Goal: Task Accomplishment & Management: Use online tool/utility

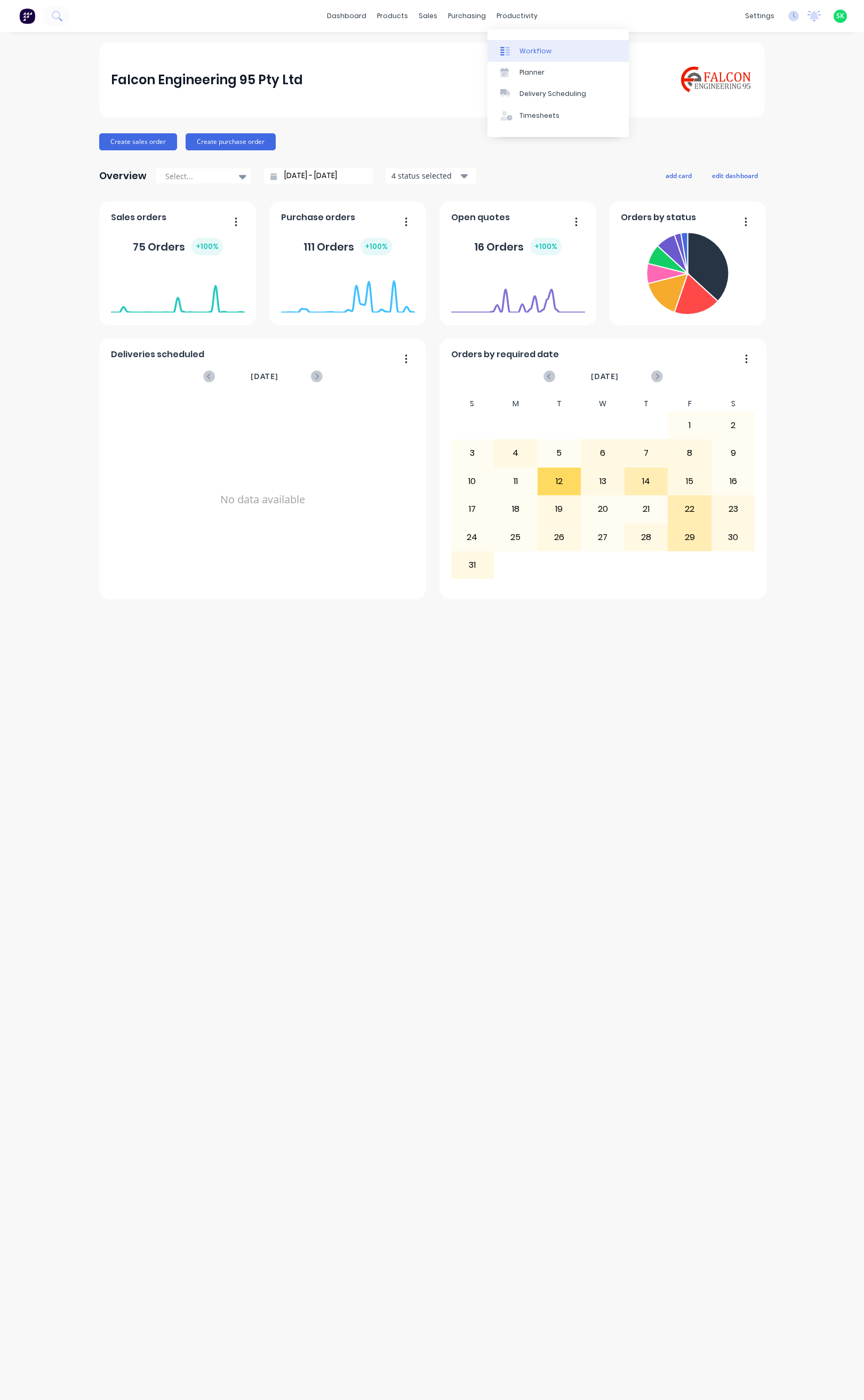
drag, startPoint x: 522, startPoint y: 48, endPoint x: 518, endPoint y: 42, distance: 7.2
click at [522, 47] on div "Workflow" at bounding box center [535, 50] width 32 height 9
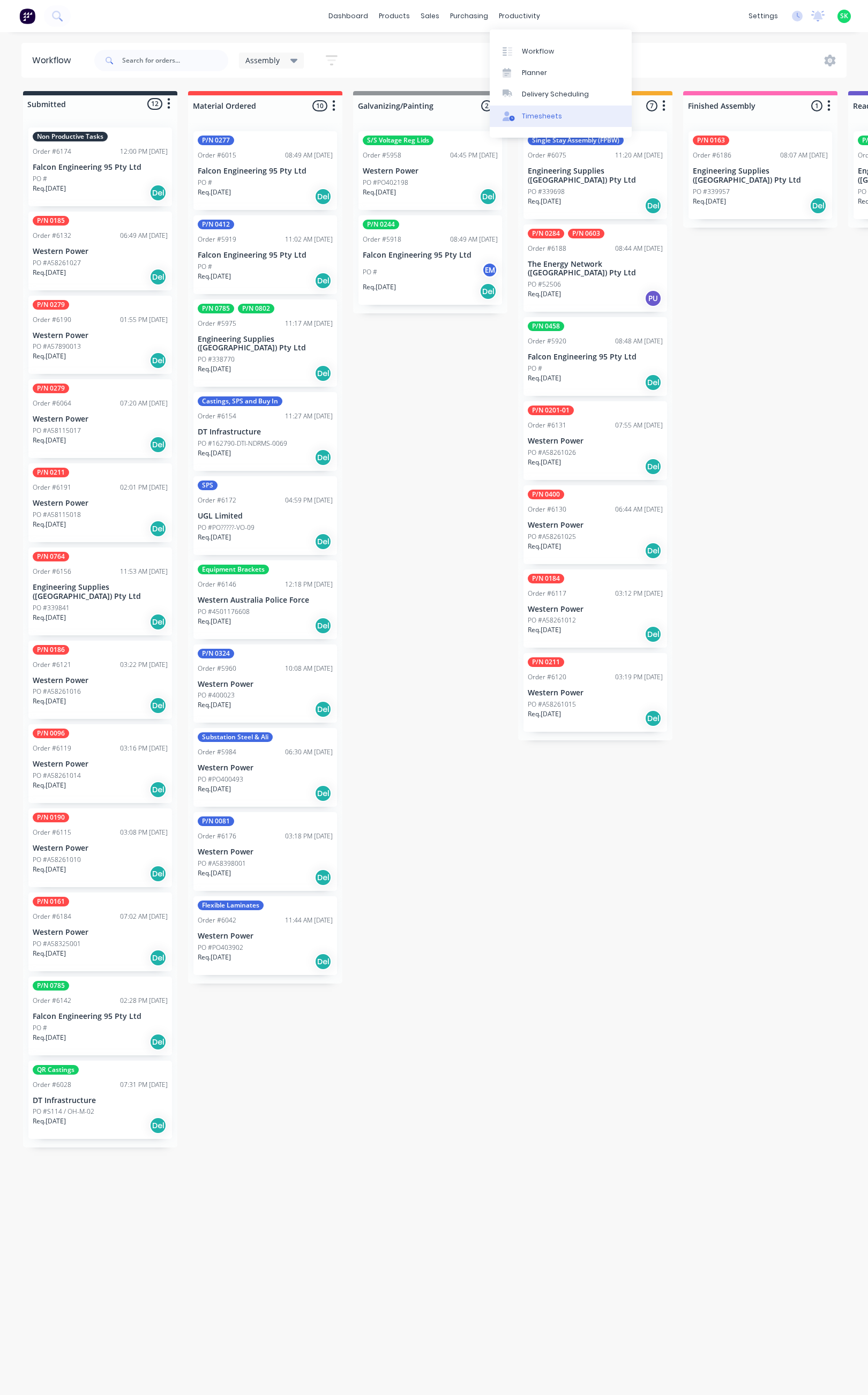
click at [529, 118] on div "Timesheets" at bounding box center [541, 116] width 40 height 9
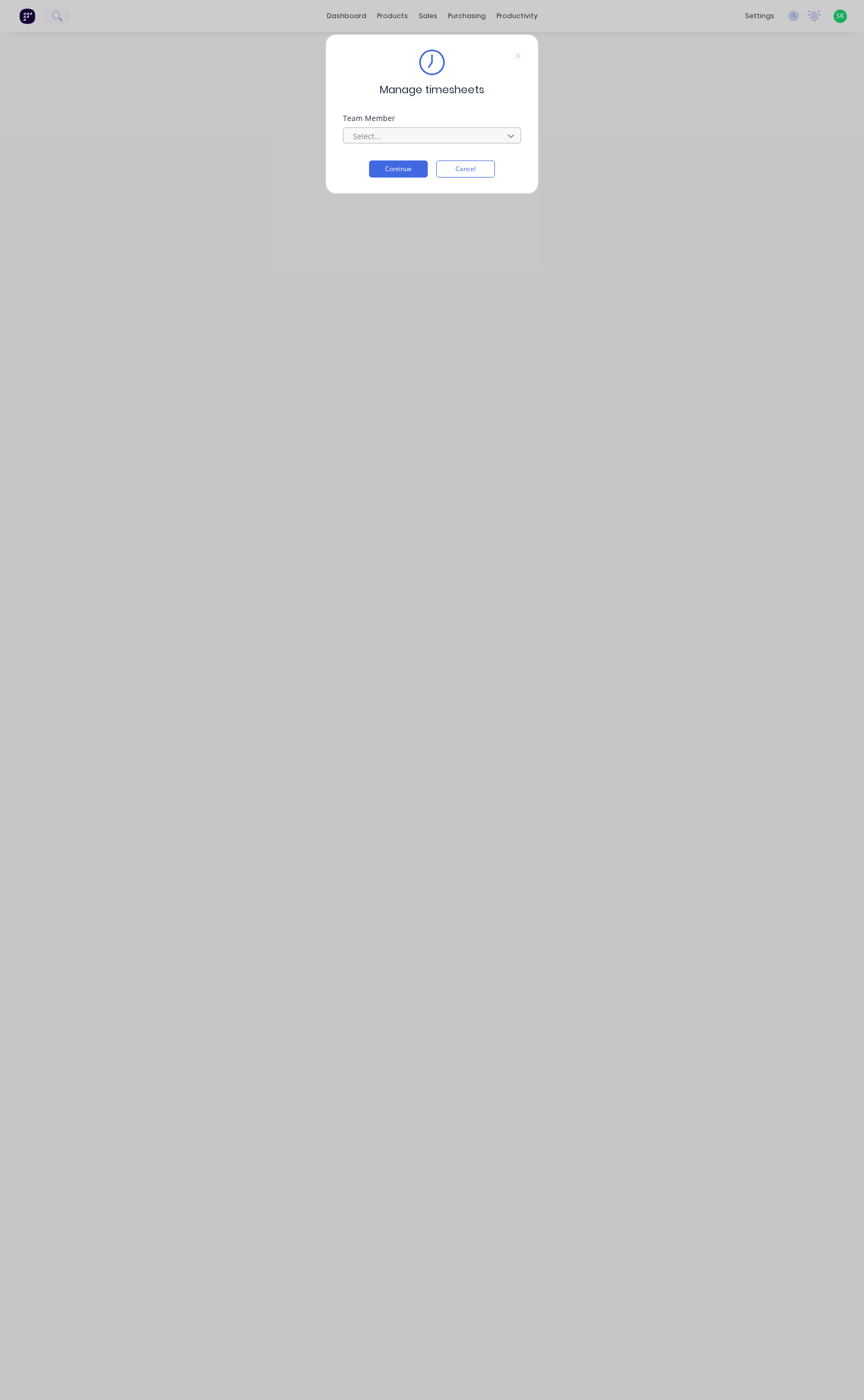
click at [510, 141] on icon at bounding box center [511, 136] width 10 height 10
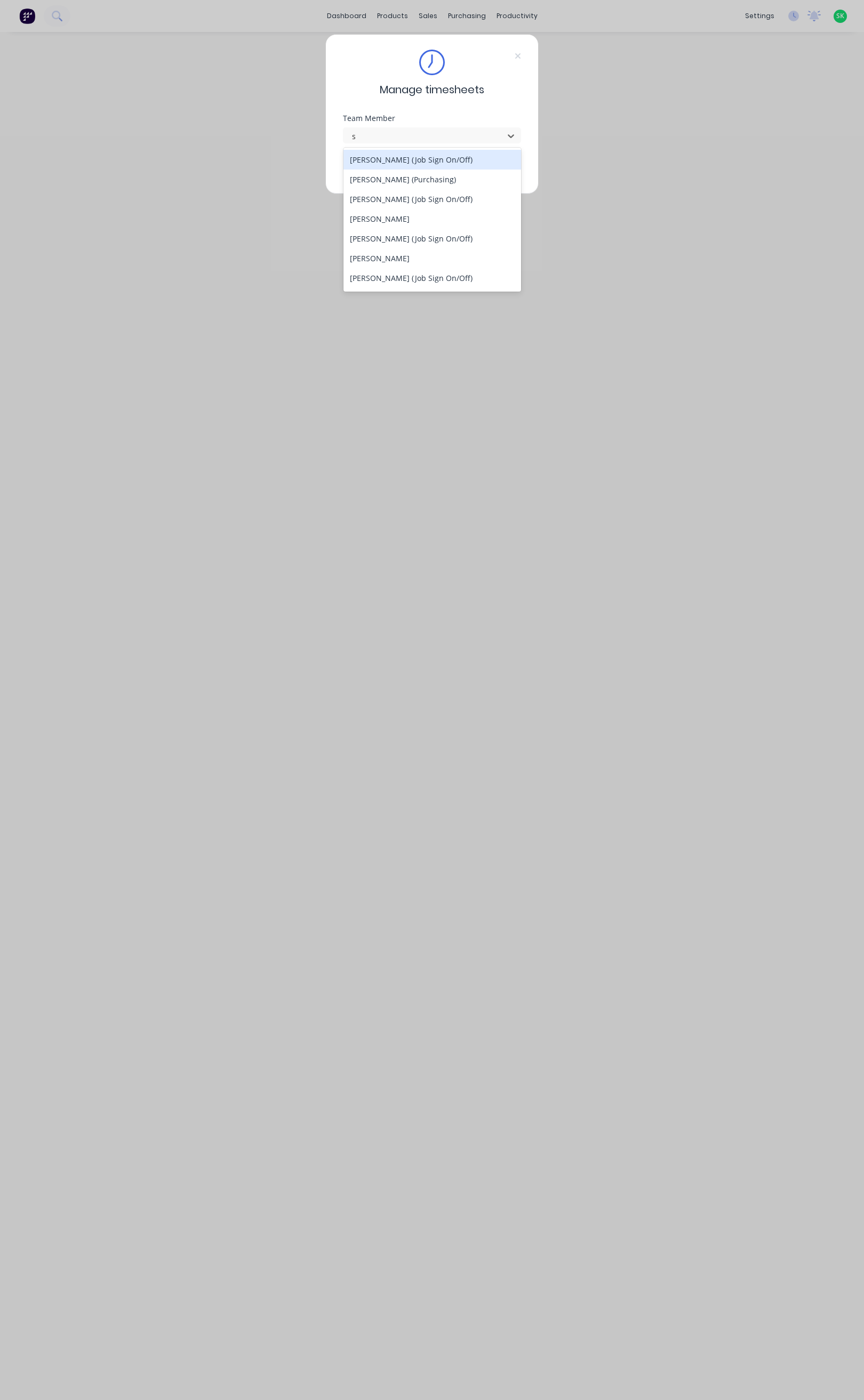
type input "st"
click at [400, 181] on div "[PERSON_NAME]" at bounding box center [432, 179] width 178 height 20
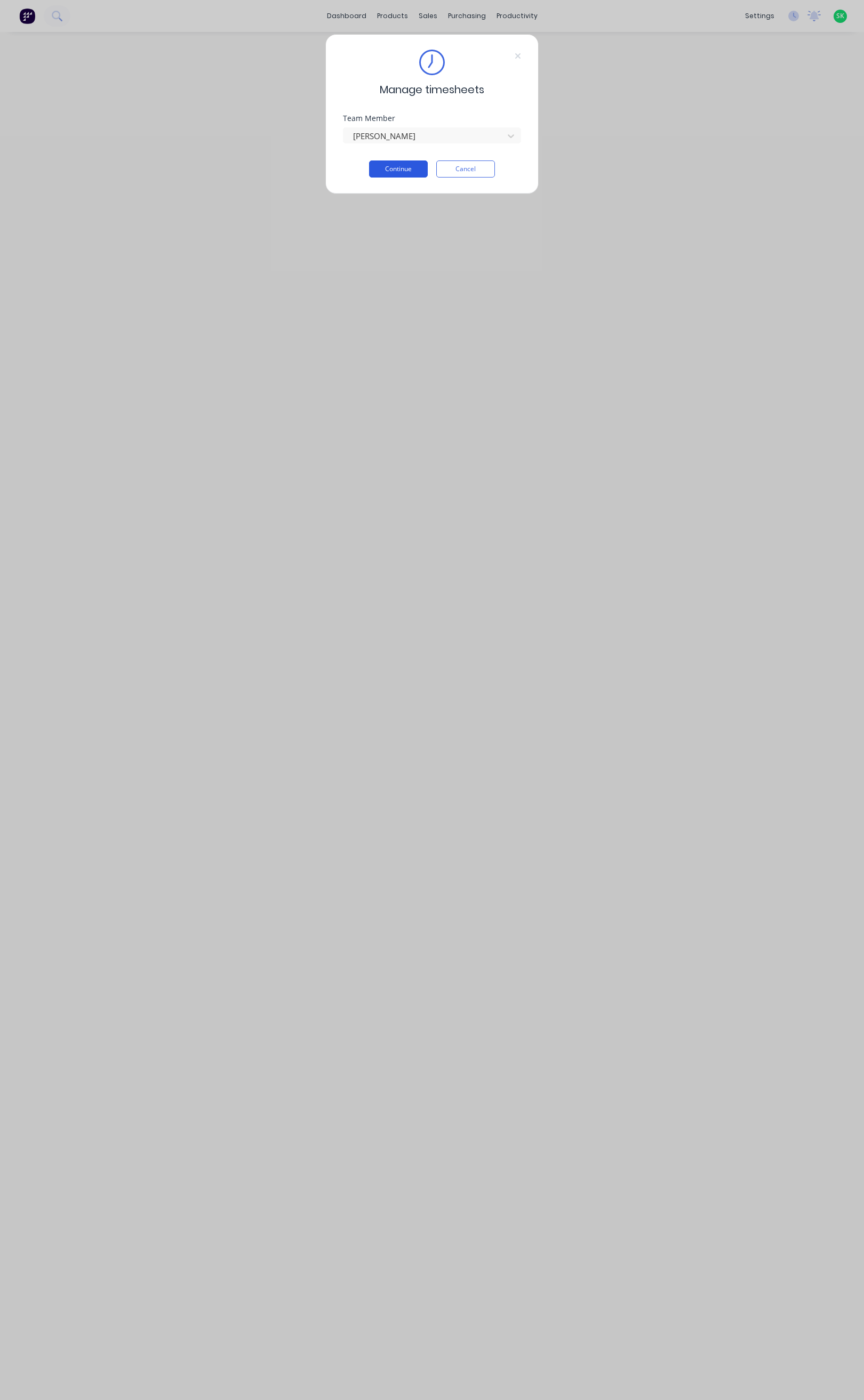
click at [400, 172] on button "Continue" at bounding box center [398, 169] width 59 height 17
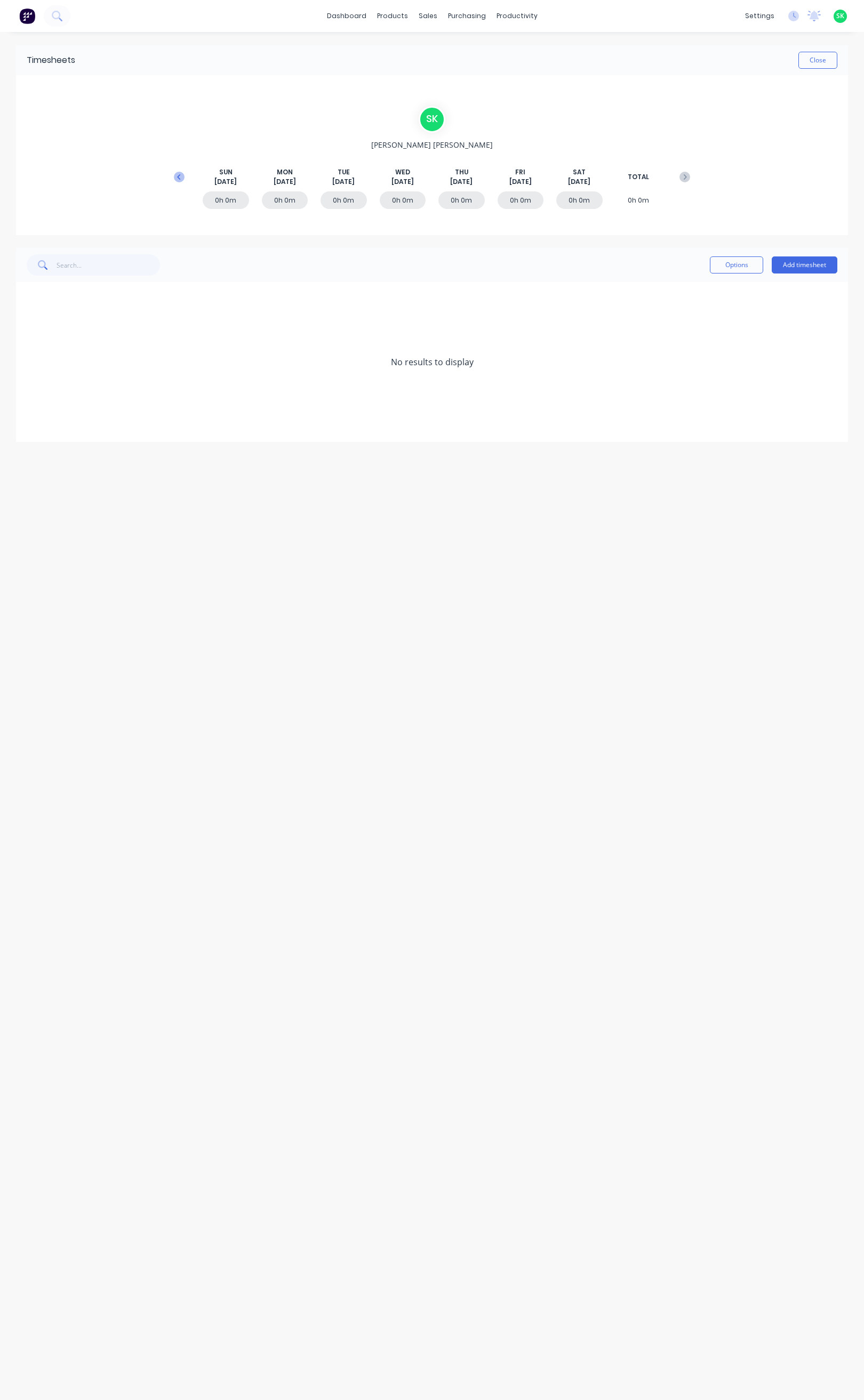
click at [179, 181] on icon at bounding box center [179, 177] width 10 height 10
click at [816, 270] on button "Add timesheet" at bounding box center [804, 265] width 66 height 17
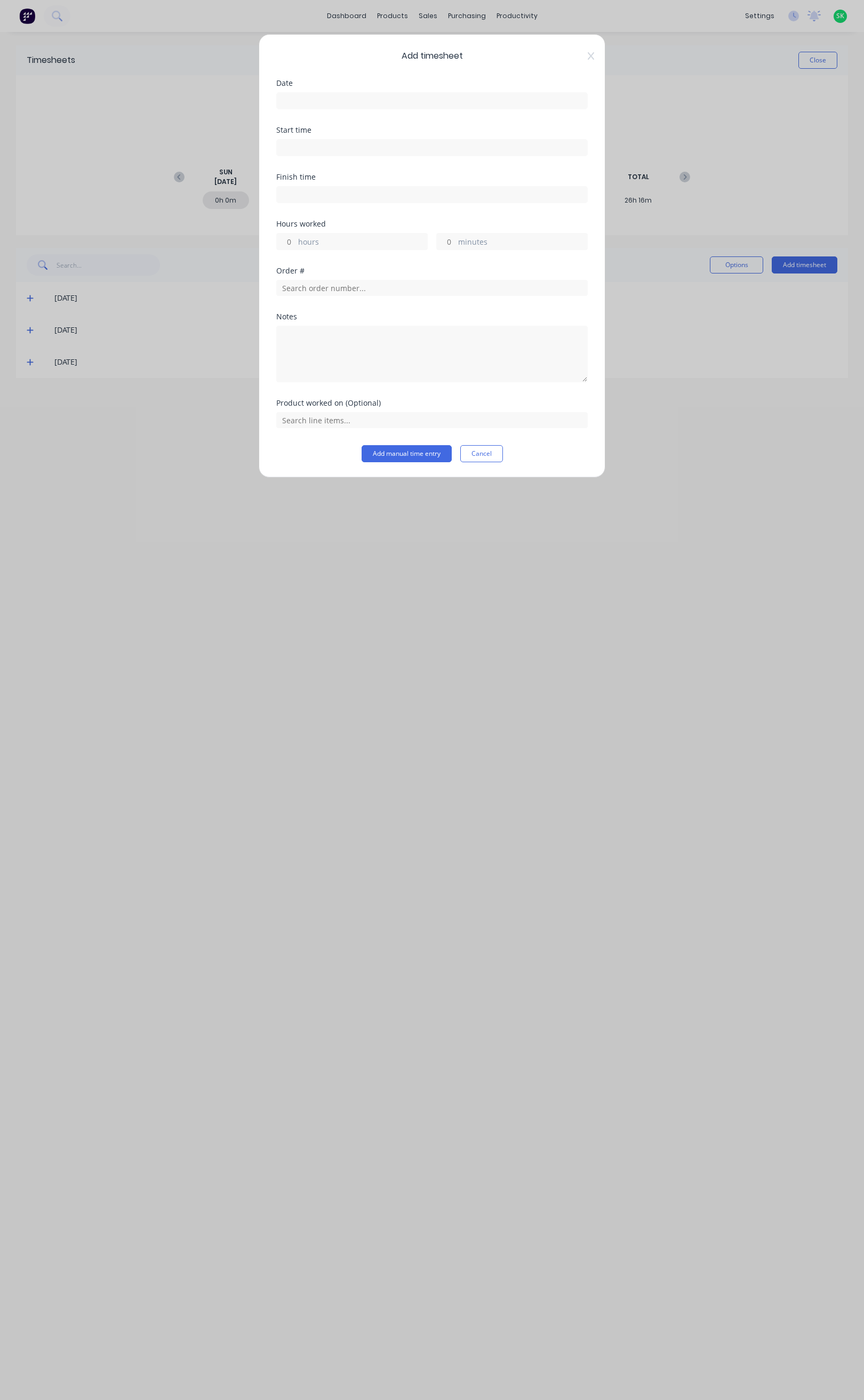
click at [397, 95] on input at bounding box center [431, 100] width 311 height 16
click at [379, 172] on div "7" at bounding box center [377, 175] width 16 height 16
type input "07/08/2025"
click at [357, 145] on input at bounding box center [431, 147] width 311 height 16
type input "05:30 AM"
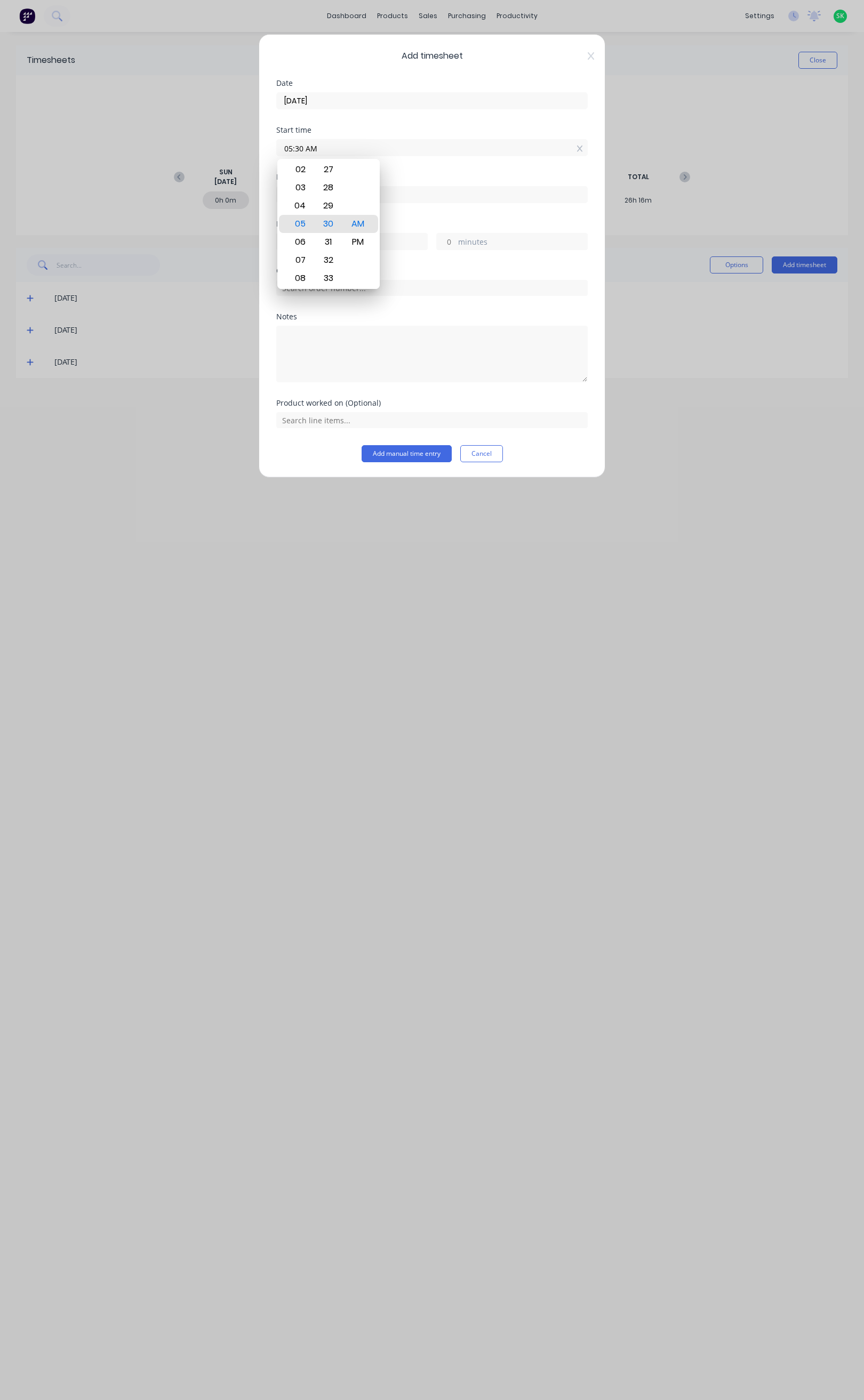
click at [432, 193] on input at bounding box center [431, 194] width 311 height 16
type input "05:34 AM"
type input "0"
type input "4"
click at [304, 237] on div "03" at bounding box center [299, 234] width 27 height 18
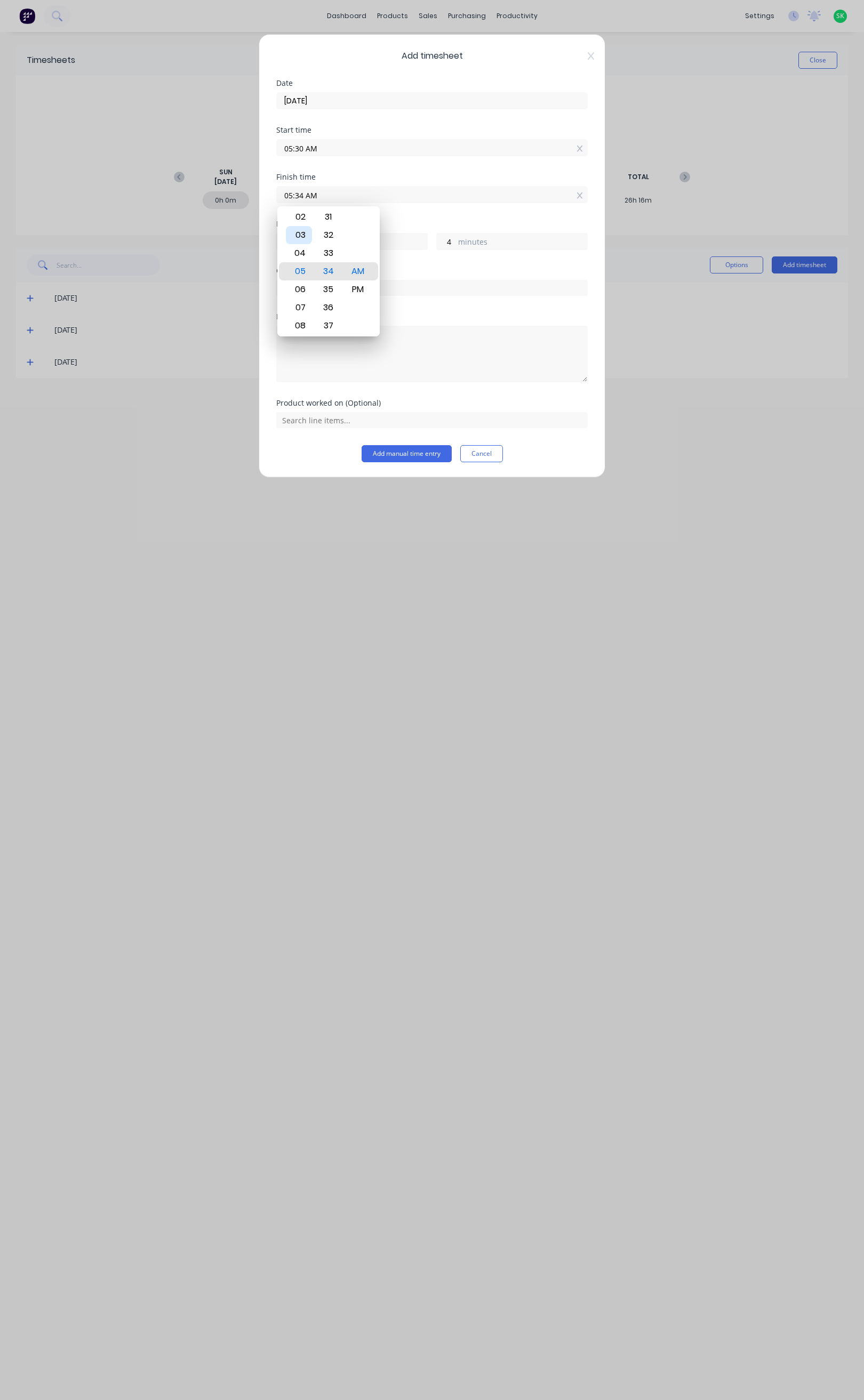
type input "03:34 AM"
type input "-1"
type input "-56"
click at [304, 250] on div "02" at bounding box center [299, 252] width 27 height 18
type input "02:34 AM"
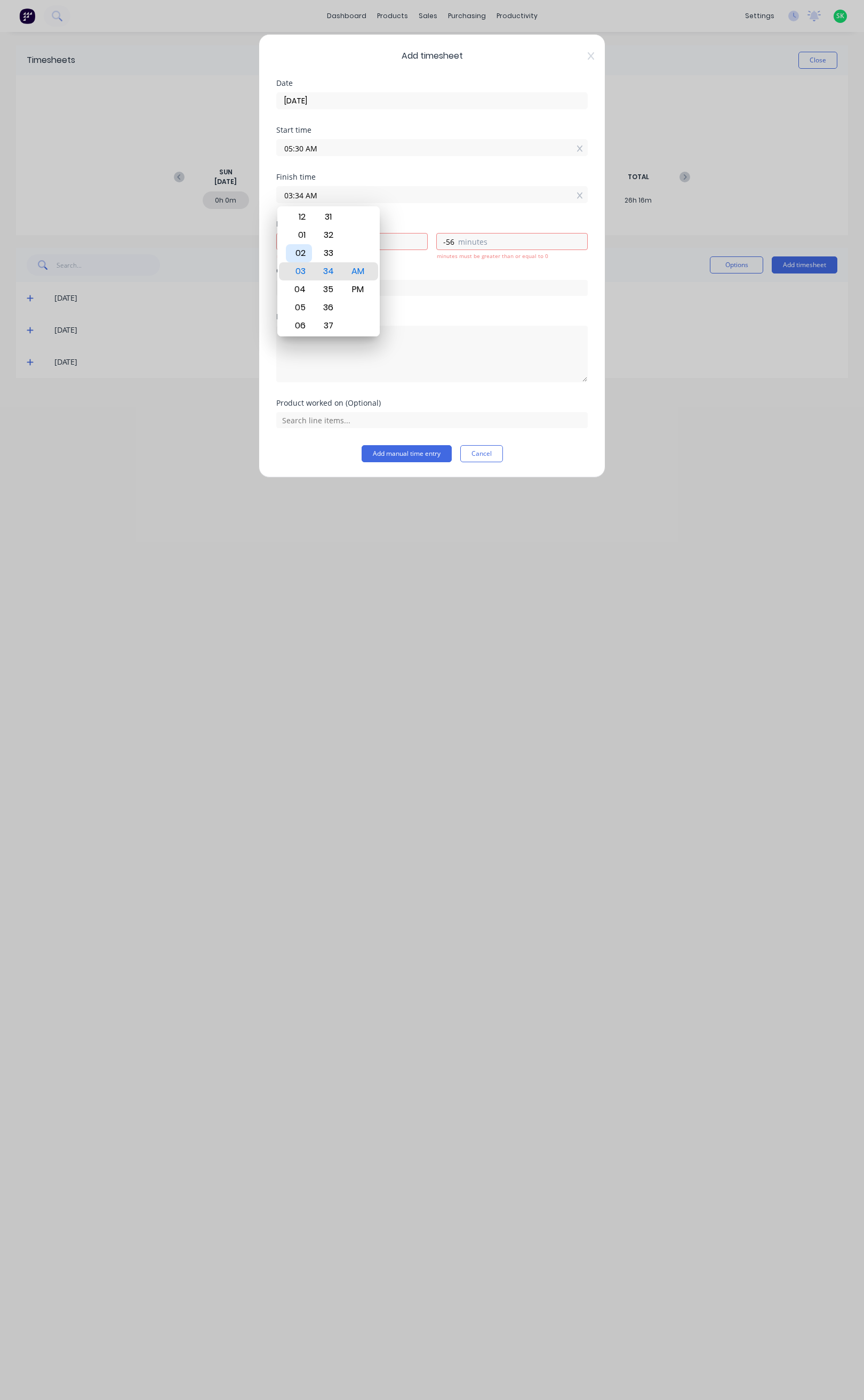
type input "-2"
type input "02:27 AM"
type input "-3"
type input "02:20 AM"
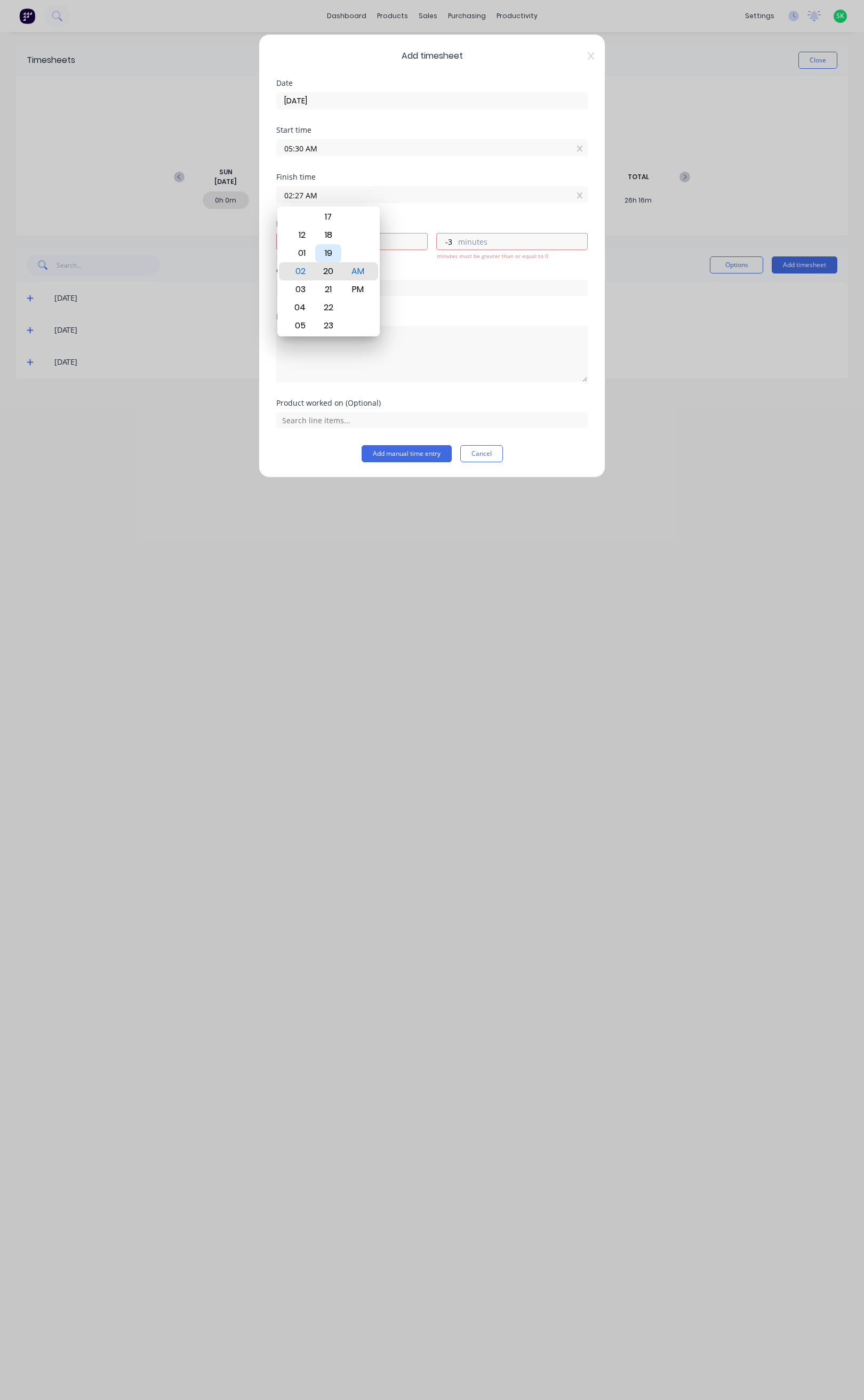
type input "-10"
type input "02:14 AM"
type input "-16"
type input "02:13 AM"
type input "-17"
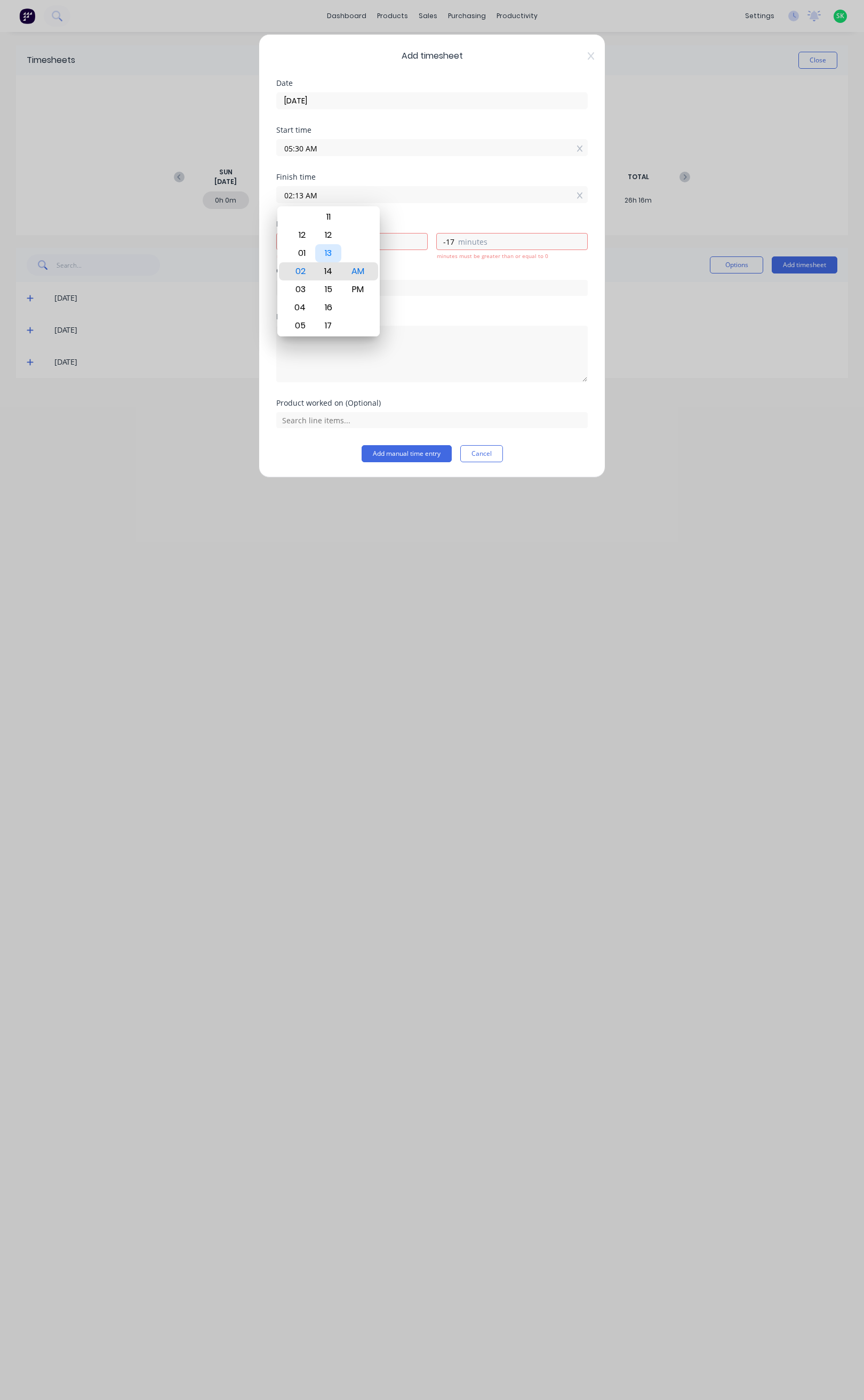
type input "02:14 AM"
type input "-16"
type input "02:15 AM"
type input "-15"
click at [358, 286] on div "PM" at bounding box center [358, 289] width 27 height 18
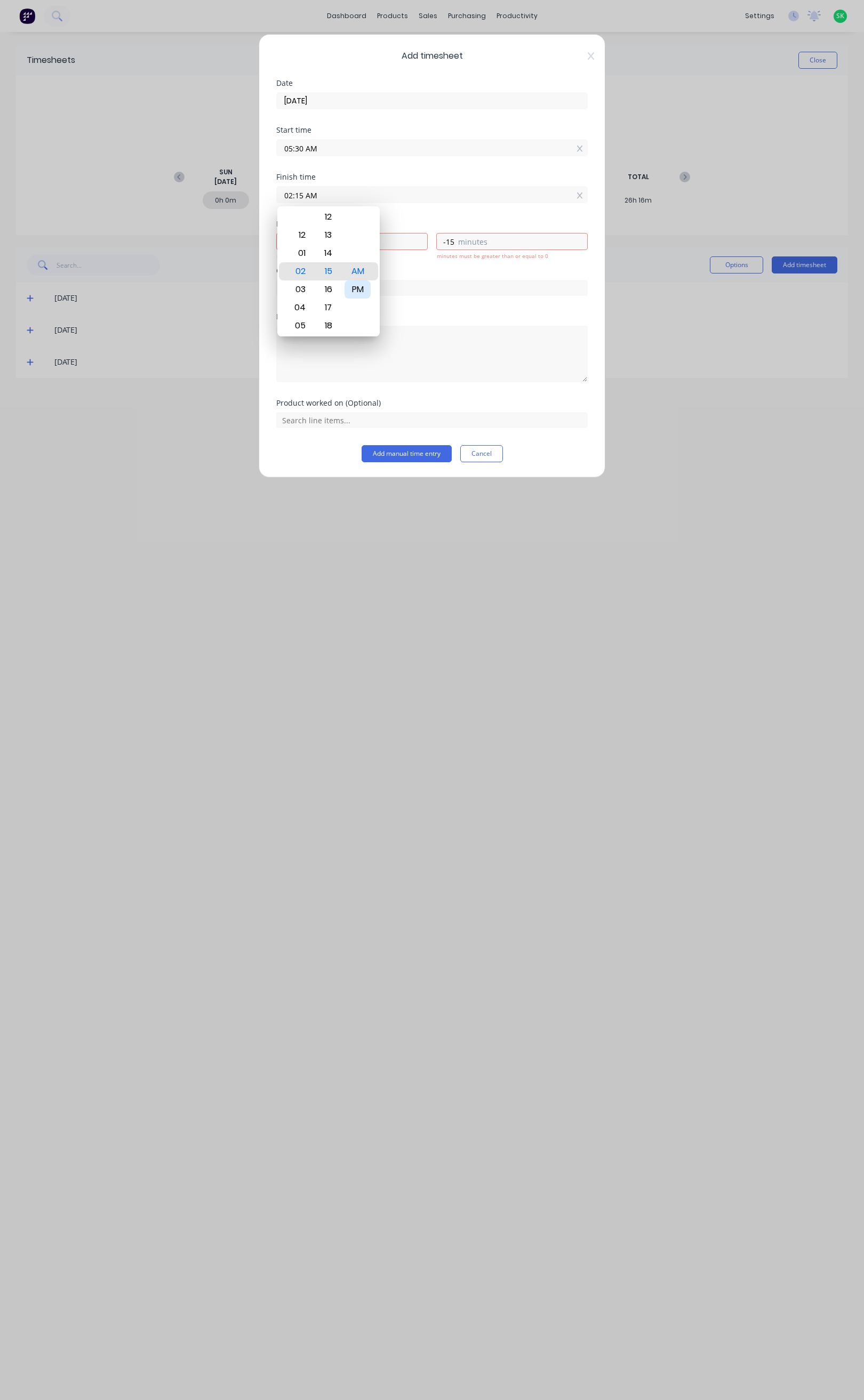
type input "02:15 PM"
type input "8"
type input "45"
click at [417, 449] on button "Add manual time entry" at bounding box center [406, 453] width 90 height 17
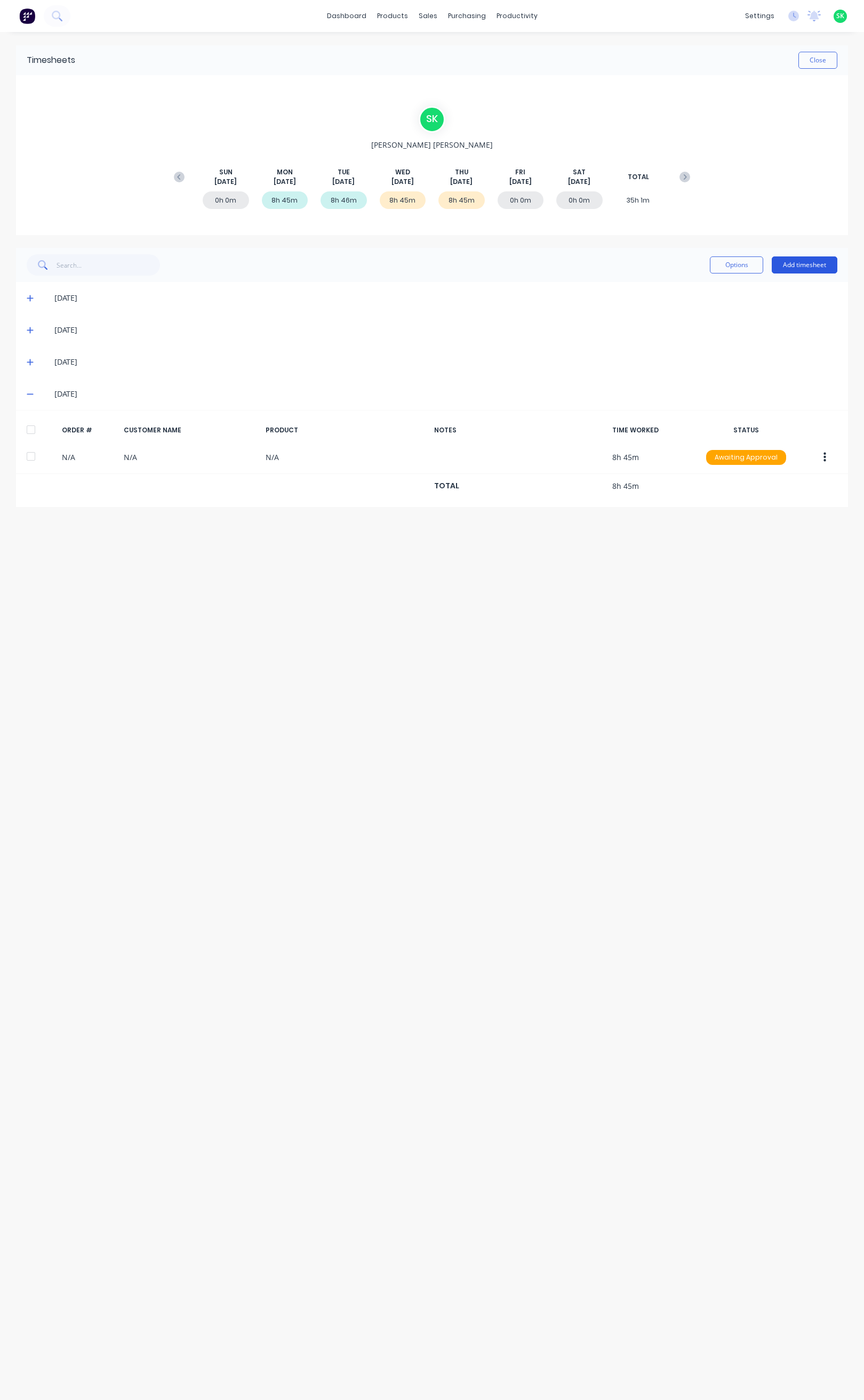
click at [800, 265] on button "Add timesheet" at bounding box center [804, 265] width 66 height 17
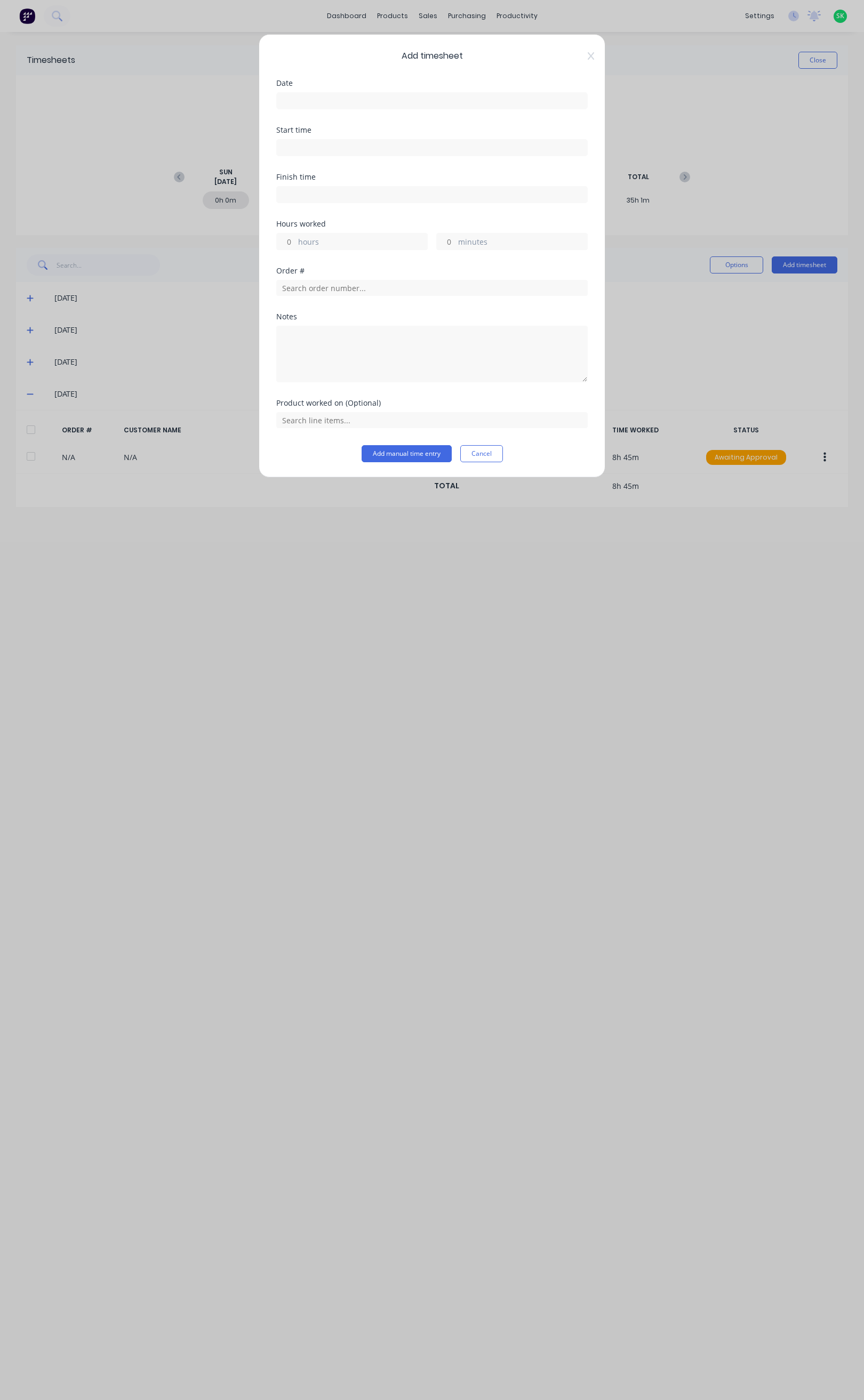
click at [423, 99] on input at bounding box center [431, 100] width 311 height 16
click at [394, 178] on div "8" at bounding box center [399, 175] width 16 height 16
type input "08/08/2025"
click at [353, 148] on input at bounding box center [431, 147] width 311 height 16
click at [329, 169] on div "30" at bounding box center [328, 169] width 27 height 18
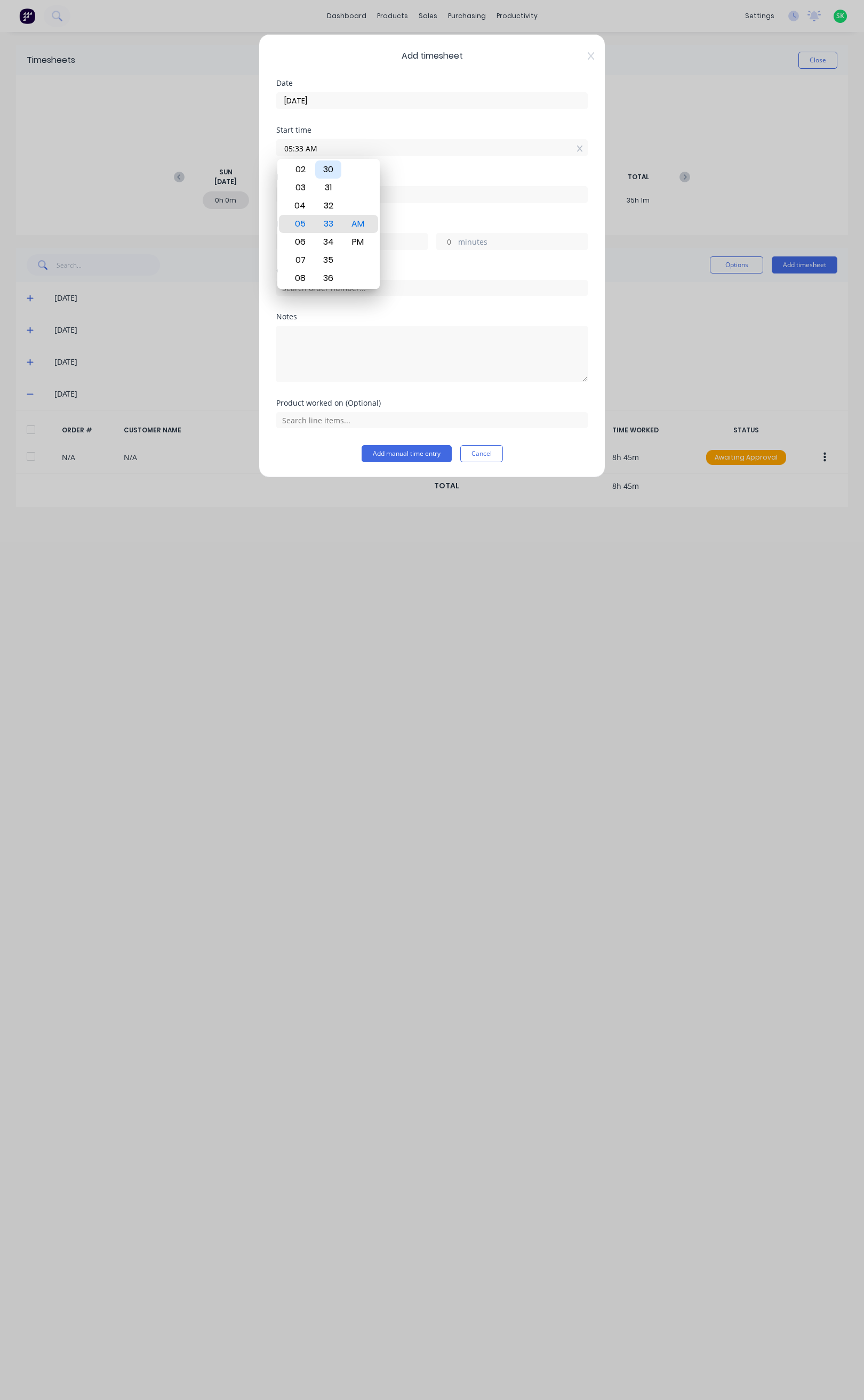
type input "05:30 AM"
click at [397, 196] on input at bounding box center [431, 194] width 311 height 16
type input "05:34 AM"
type input "0"
type input "4"
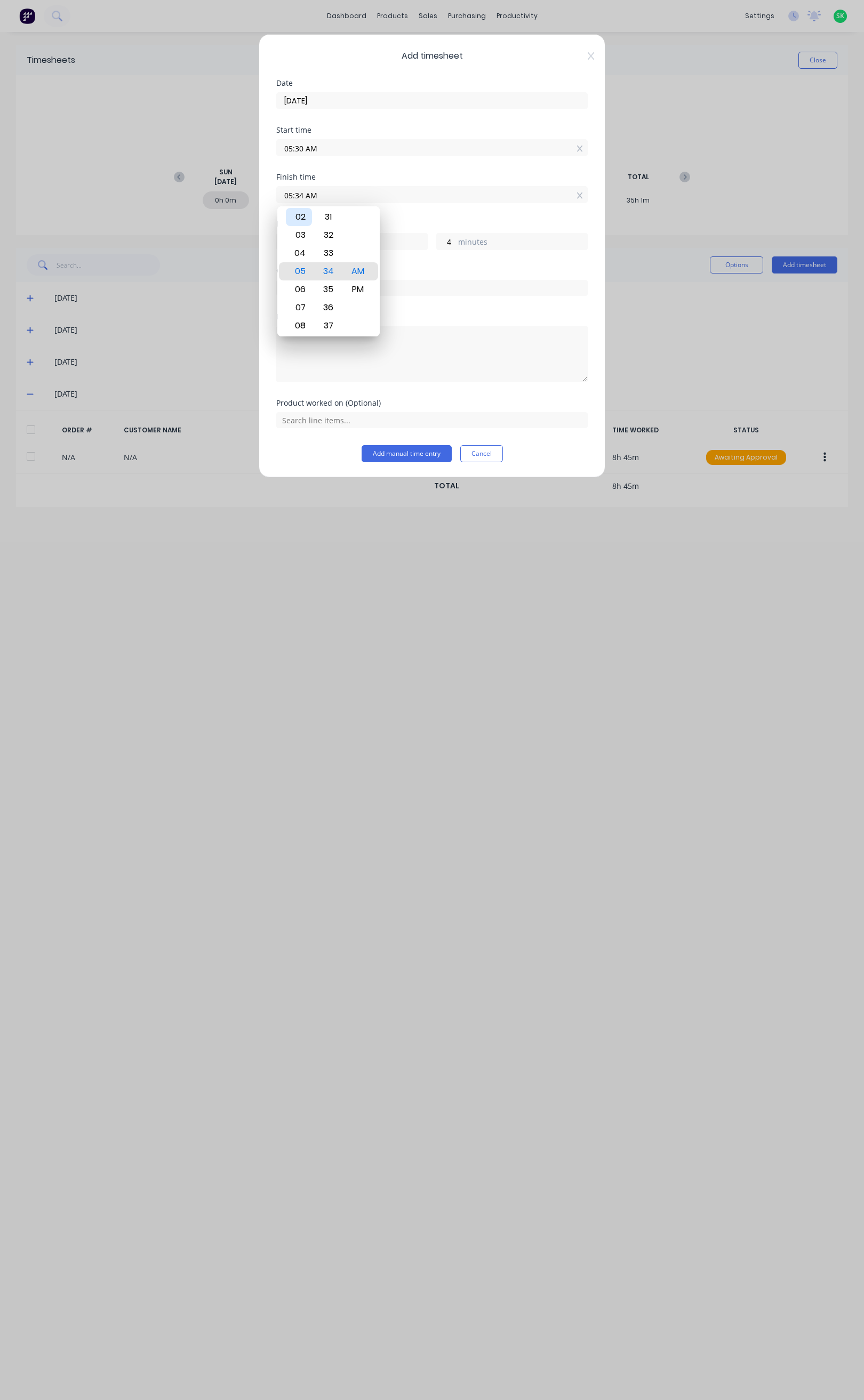
click at [305, 220] on div "02" at bounding box center [299, 216] width 27 height 18
type input "02:34 AM"
type input "-2"
type input "-56"
type input "02:28 AM"
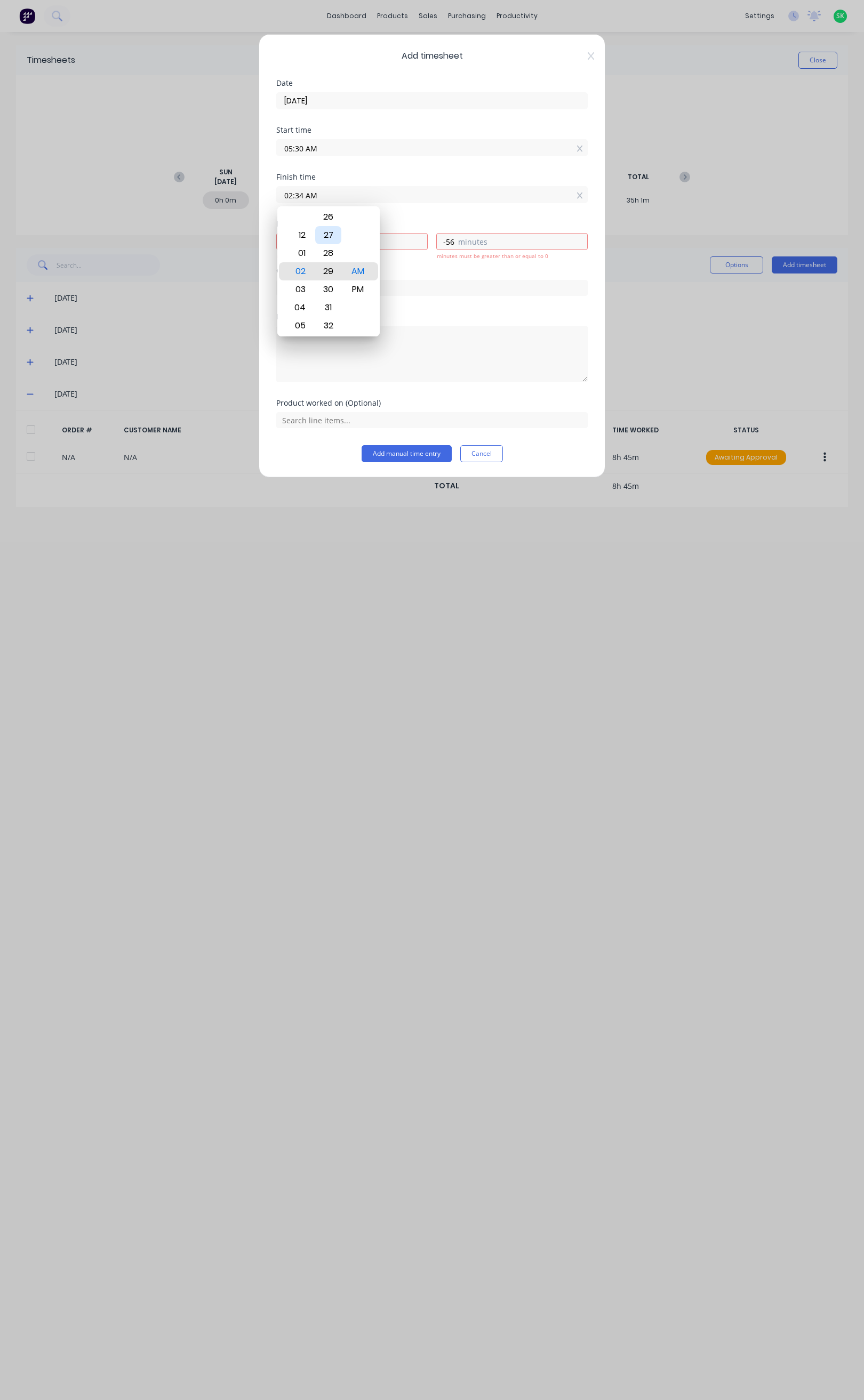
type input "-3"
type input "-2"
type input "02:23 AM"
type input "-7"
type input "02:19 AM"
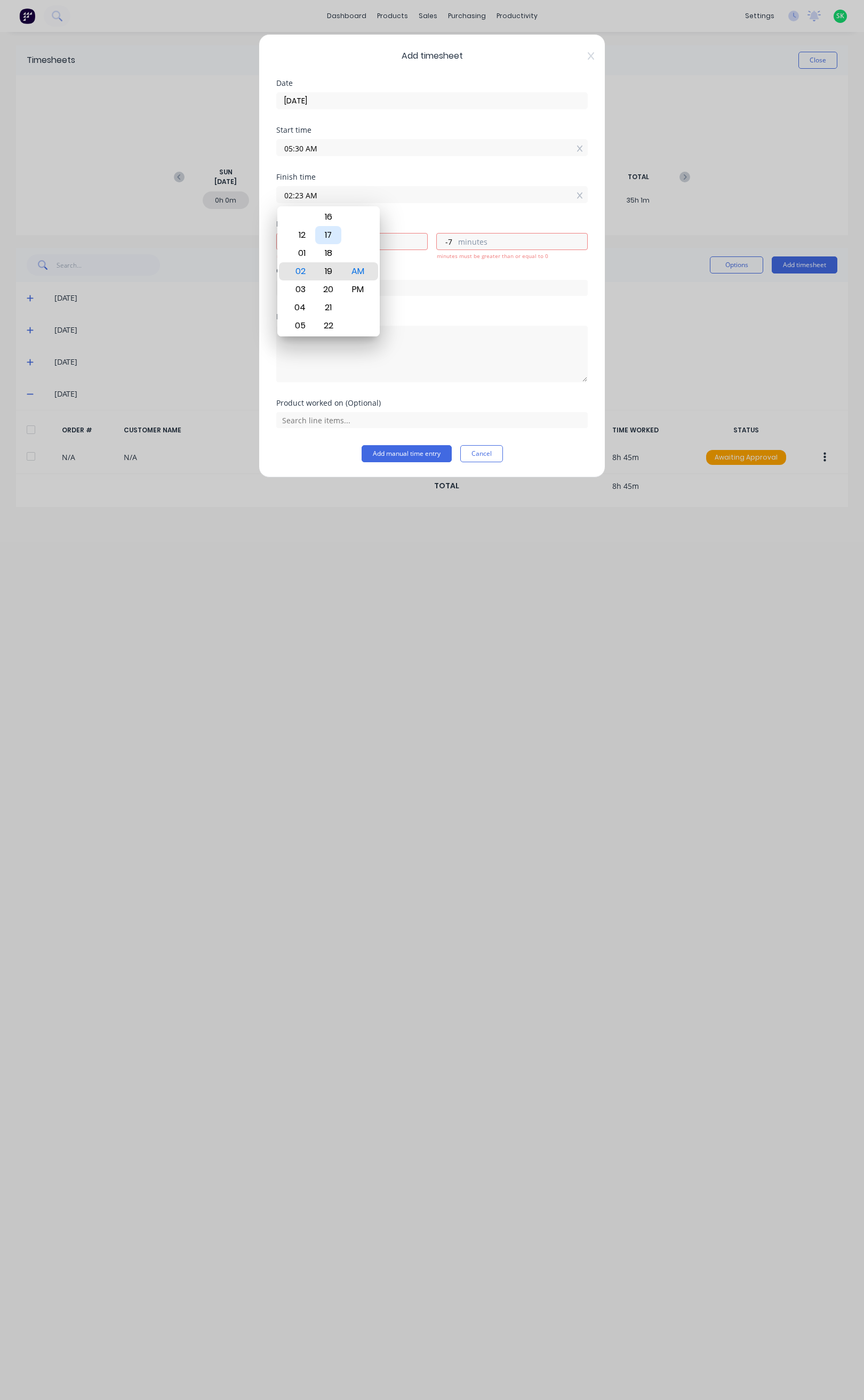
type input "-11"
type input "02:17 AM"
type input "-13"
click at [334, 235] on div "15" at bounding box center [328, 234] width 27 height 18
type input "02:15 AM"
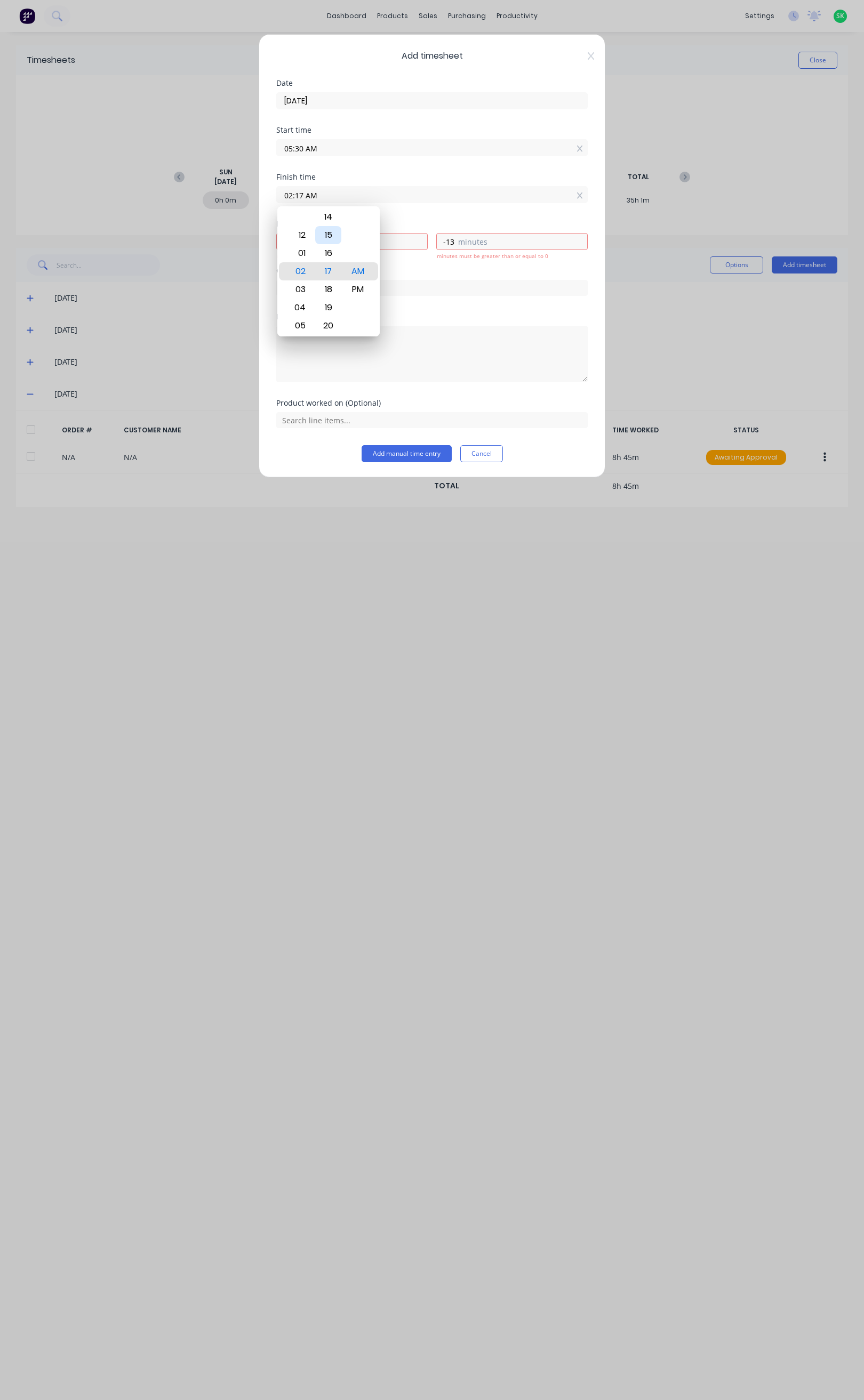
type input "-15"
type input "06:15 AM"
type input "0"
type input "45"
type input "07:15 AM"
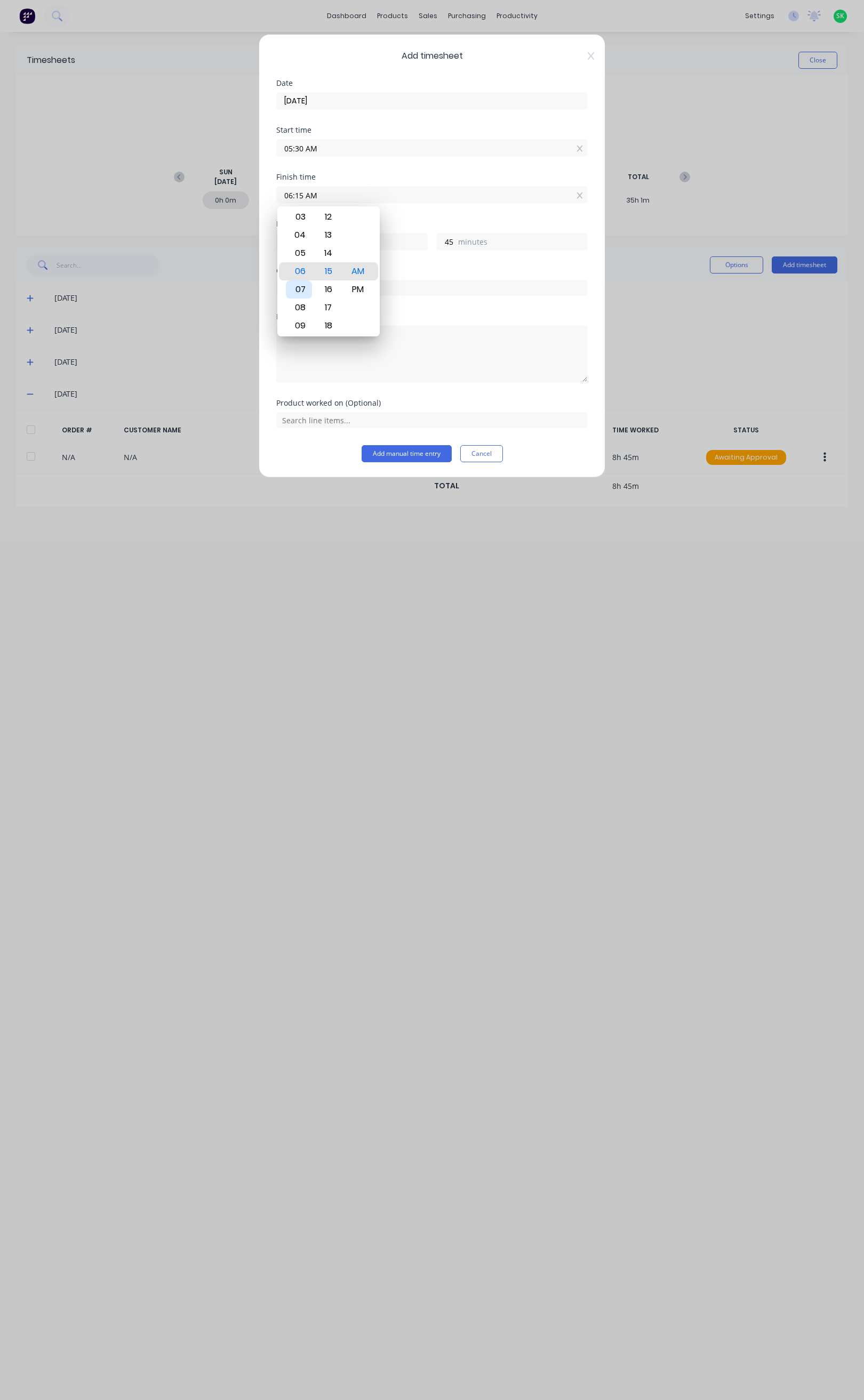
type input "1"
type input "09:15 AM"
type input "3"
click at [305, 301] on div "11" at bounding box center [299, 307] width 27 height 18
type input "11:15 AM"
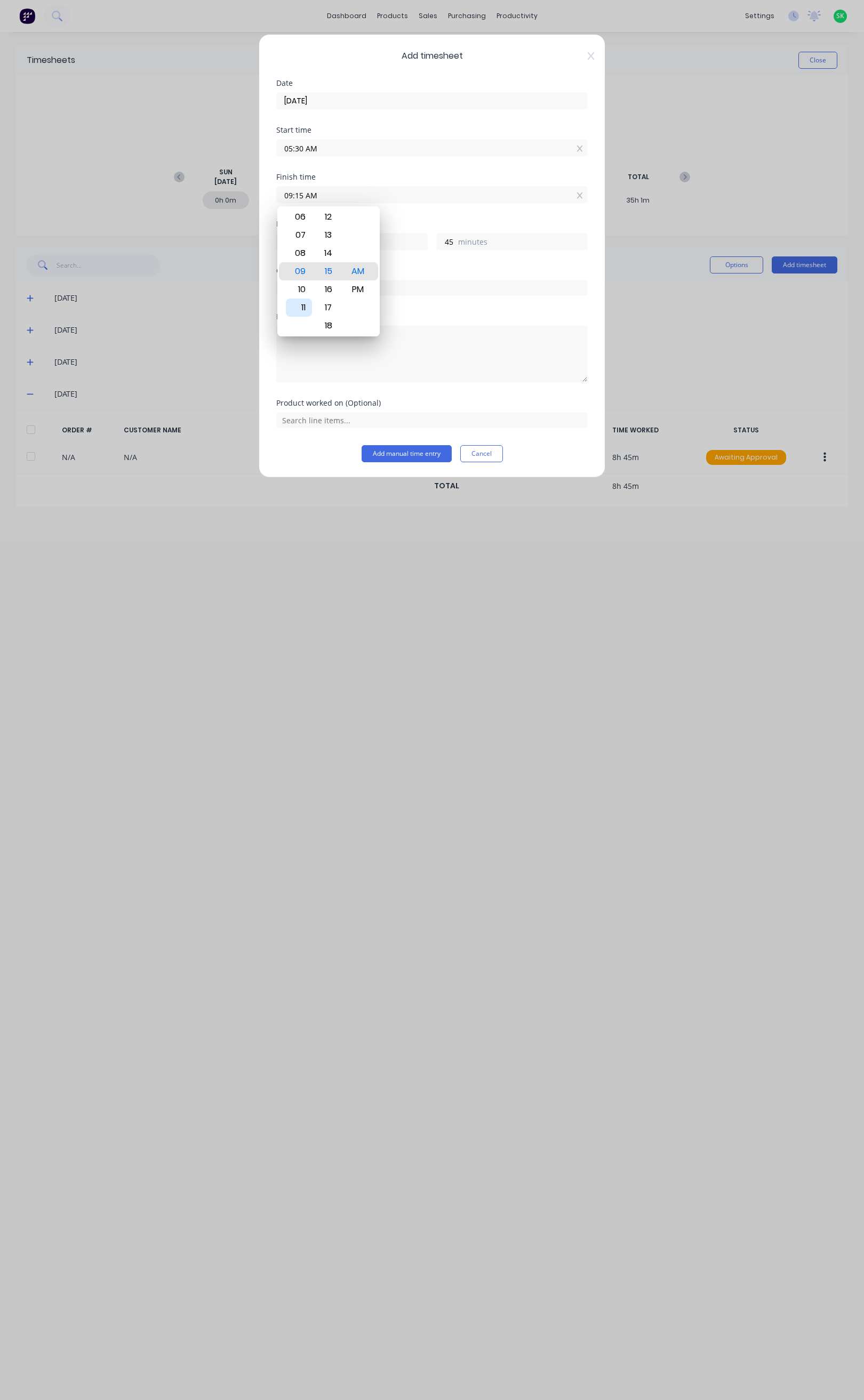
type input "5"
type input "11:21 AM"
type input "51"
type input "11:27 AM"
type input "57"
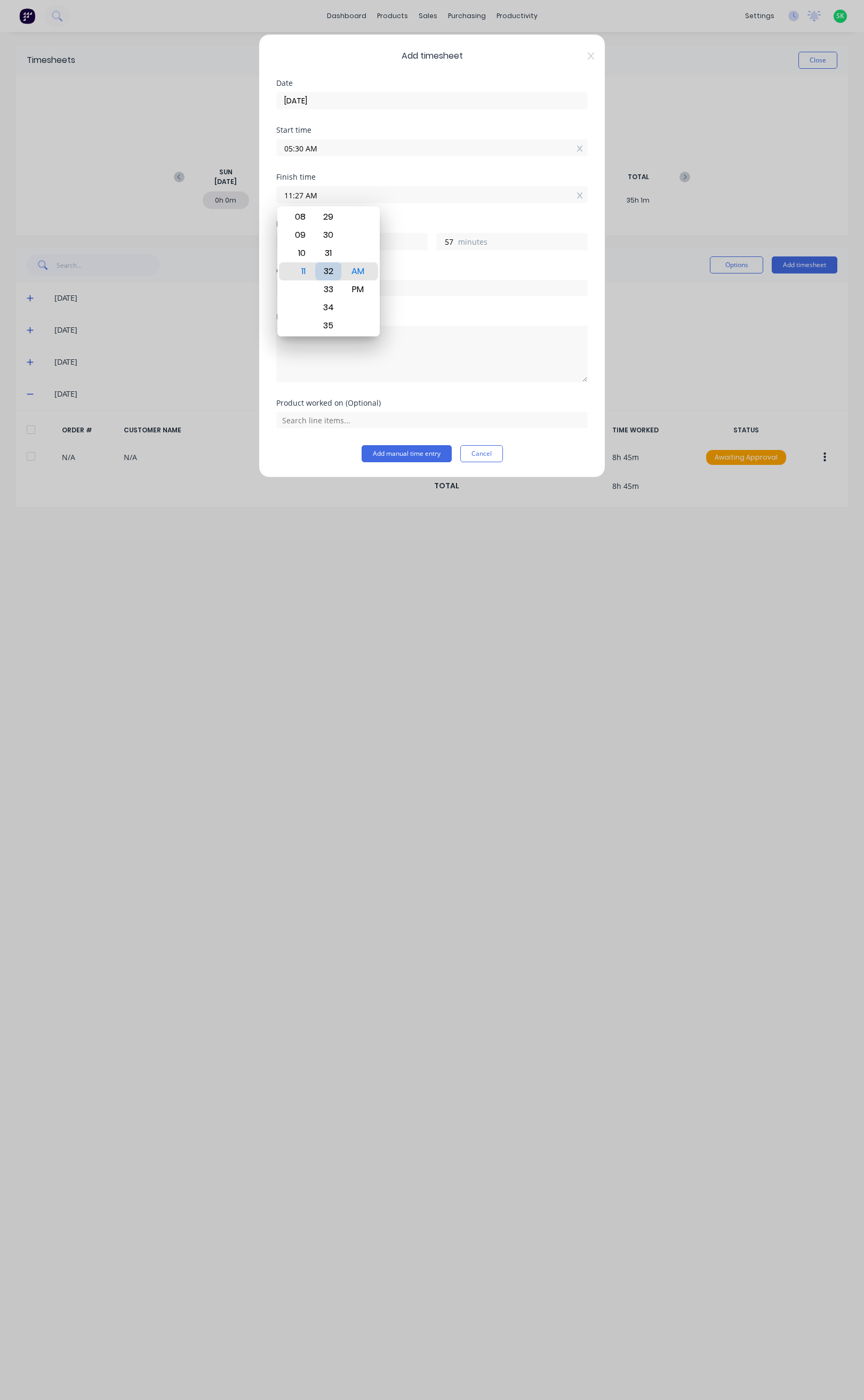
type input "11:32 AM"
type input "6"
type input "2"
type input "11:37 AM"
type input "7"
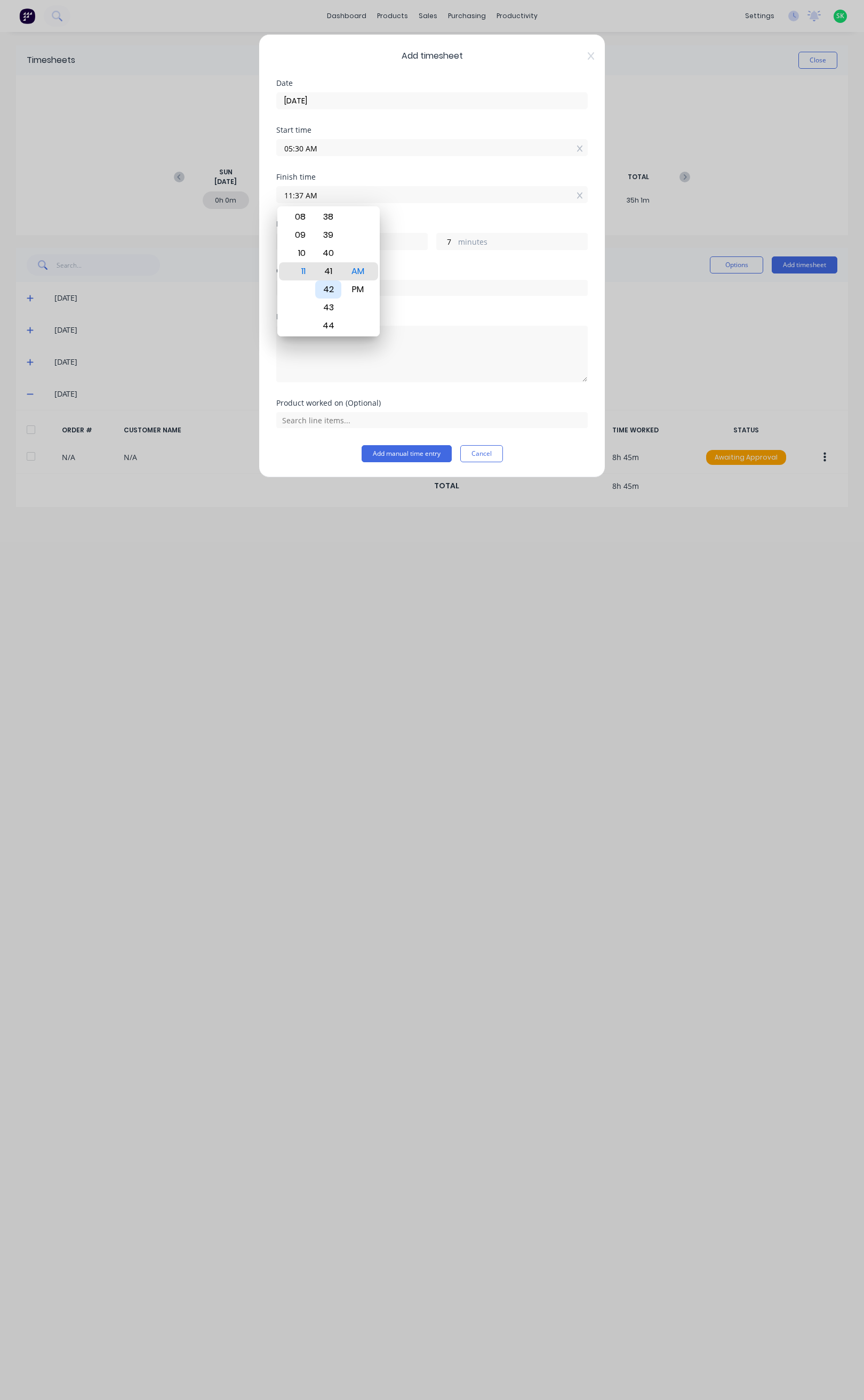
type input "11:42 AM"
type input "12"
type input "11:43 AM"
type input "13"
type input "11:44 AM"
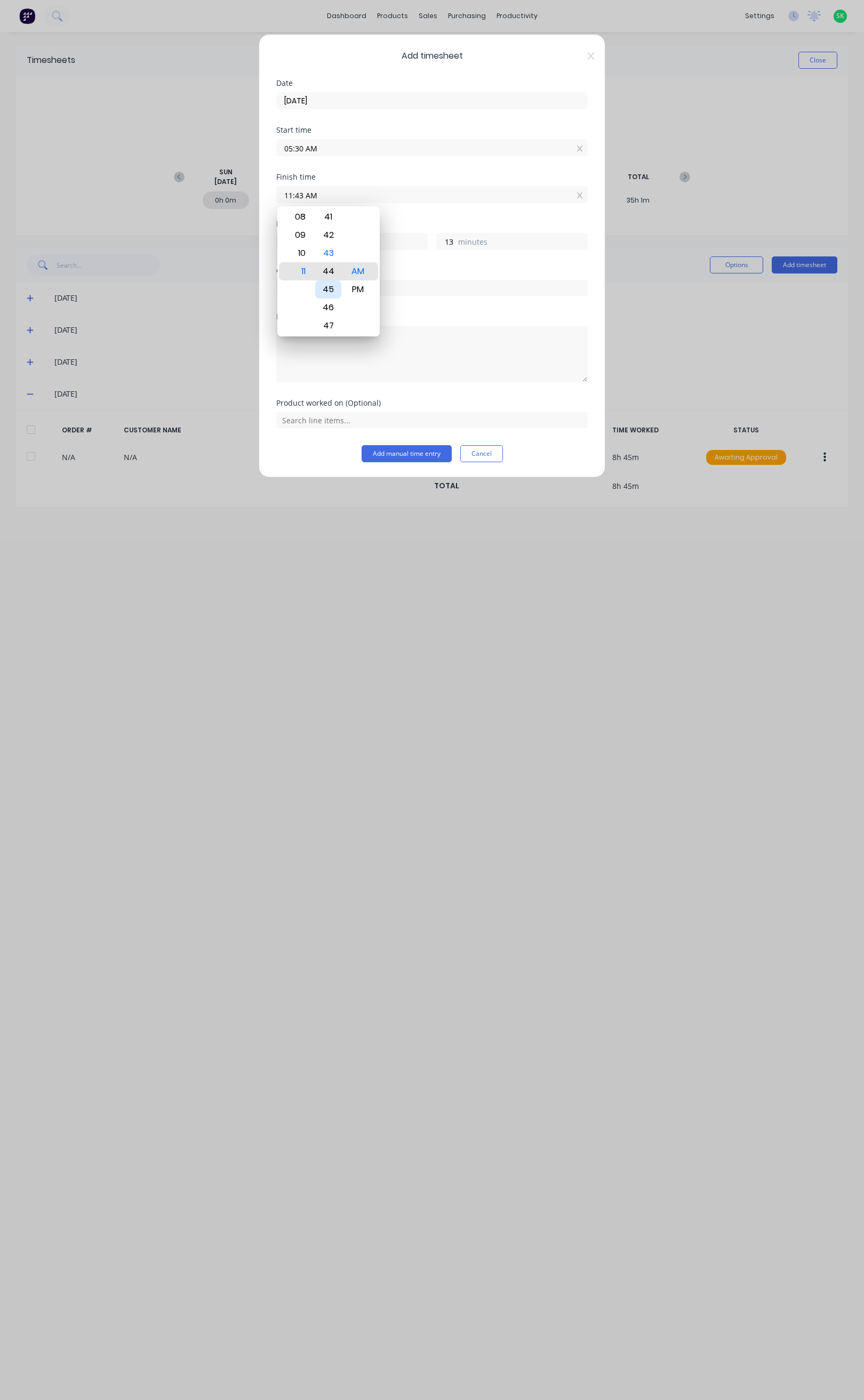
type input "14"
click at [427, 451] on button "Add manual time entry" at bounding box center [406, 453] width 90 height 17
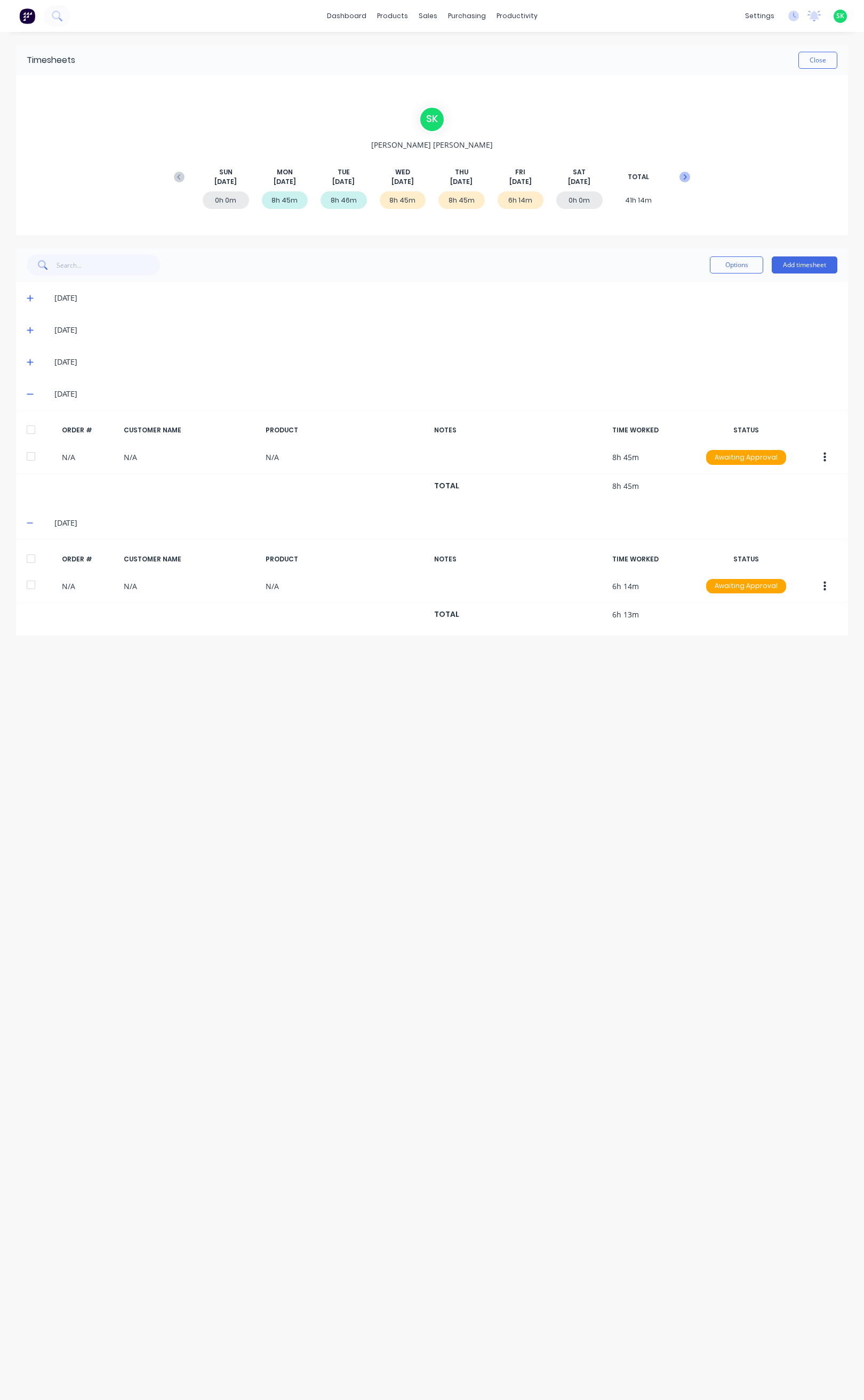
click at [684, 178] on icon at bounding box center [684, 177] width 10 height 10
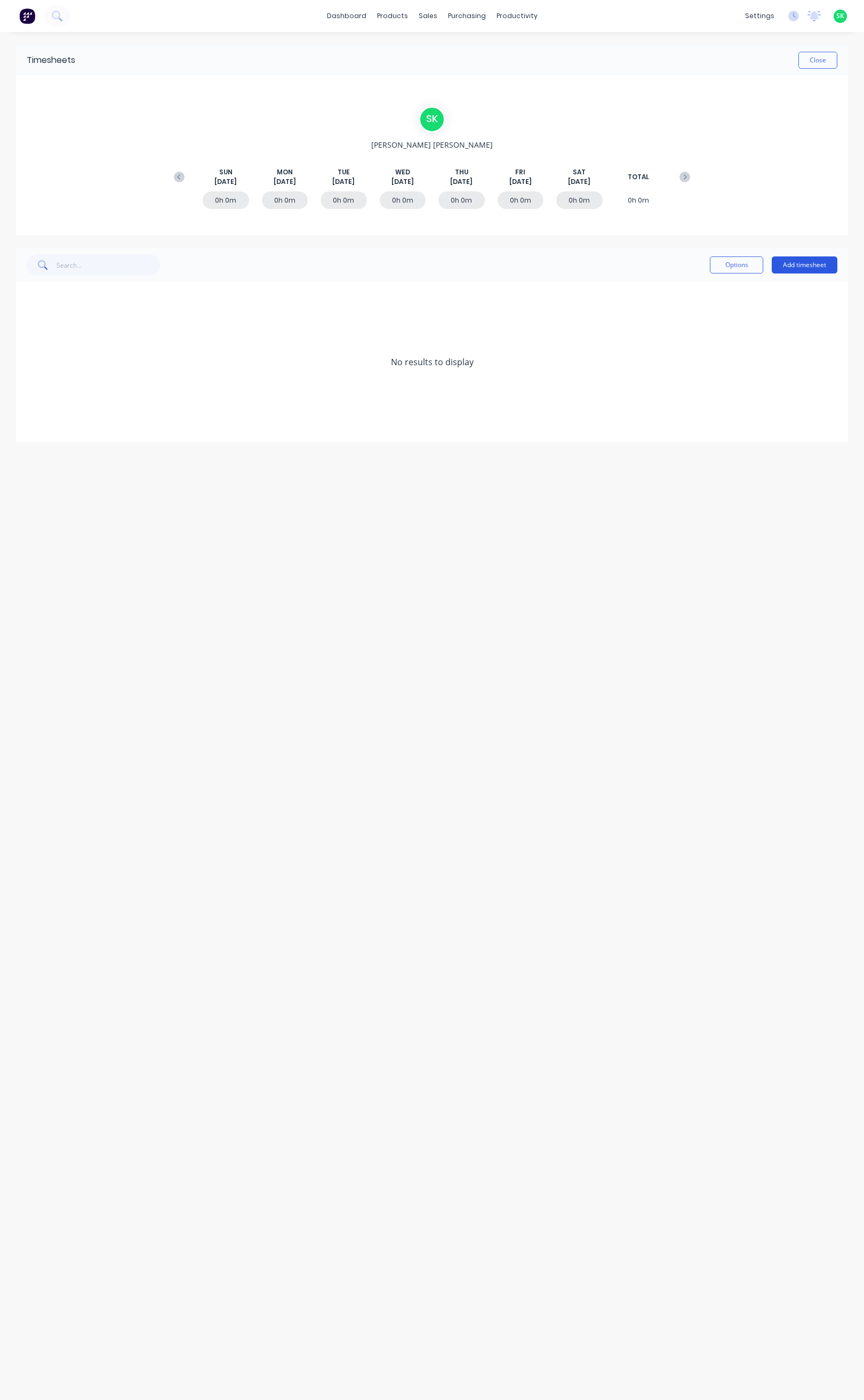
click at [803, 264] on button "Add timesheet" at bounding box center [804, 265] width 66 height 17
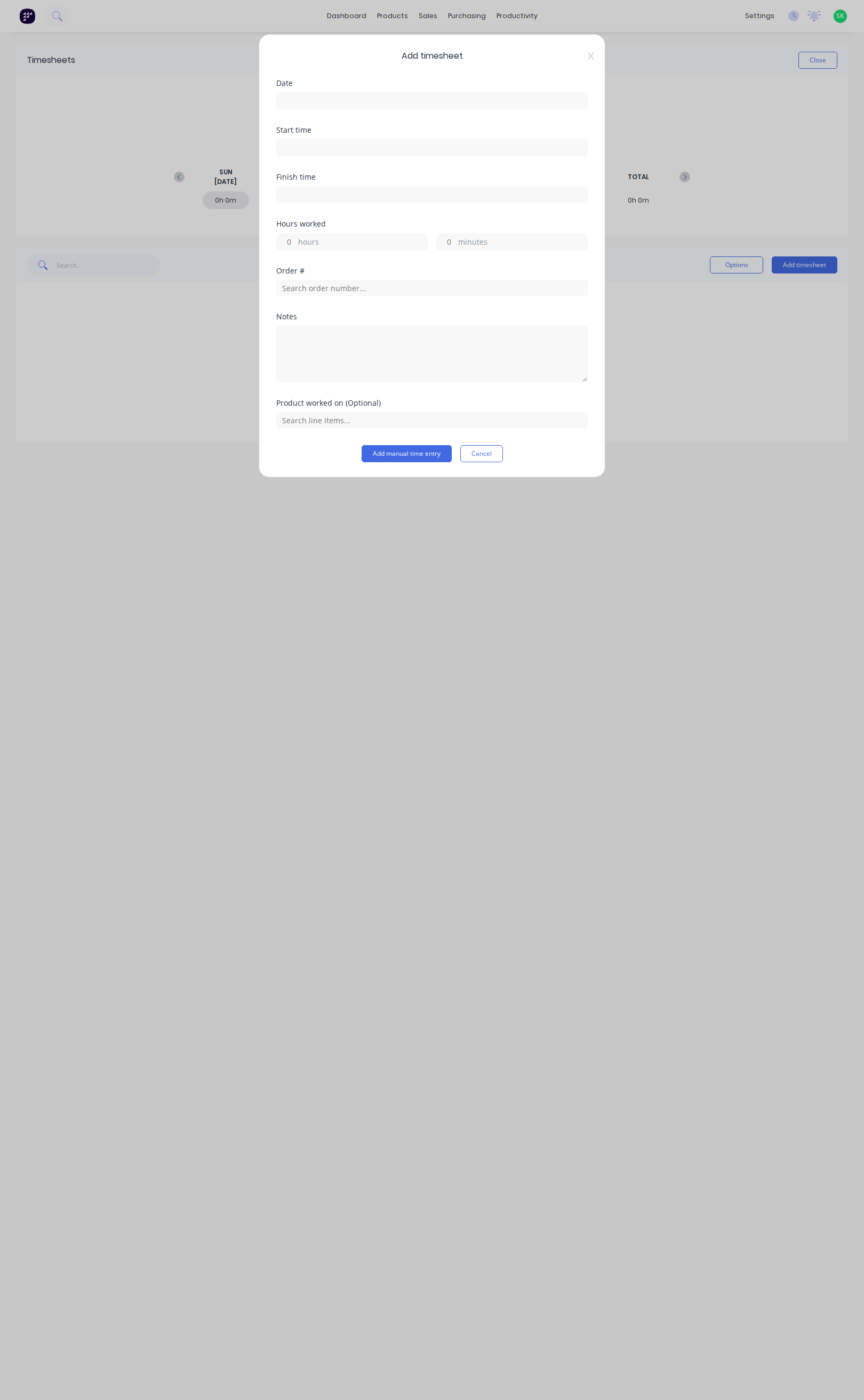
click at [455, 108] on label at bounding box center [432, 101] width 311 height 17
click at [455, 108] on input at bounding box center [431, 100] width 311 height 16
click at [312, 193] on div "11" at bounding box center [312, 196] width 16 height 16
type input "11/08/2025"
click at [330, 142] on input at bounding box center [431, 147] width 311 height 16
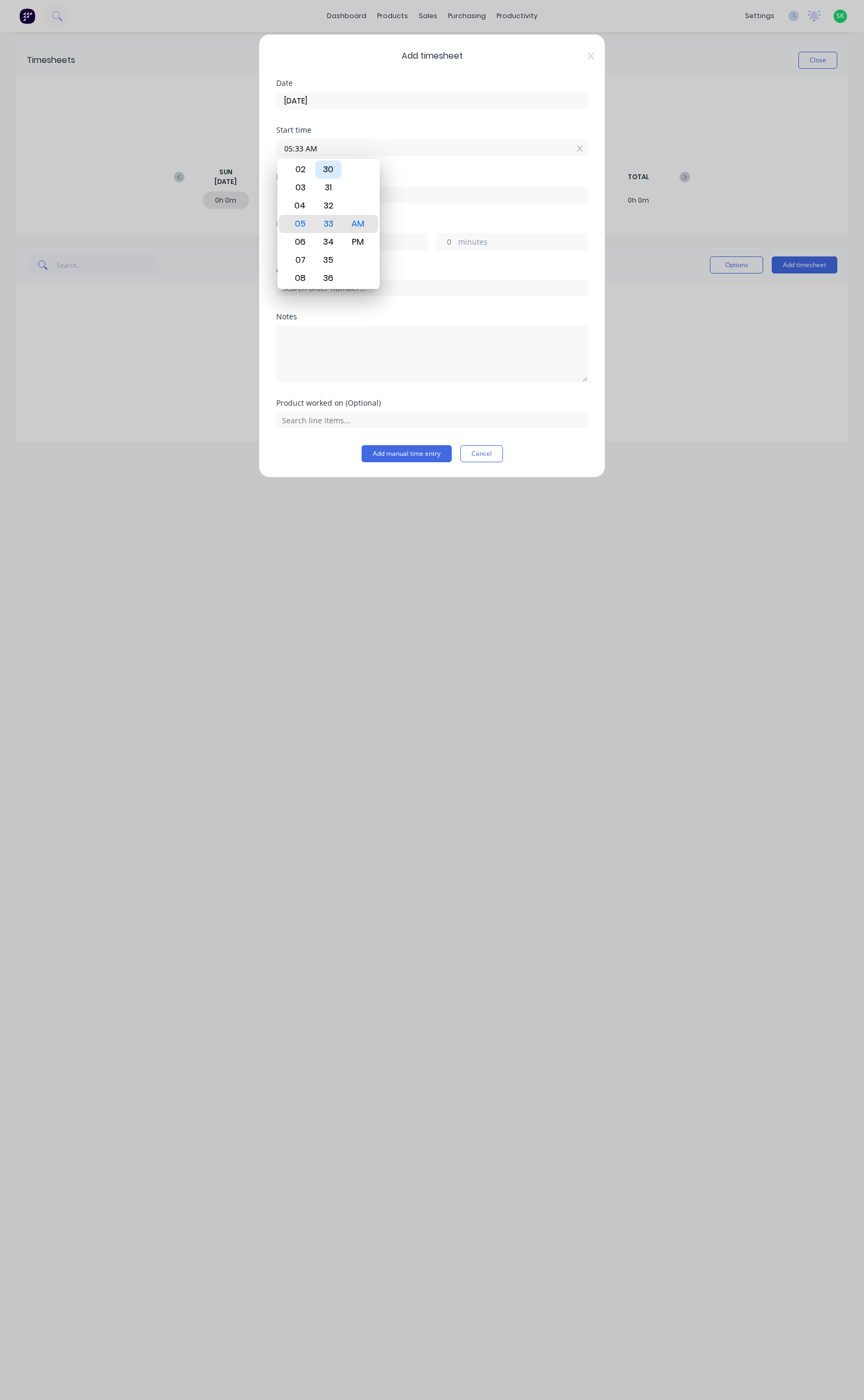
click at [333, 173] on div "30" at bounding box center [328, 169] width 27 height 18
type input "05:30 AM"
click at [423, 197] on input at bounding box center [431, 194] width 311 height 16
type input "05:35 AM"
type input "0"
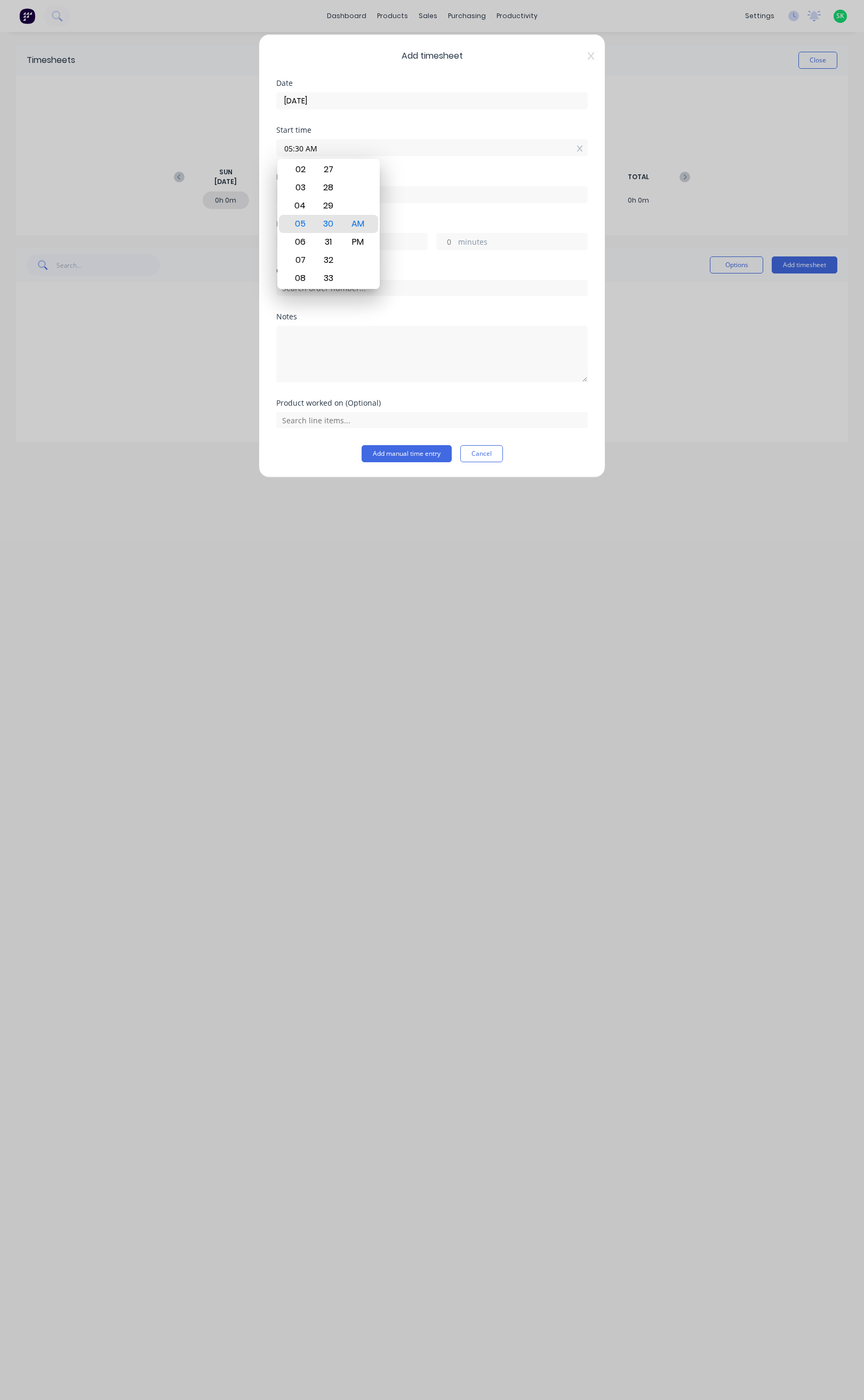
type input "5"
click at [301, 219] on div "02" at bounding box center [299, 216] width 27 height 18
type input "02:35 AM"
type input "-2"
type input "-55"
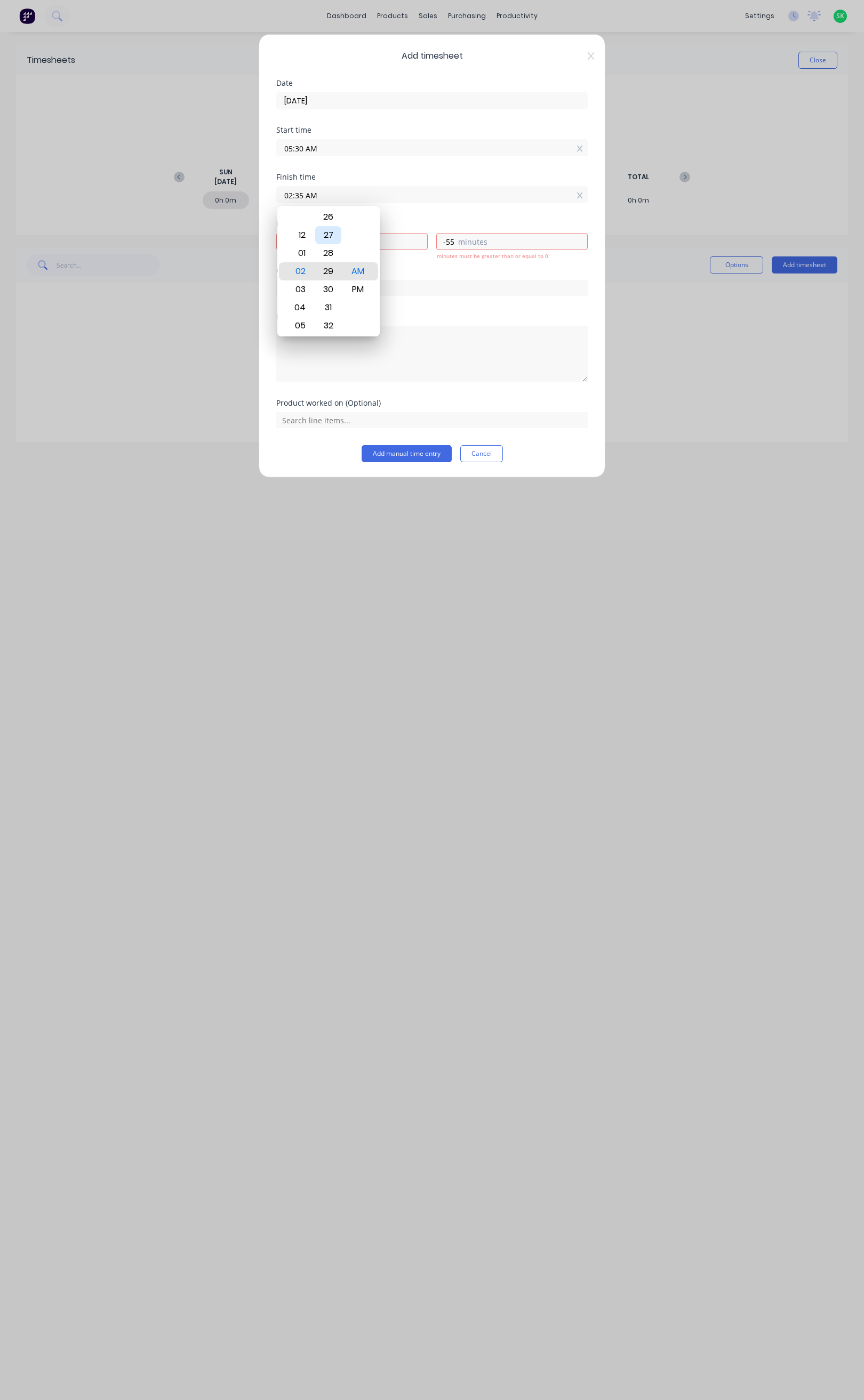
type input "02:29 AM"
type input "-3"
type input "-1"
type input "02:22 AM"
type input "-8"
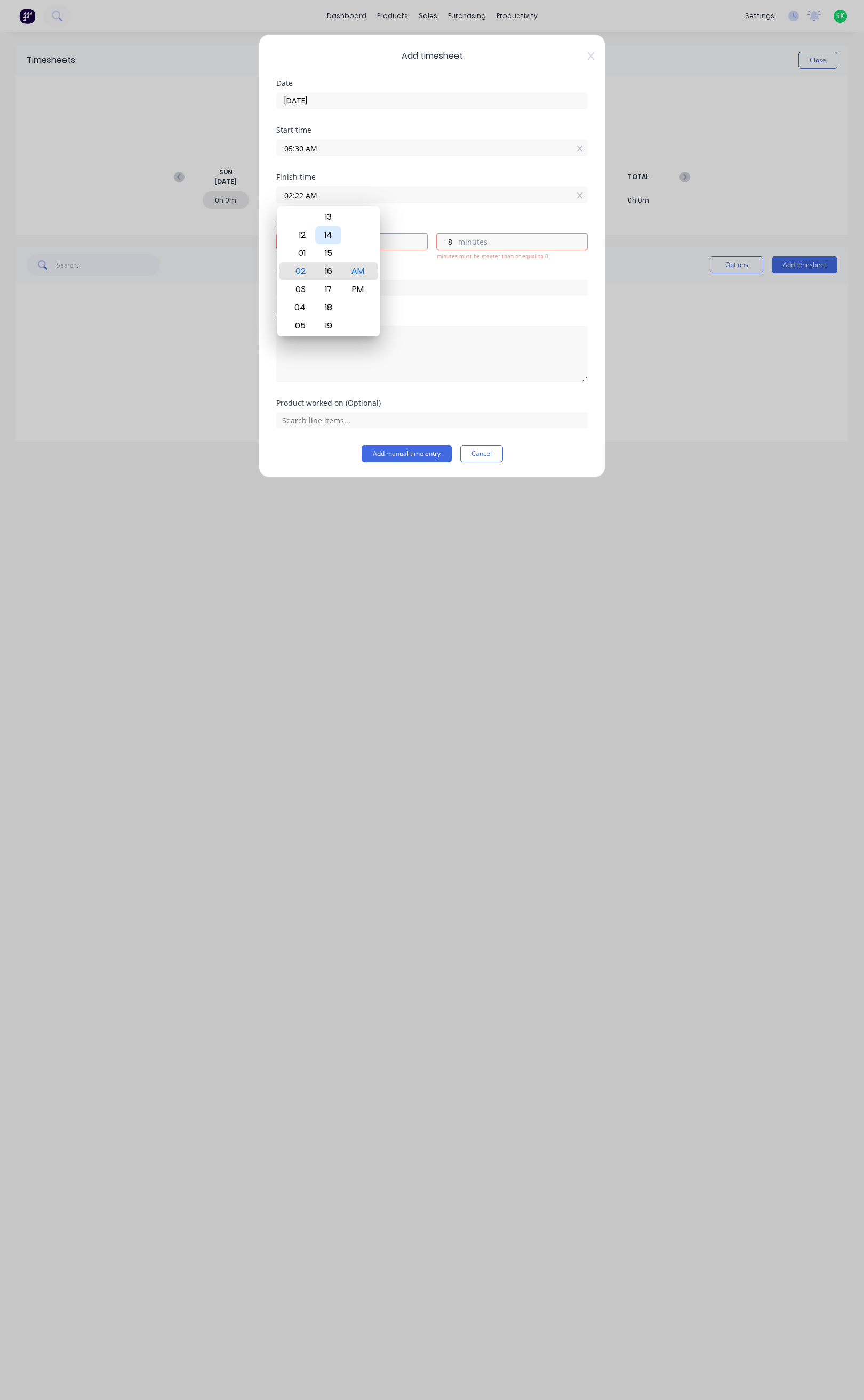
type input "02:16 AM"
type input "-14"
click at [339, 250] on div "15" at bounding box center [328, 252] width 27 height 18
type input "02:15 AM"
type input "-15"
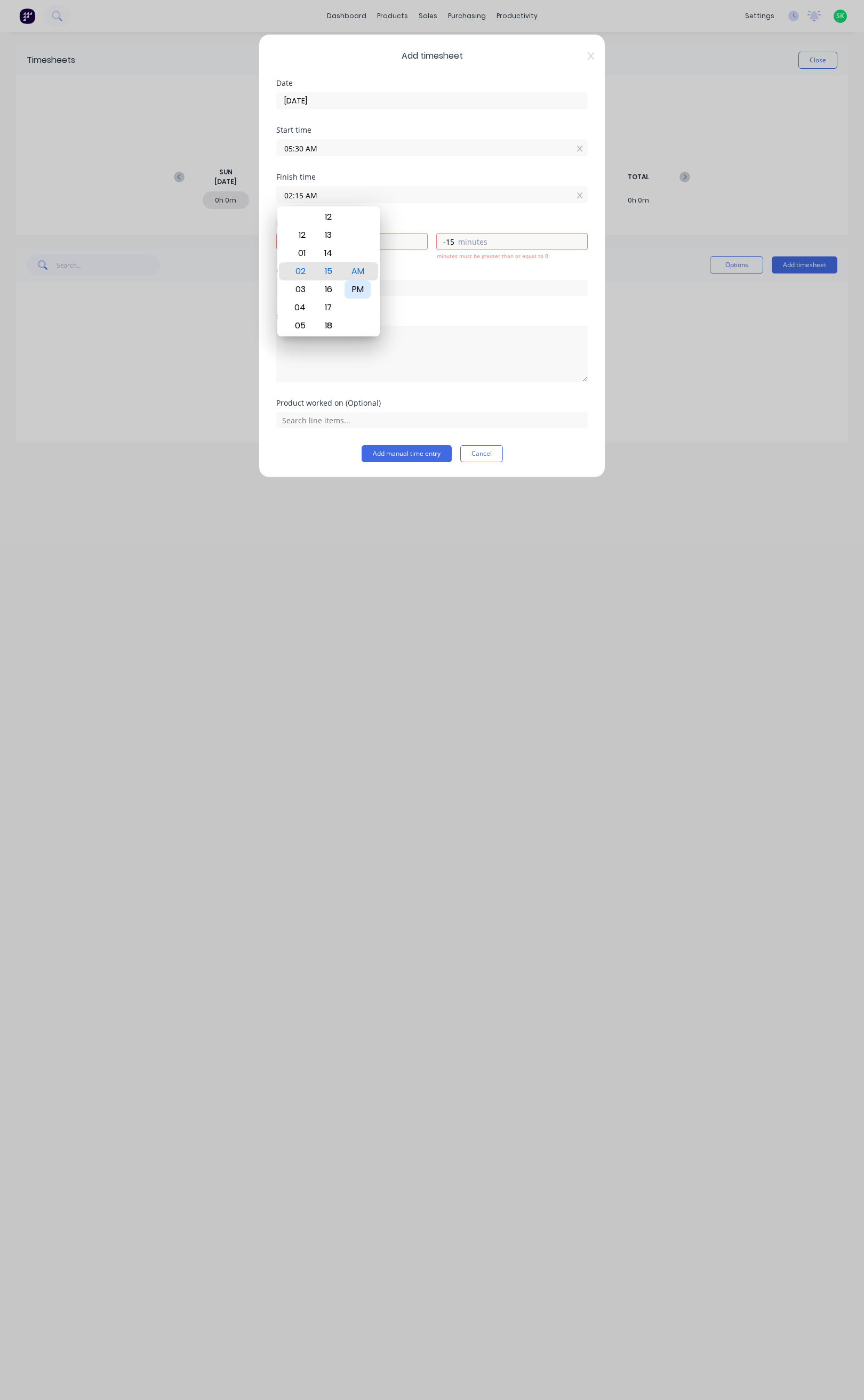
click at [358, 285] on div "PM" at bounding box center [358, 289] width 27 height 18
type input "02:15 PM"
type input "8"
type input "45"
click at [411, 452] on button "Add manual time entry" at bounding box center [406, 453] width 90 height 17
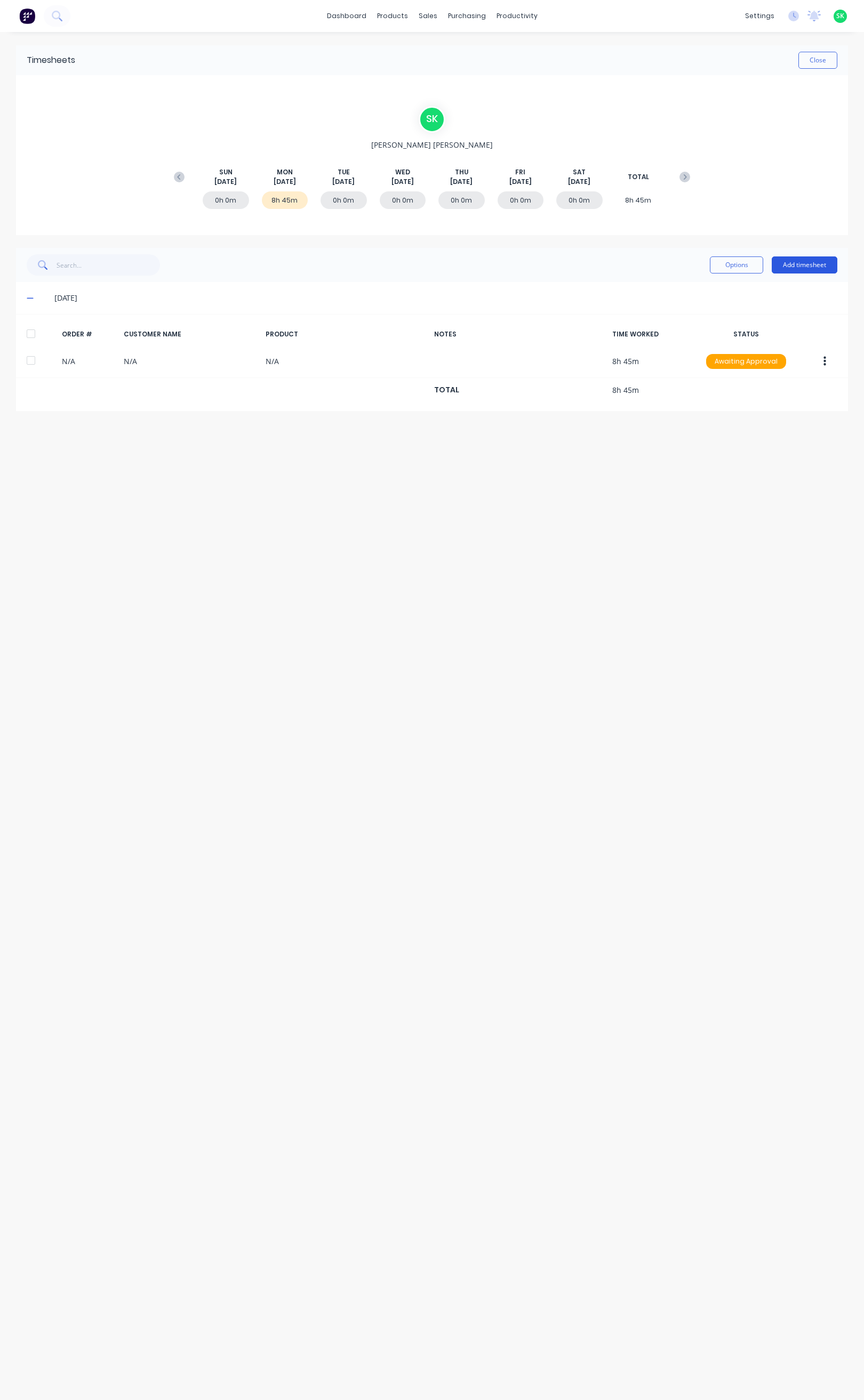
click at [820, 258] on button "Add timesheet" at bounding box center [804, 265] width 66 height 17
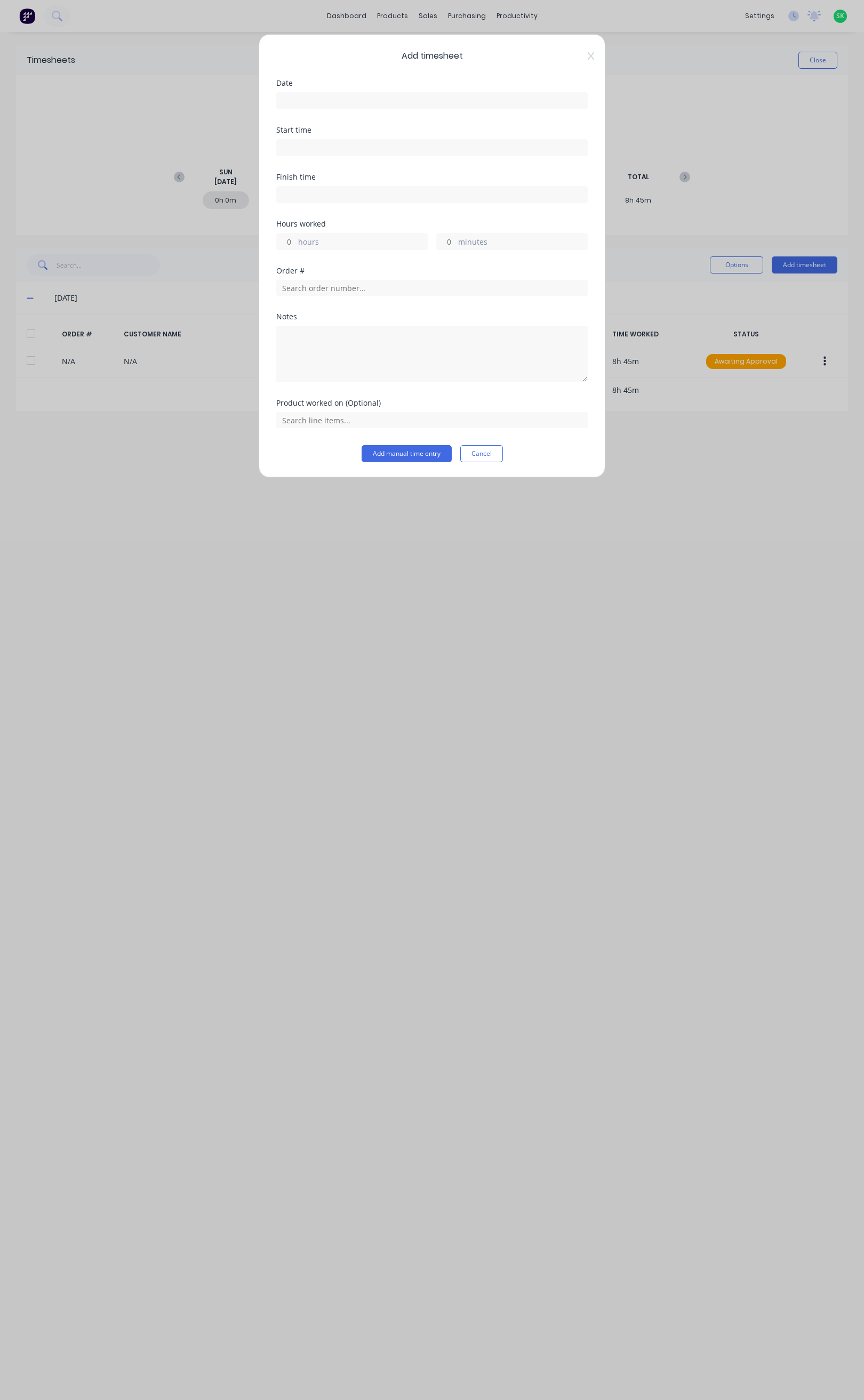
click at [366, 97] on input at bounding box center [431, 100] width 311 height 16
click at [334, 193] on div "12" at bounding box center [334, 196] width 16 height 16
type input "12/08/2025"
click at [326, 141] on label at bounding box center [432, 148] width 311 height 17
click at [326, 141] on input at bounding box center [431, 147] width 311 height 16
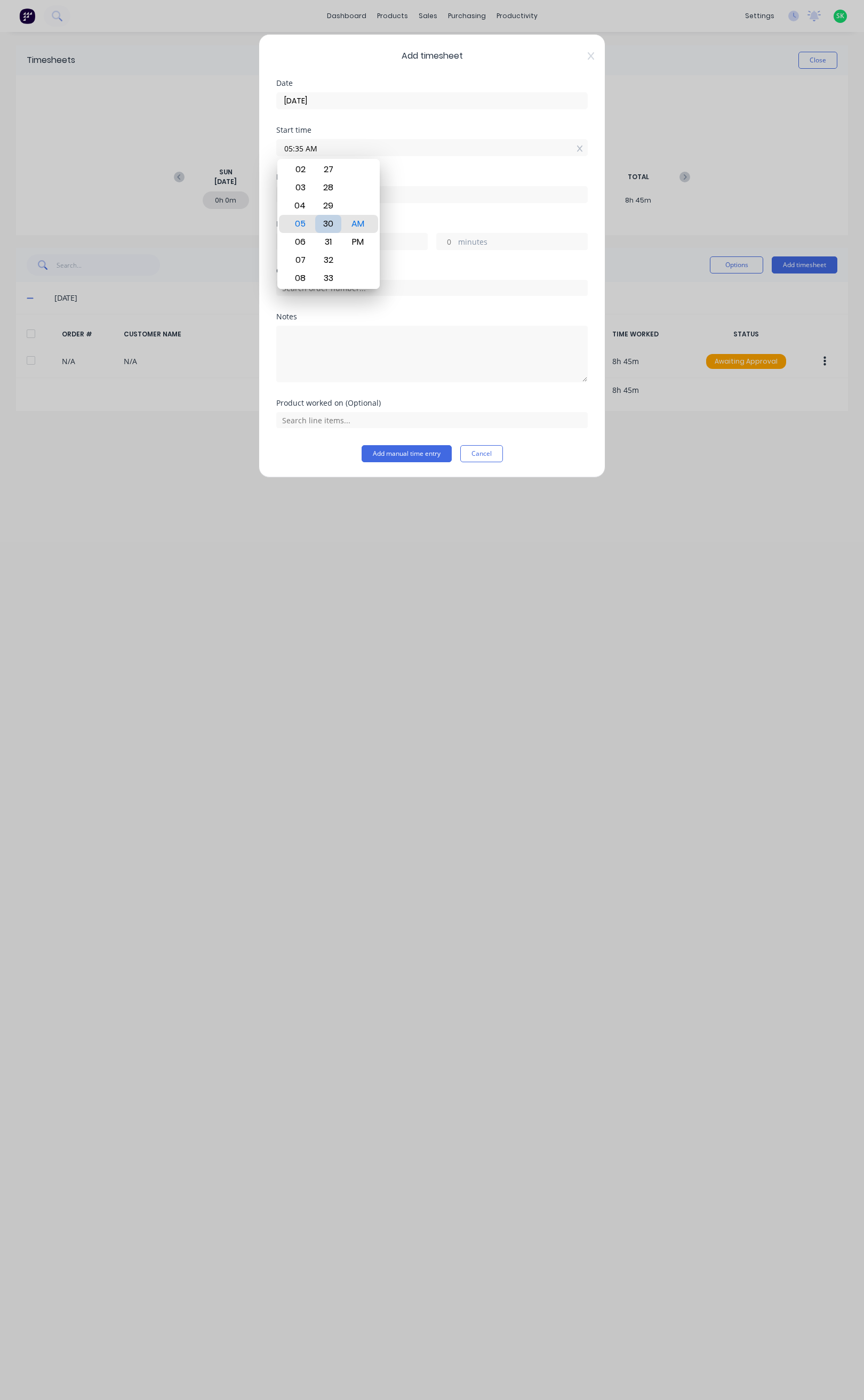
type input "05:30 AM"
click at [332, 219] on div "30" at bounding box center [328, 223] width 27 height 18
click at [432, 198] on input at bounding box center [431, 194] width 311 height 16
type input "05:35 AM"
type input "0"
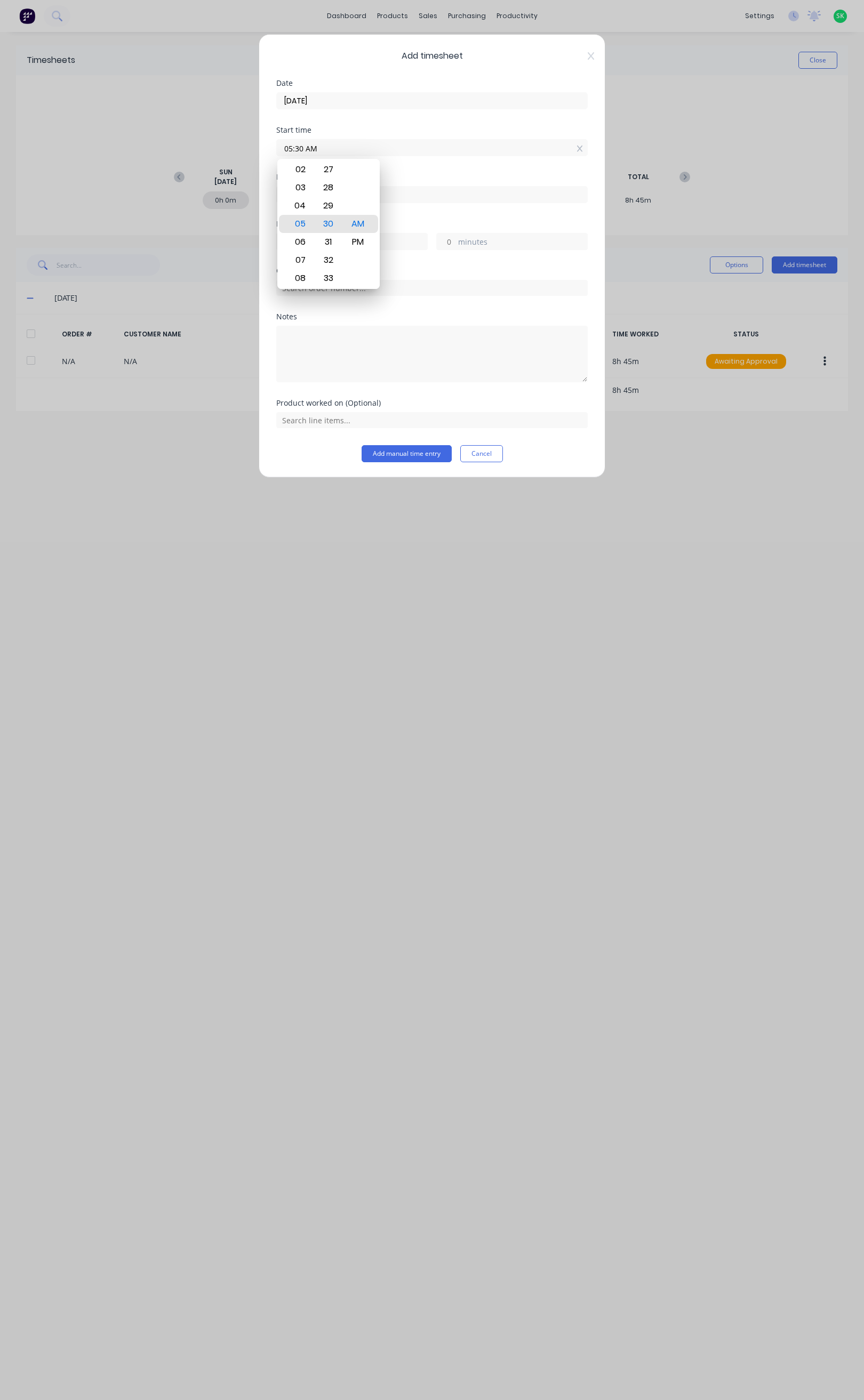
type input "5"
click at [308, 217] on div "02" at bounding box center [299, 216] width 27 height 18
type input "02:35 AM"
type input "-2"
type input "-55"
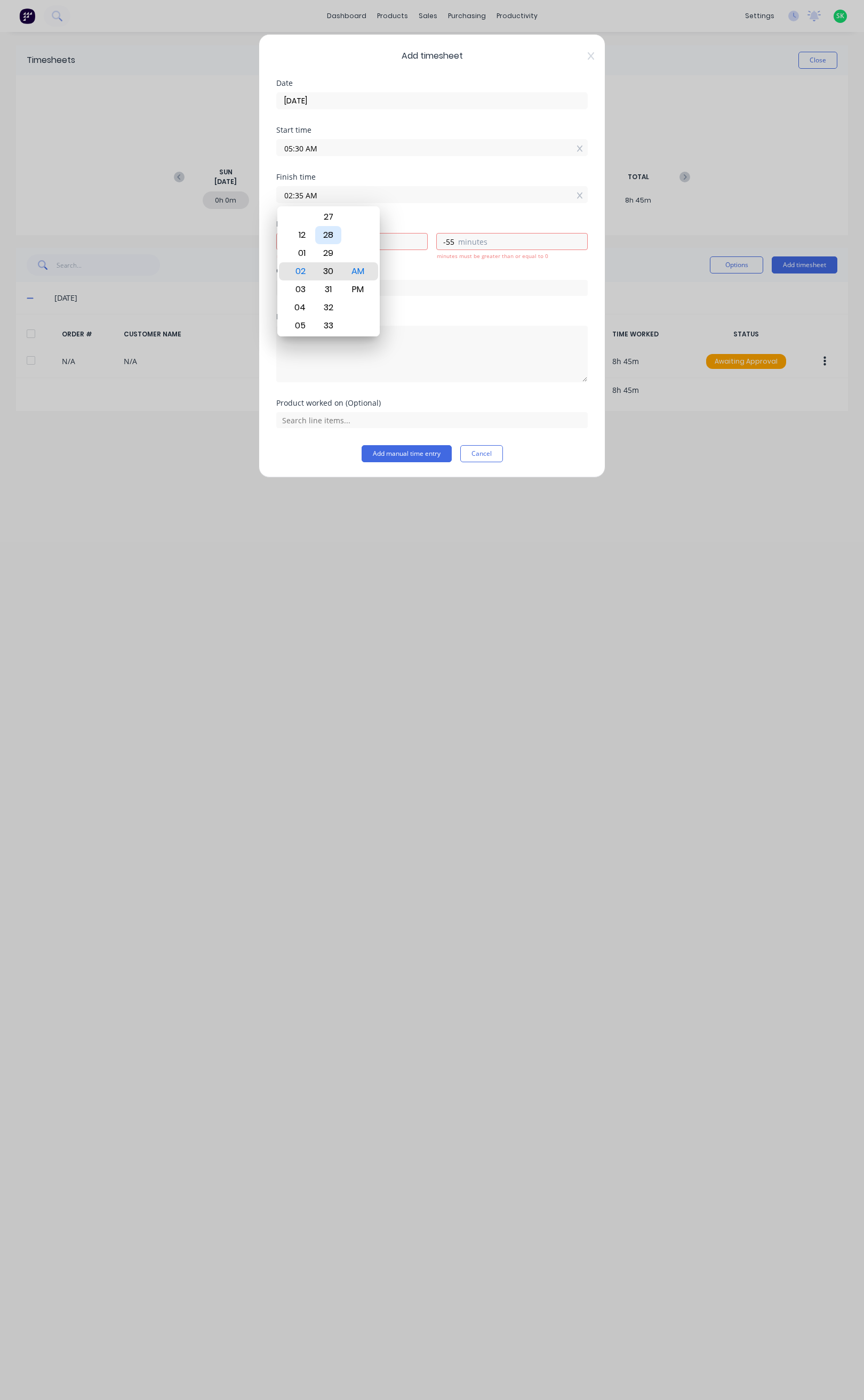
type input "02:30 AM"
type input "-3"
type input "0"
type input "02:25 AM"
type input "-5"
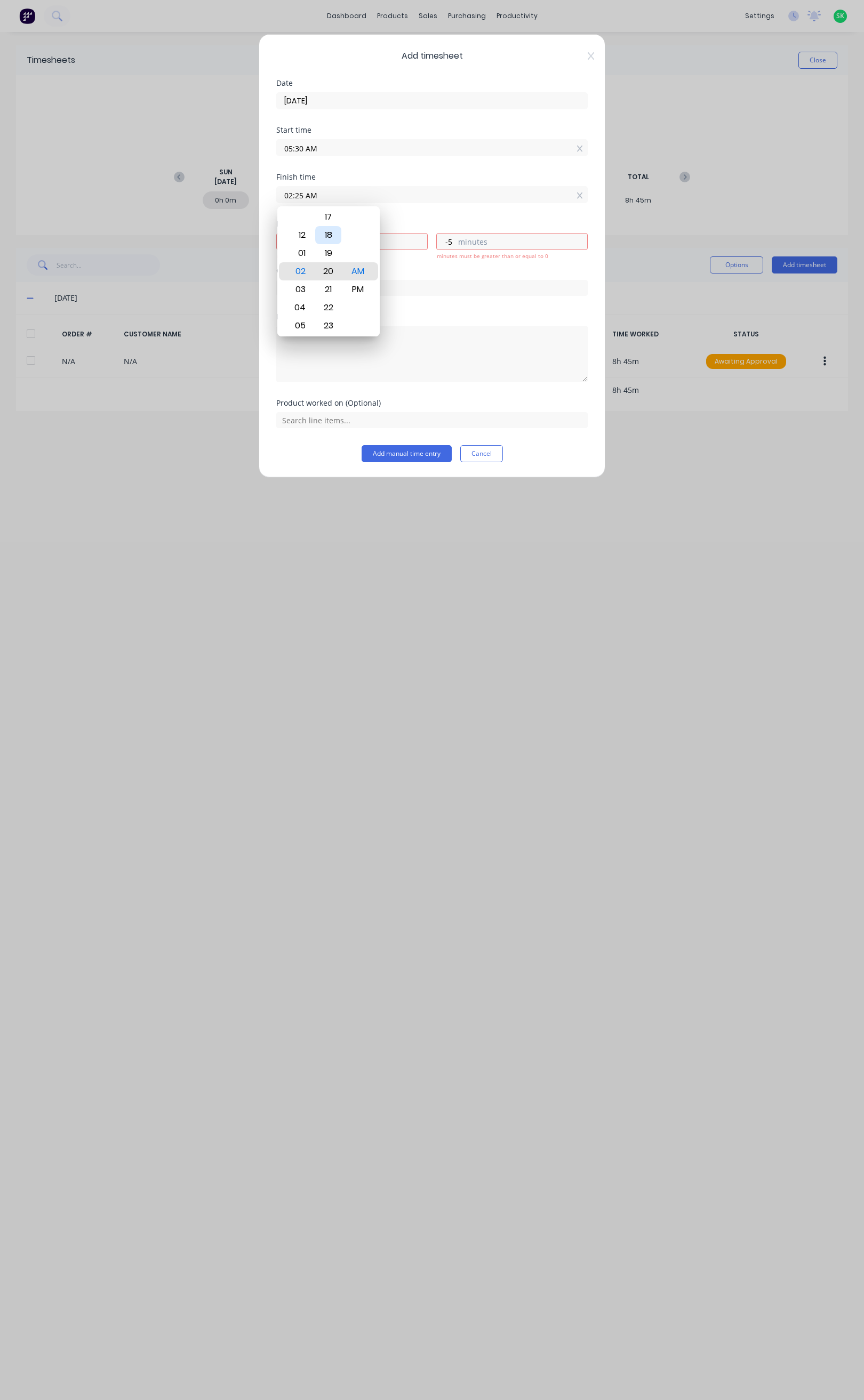
type input "02:20 AM"
type input "-10"
type input "02:17 AM"
type input "-13"
click at [338, 237] on div "15" at bounding box center [328, 234] width 27 height 18
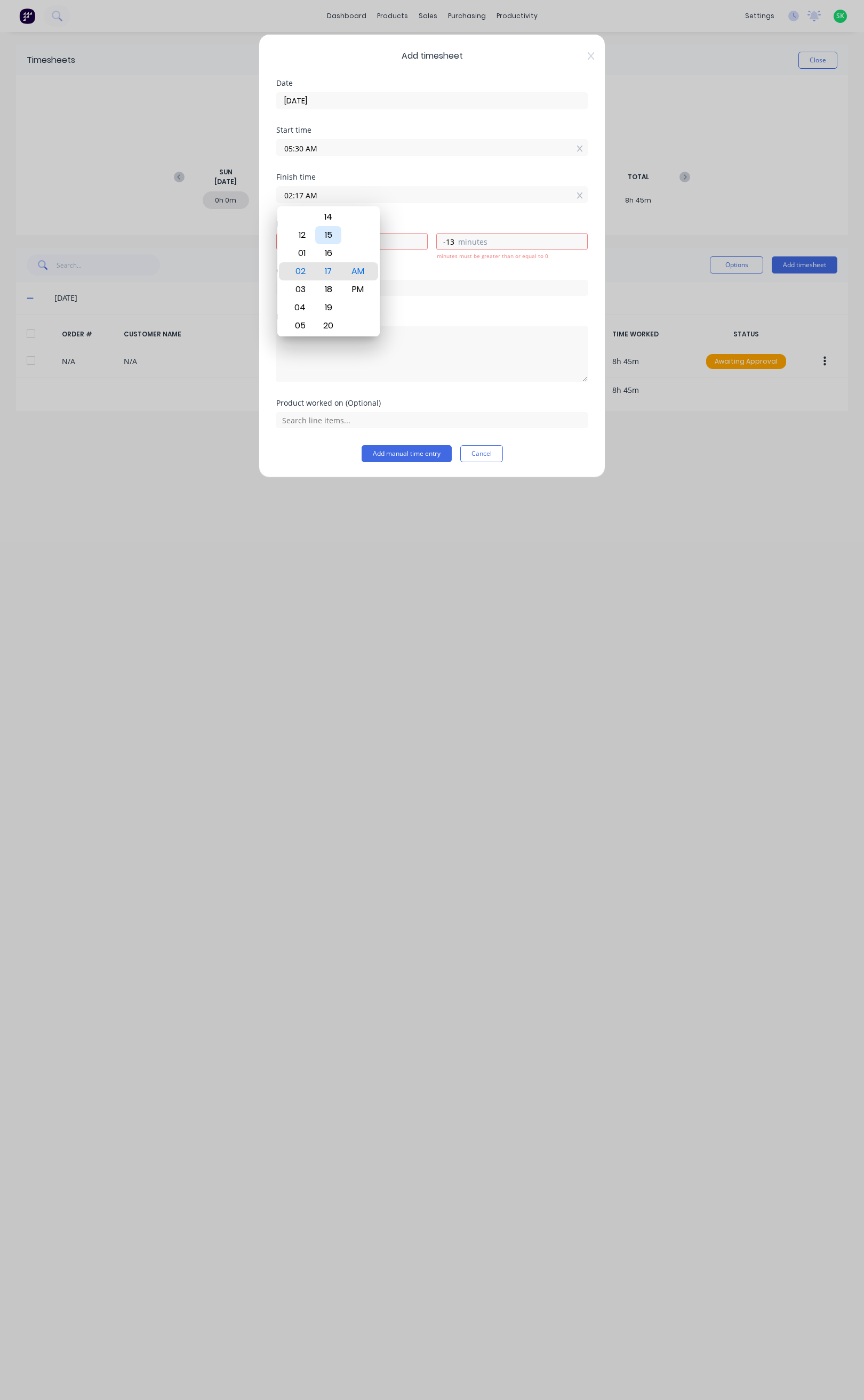
type input "02:15 AM"
type input "-15"
click at [365, 285] on div "PM" at bounding box center [358, 289] width 27 height 18
type input "02:15 PM"
type input "8"
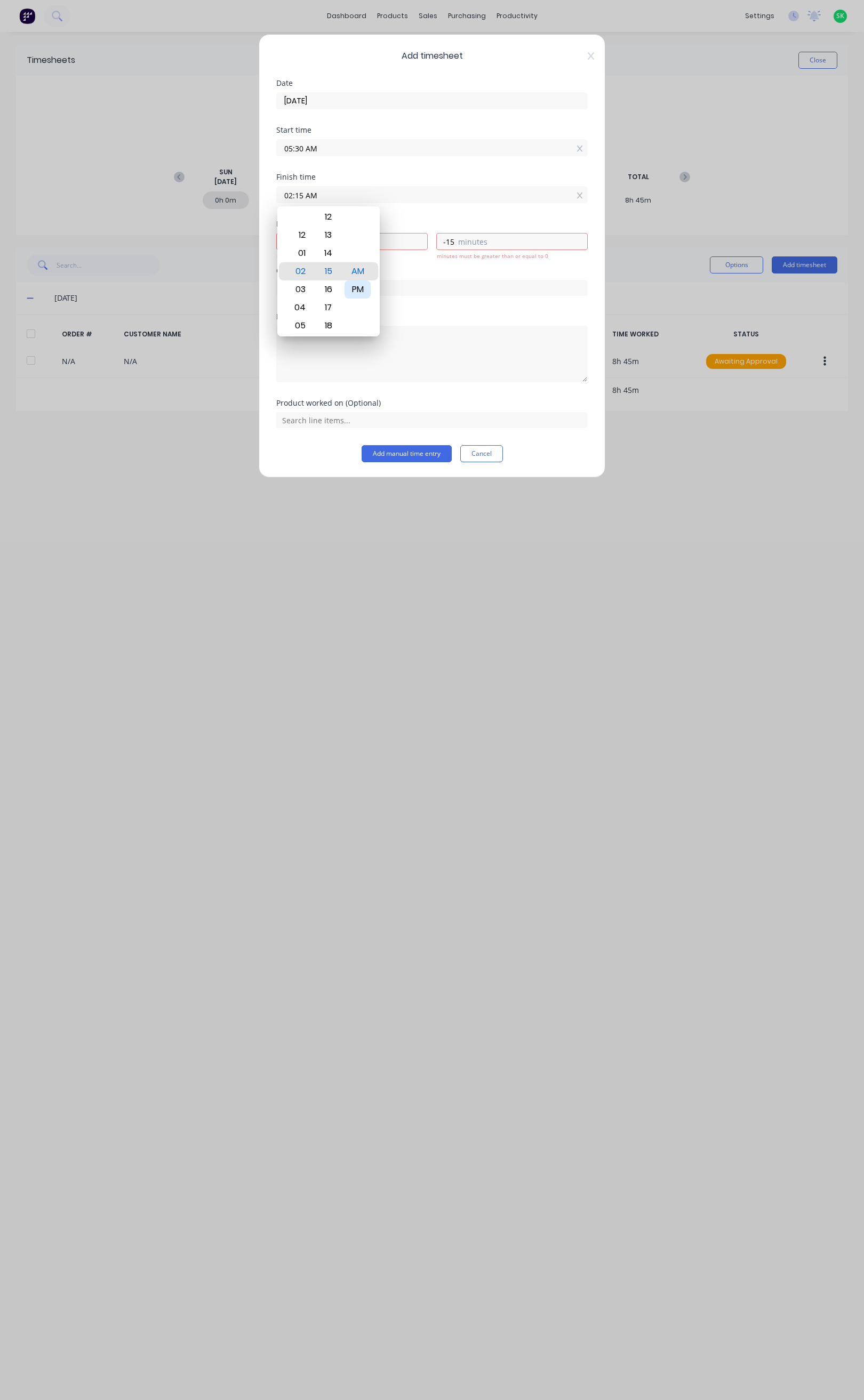
type input "45"
click at [411, 450] on button "Add manual time entry" at bounding box center [406, 453] width 90 height 17
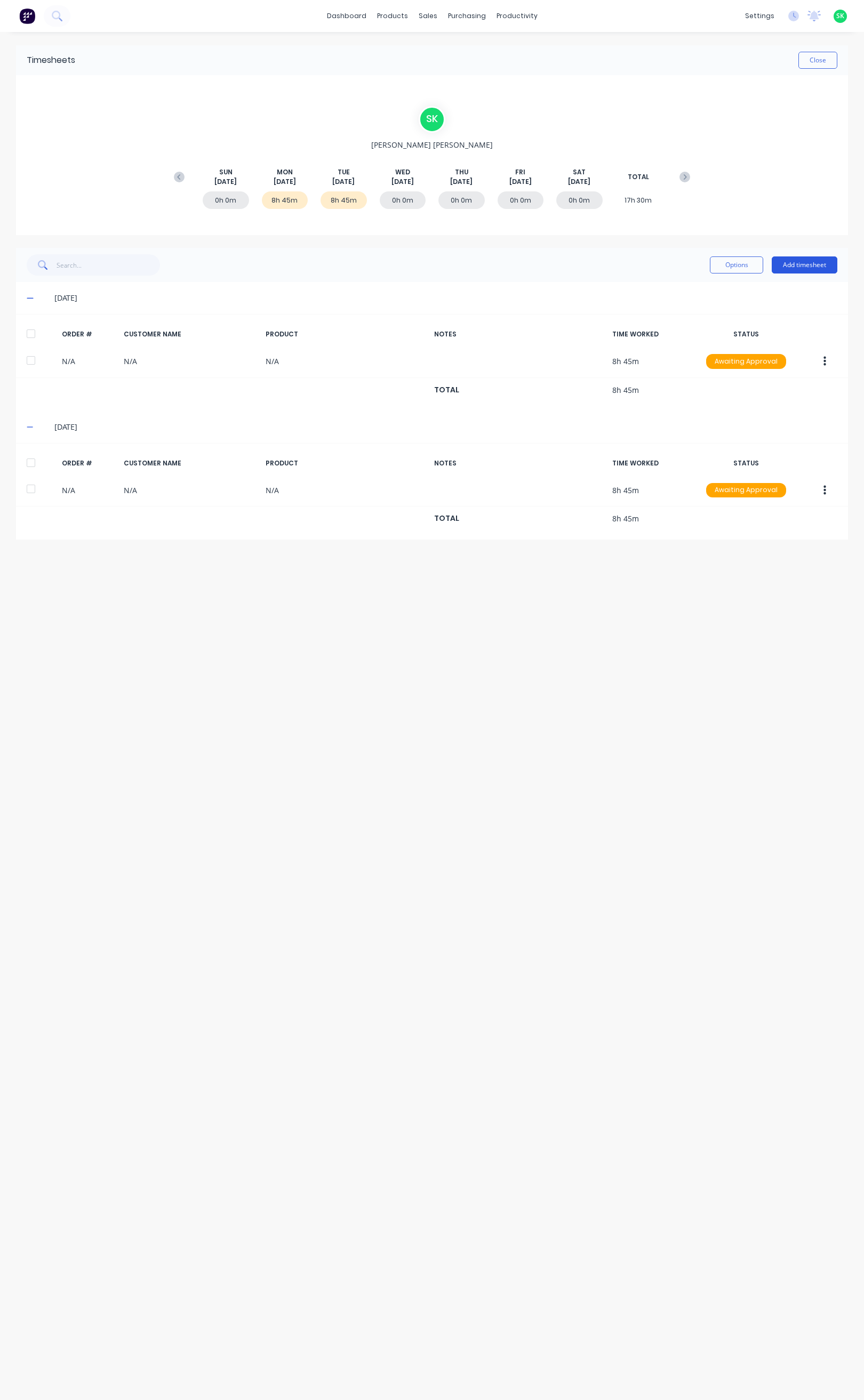
click at [787, 261] on button "Add timesheet" at bounding box center [804, 265] width 66 height 17
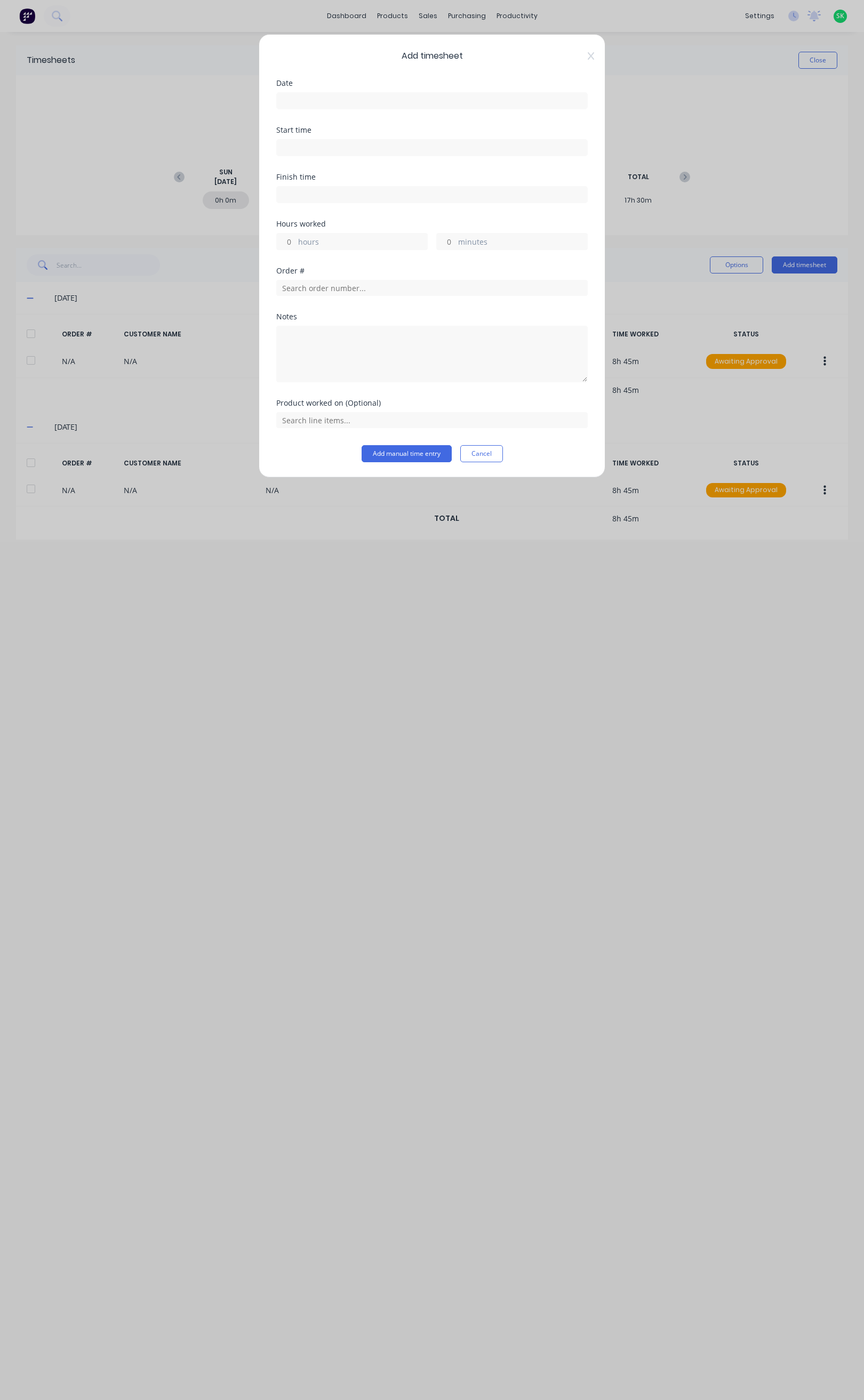
click at [358, 93] on label at bounding box center [432, 101] width 311 height 17
click at [358, 93] on input at bounding box center [431, 100] width 311 height 16
click at [360, 195] on div "13" at bounding box center [355, 196] width 16 height 16
type input "13/08/2025"
click at [336, 146] on input at bounding box center [431, 147] width 311 height 16
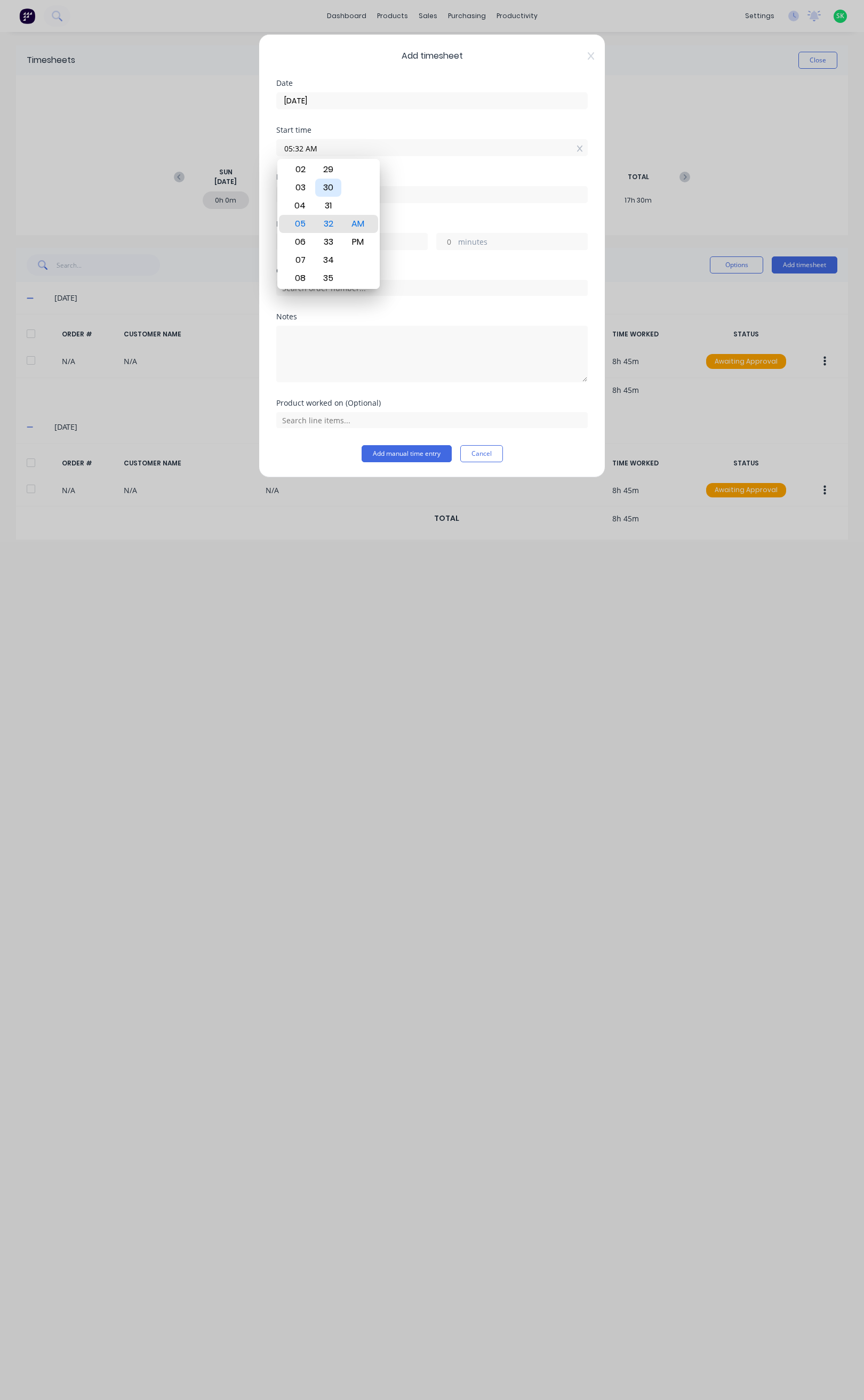
click at [334, 182] on div "30" at bounding box center [328, 187] width 27 height 18
type input "05:30 AM"
click at [411, 196] on input at bounding box center [431, 194] width 311 height 16
type input "05:35 AM"
type input "0"
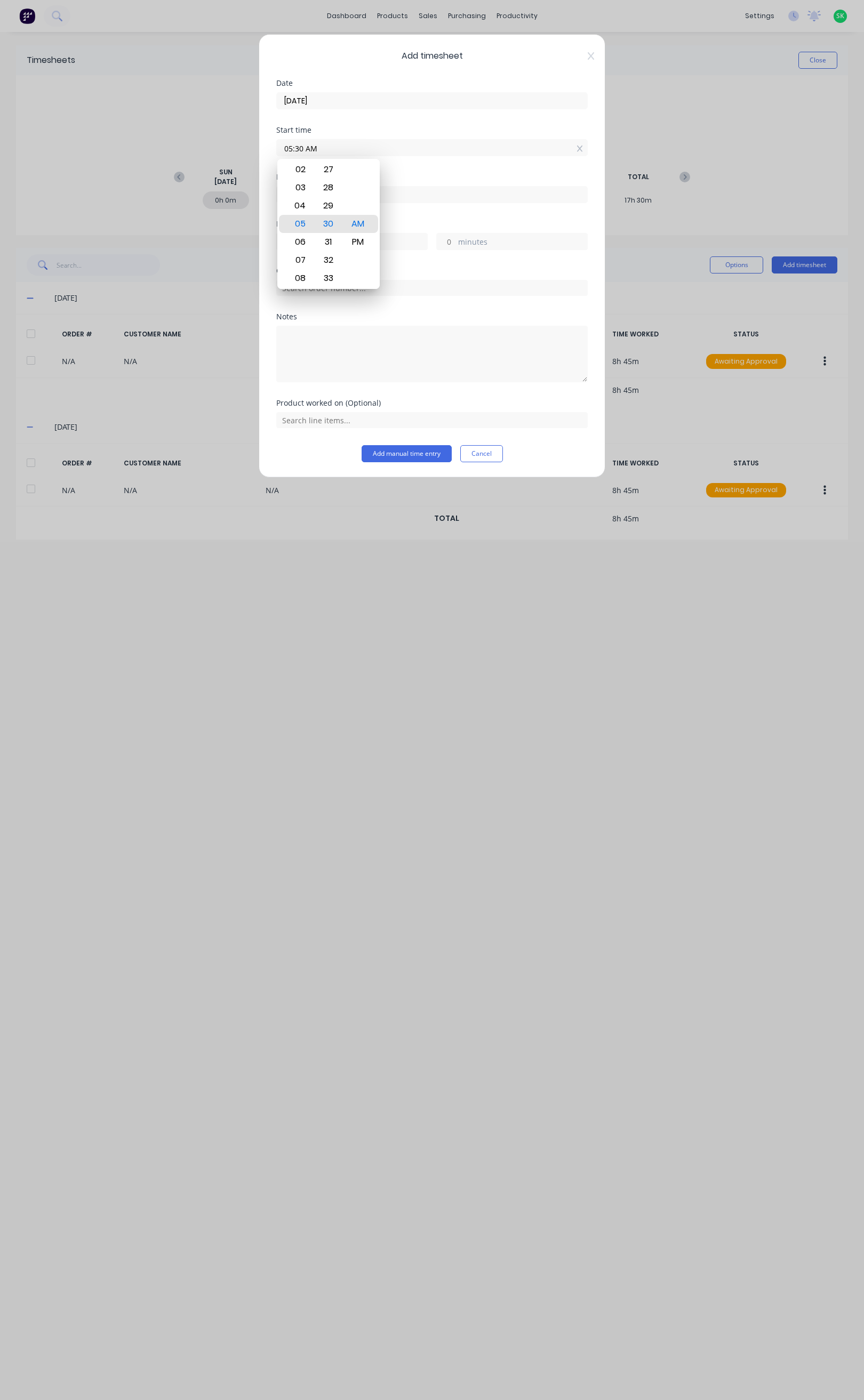
type input "5"
click at [298, 221] on div "02" at bounding box center [299, 216] width 27 height 18
type input "02:35 AM"
type input "-2"
type input "-55"
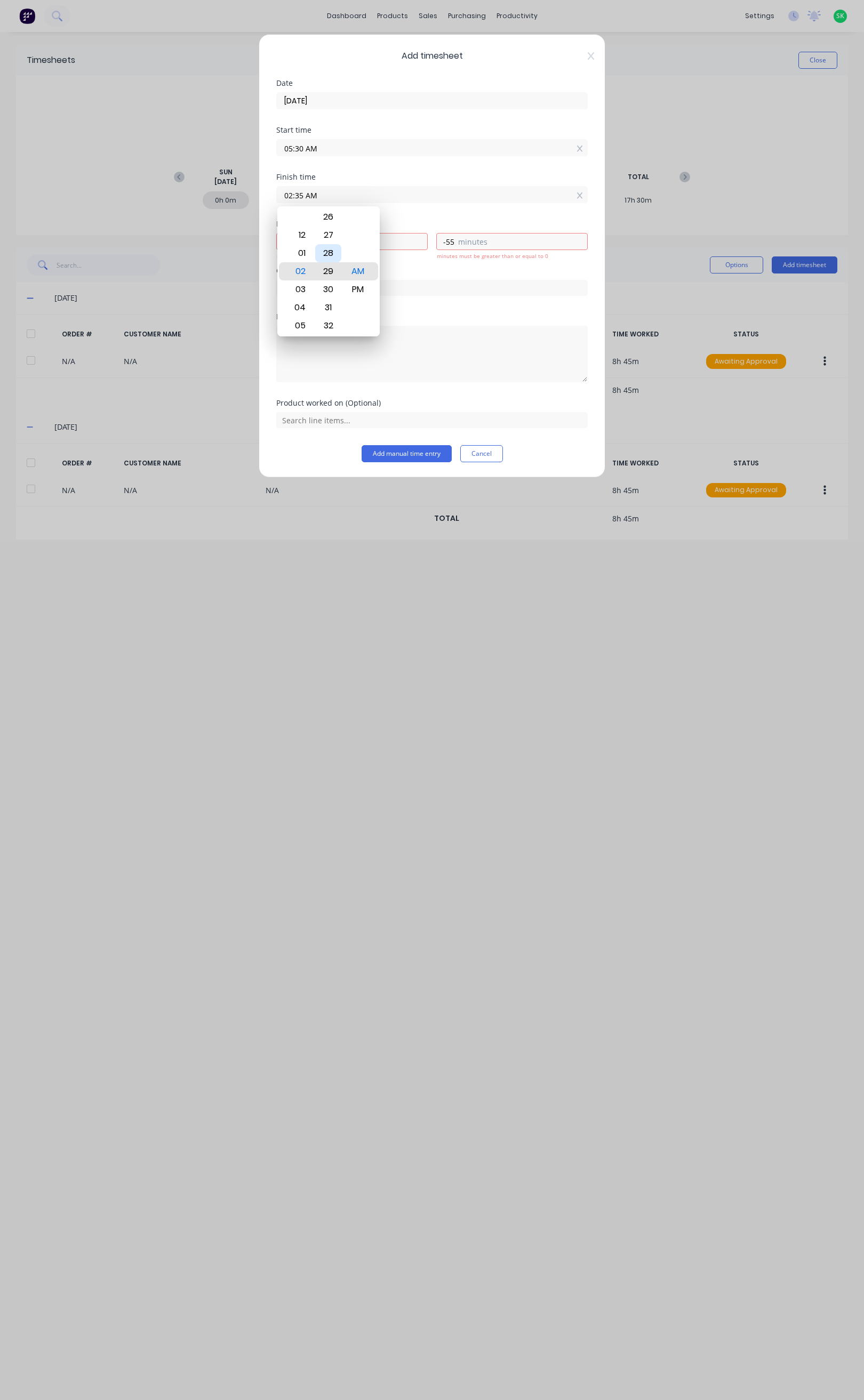
type input "02:29 AM"
type input "-3"
type input "-1"
type input "02:22 AM"
type input "-8"
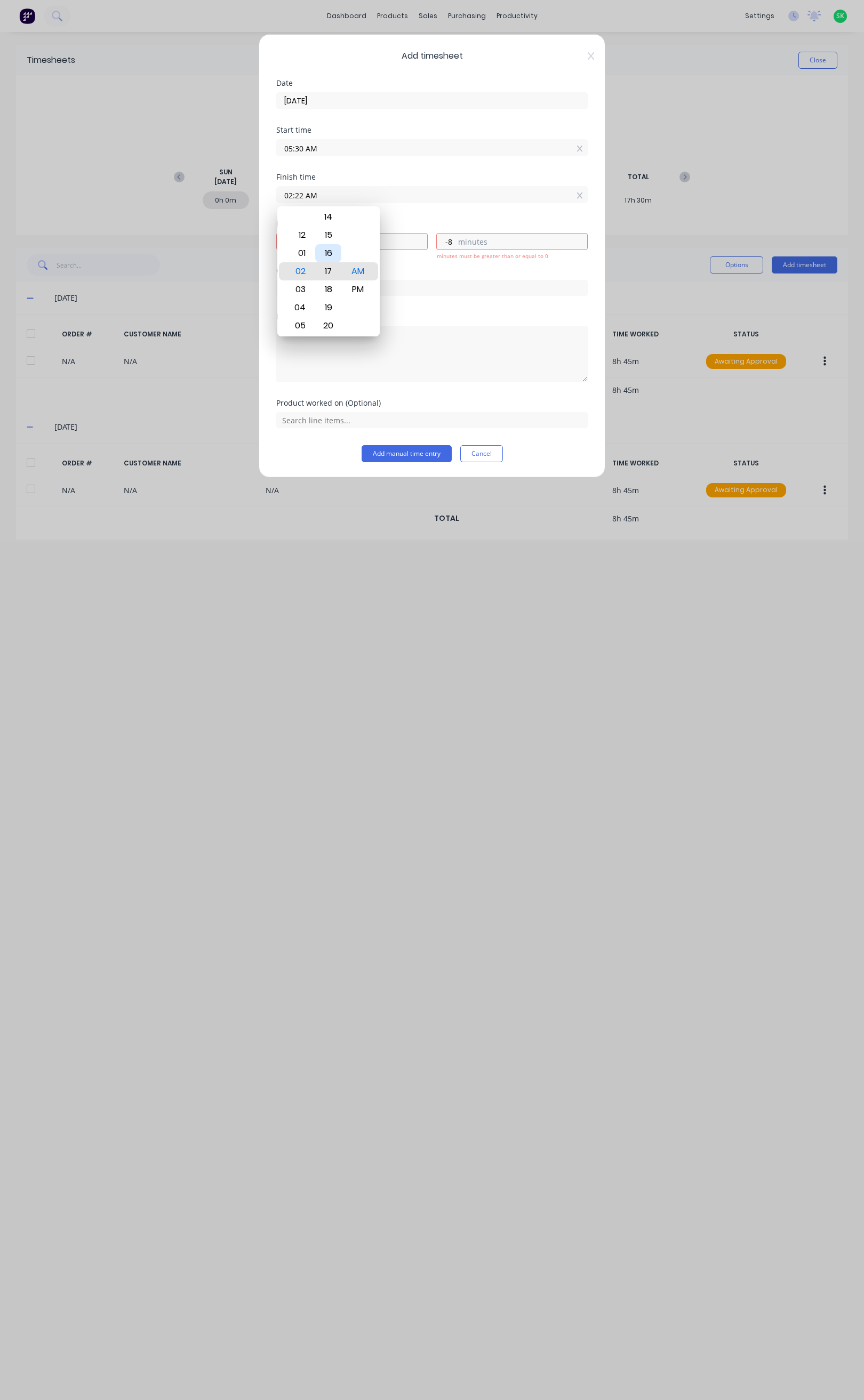
type input "02:17 AM"
type input "-13"
type input "02:16 AM"
type input "-14"
click at [331, 250] on div "15" at bounding box center [328, 252] width 27 height 18
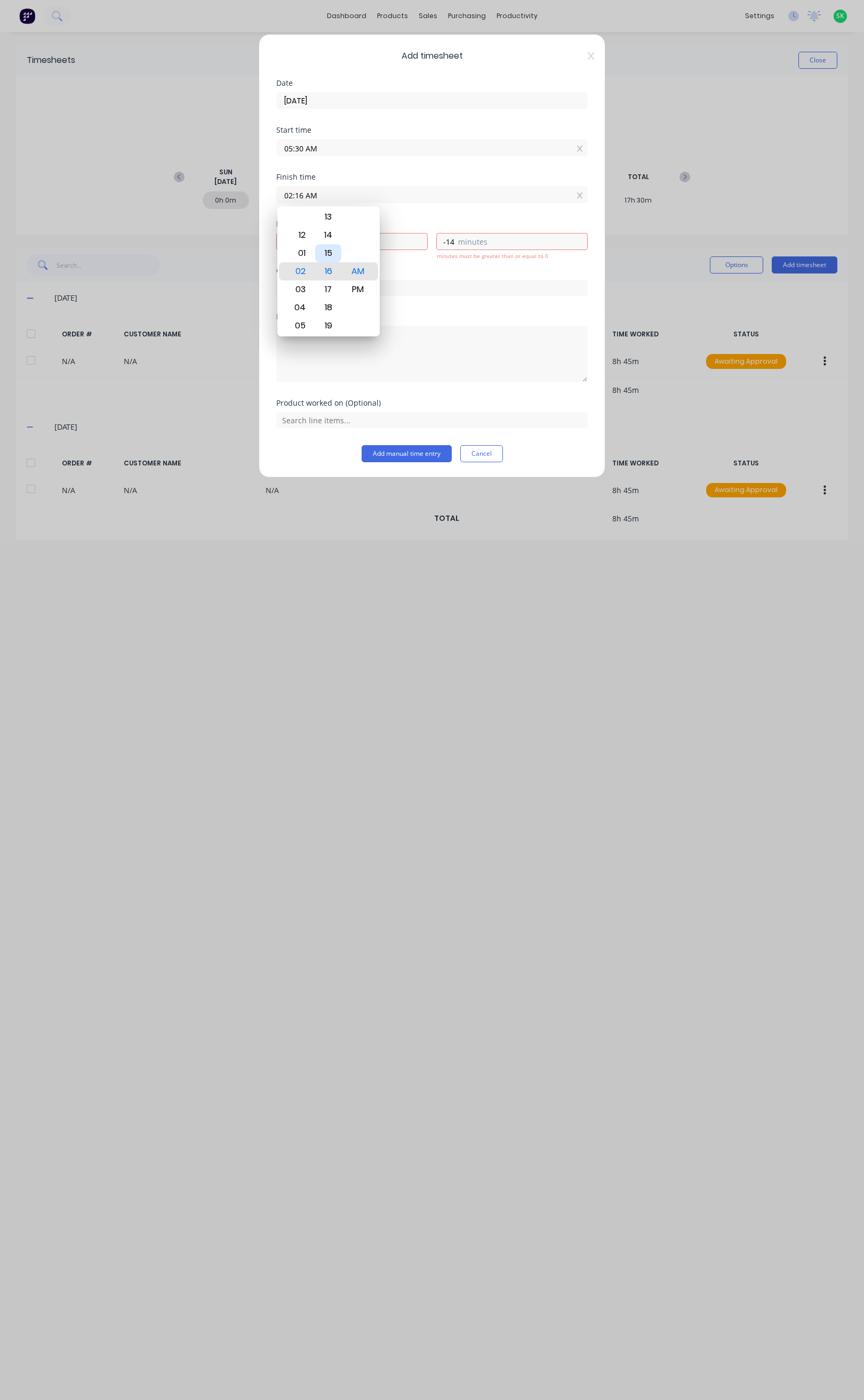
type input "02:15 AM"
type input "-15"
click at [358, 283] on div "PM" at bounding box center [358, 289] width 27 height 18
type input "02:15 PM"
type input "8"
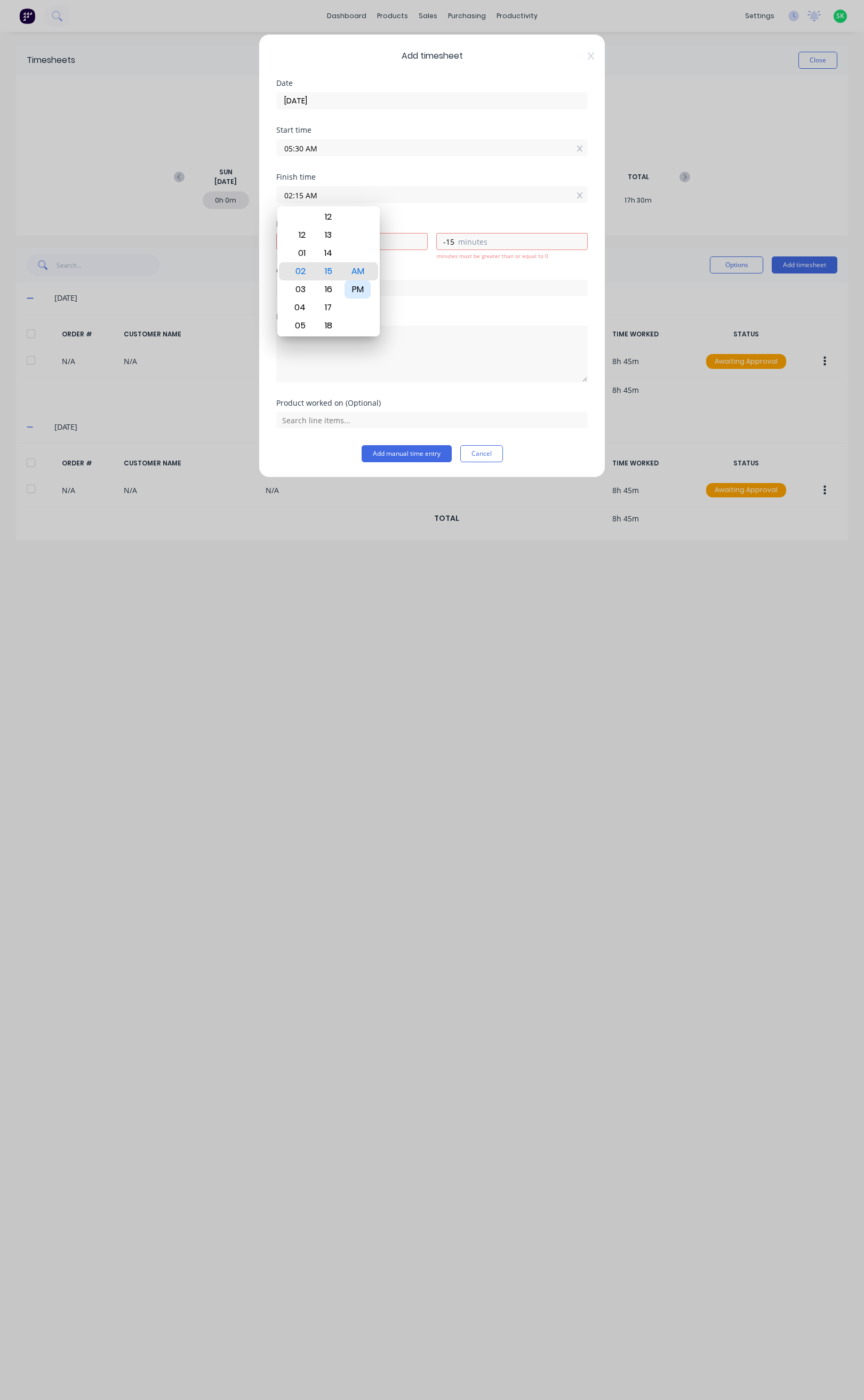
type input "45"
click at [408, 456] on button "Add manual time entry" at bounding box center [406, 453] width 90 height 17
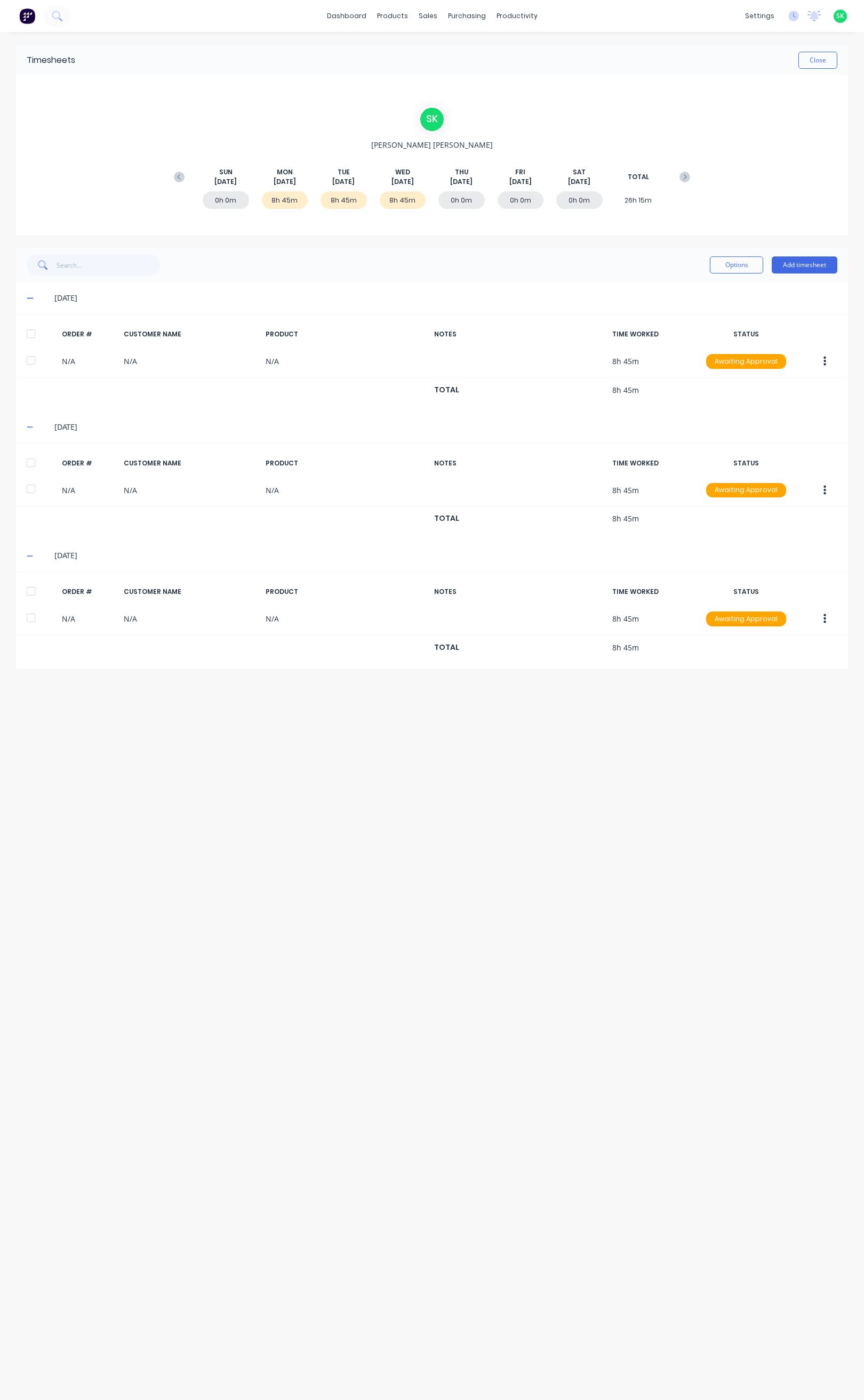
click at [31, 557] on icon at bounding box center [29, 555] width 6 height 1
click at [29, 427] on icon at bounding box center [30, 427] width 7 height 8
click at [31, 296] on icon at bounding box center [30, 298] width 7 height 8
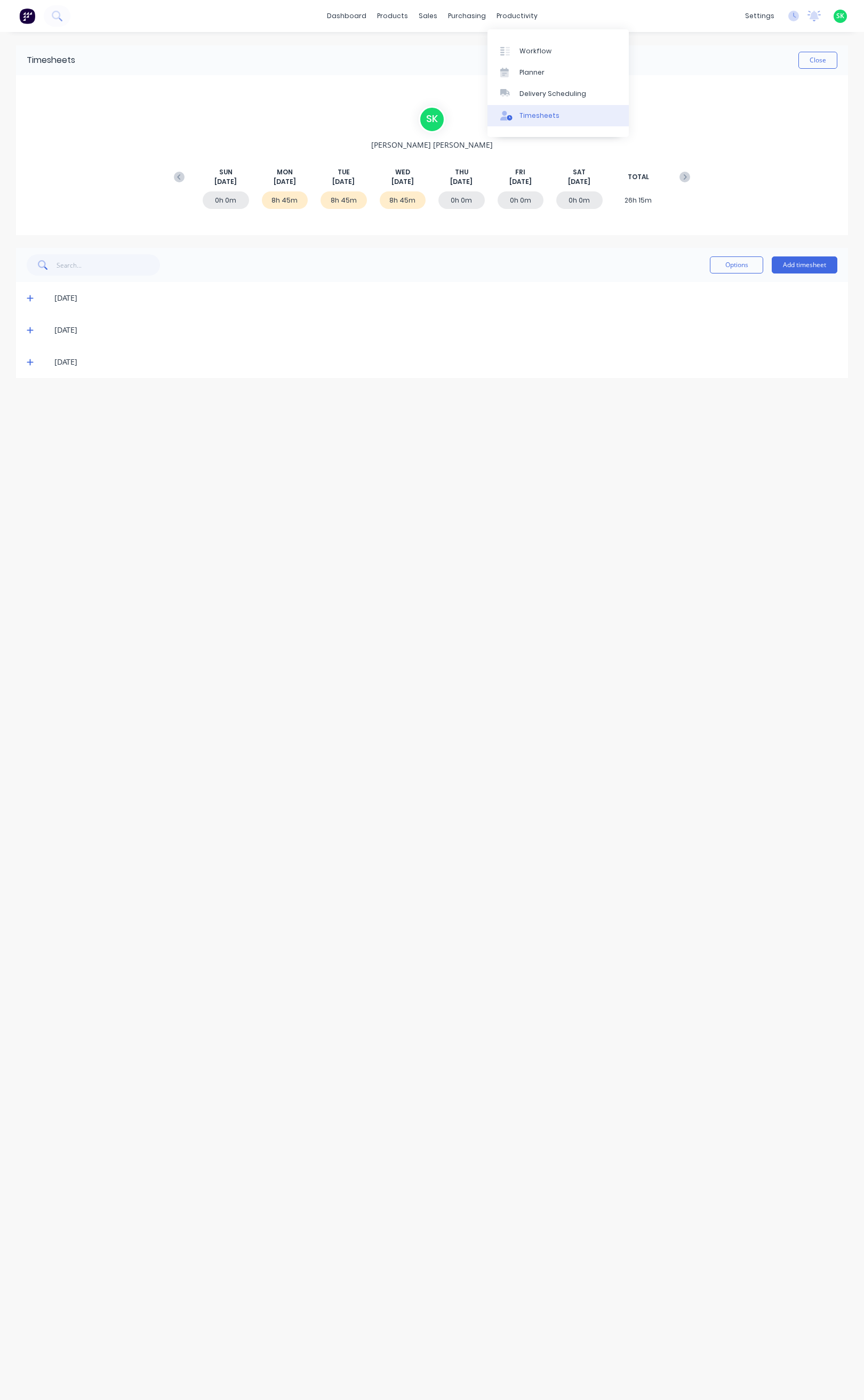
click at [531, 115] on div "Timesheets" at bounding box center [539, 115] width 40 height 9
click at [816, 63] on button "Close" at bounding box center [817, 60] width 38 height 17
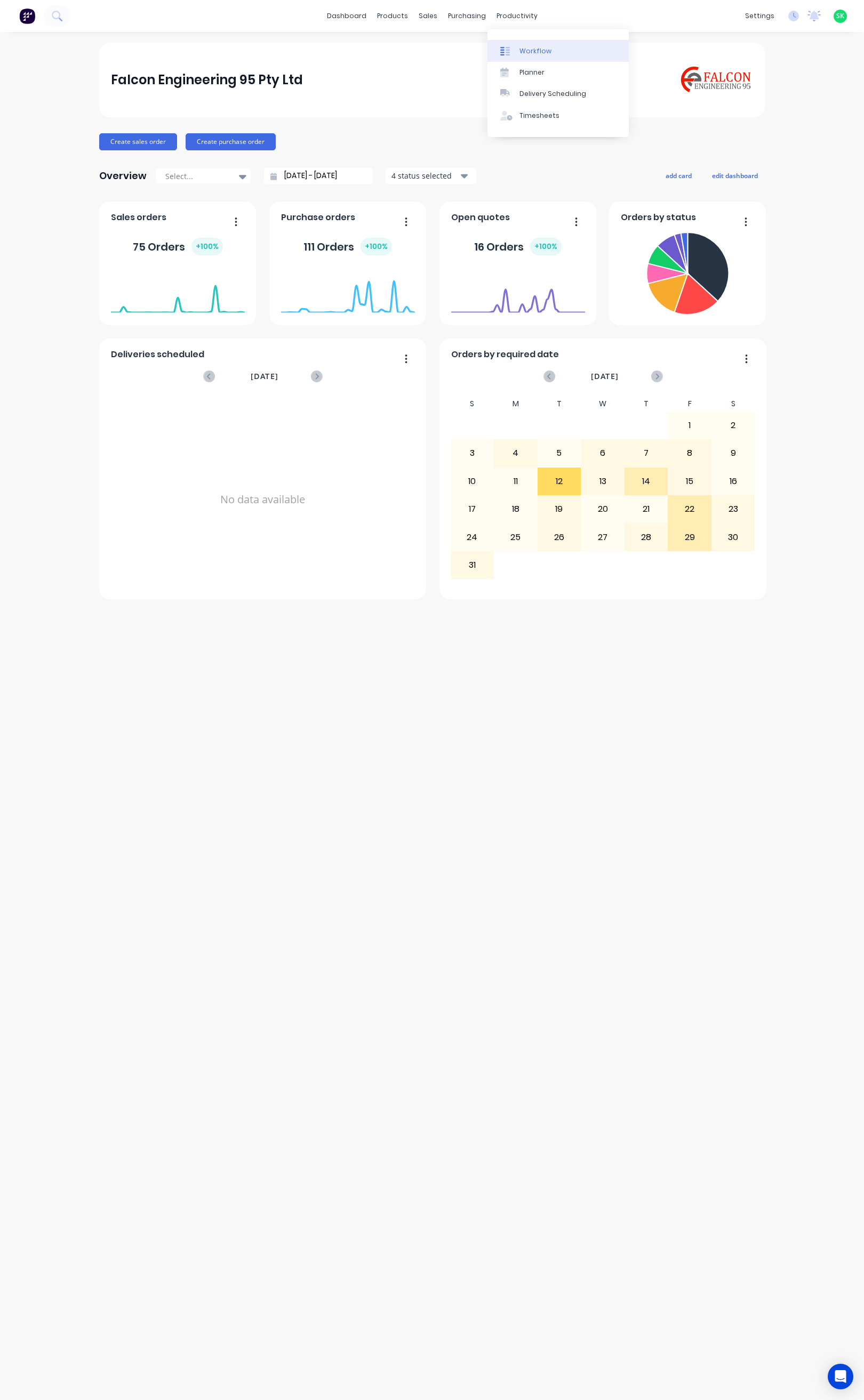
click at [515, 46] on div at bounding box center [508, 50] width 16 height 9
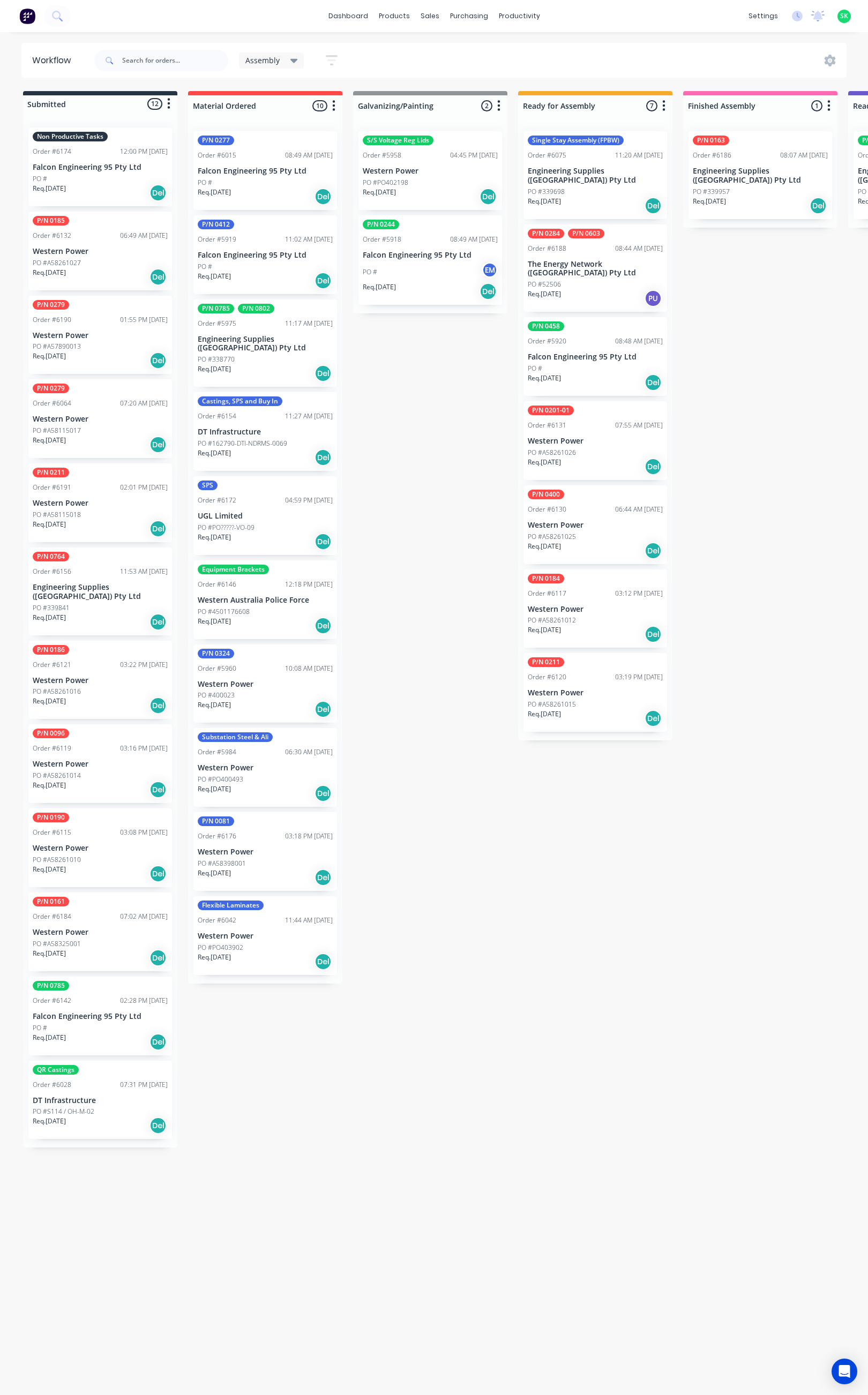
click at [296, 58] on icon at bounding box center [294, 61] width 8 height 12
click at [275, 140] on button "None" at bounding box center [303, 140] width 114 height 12
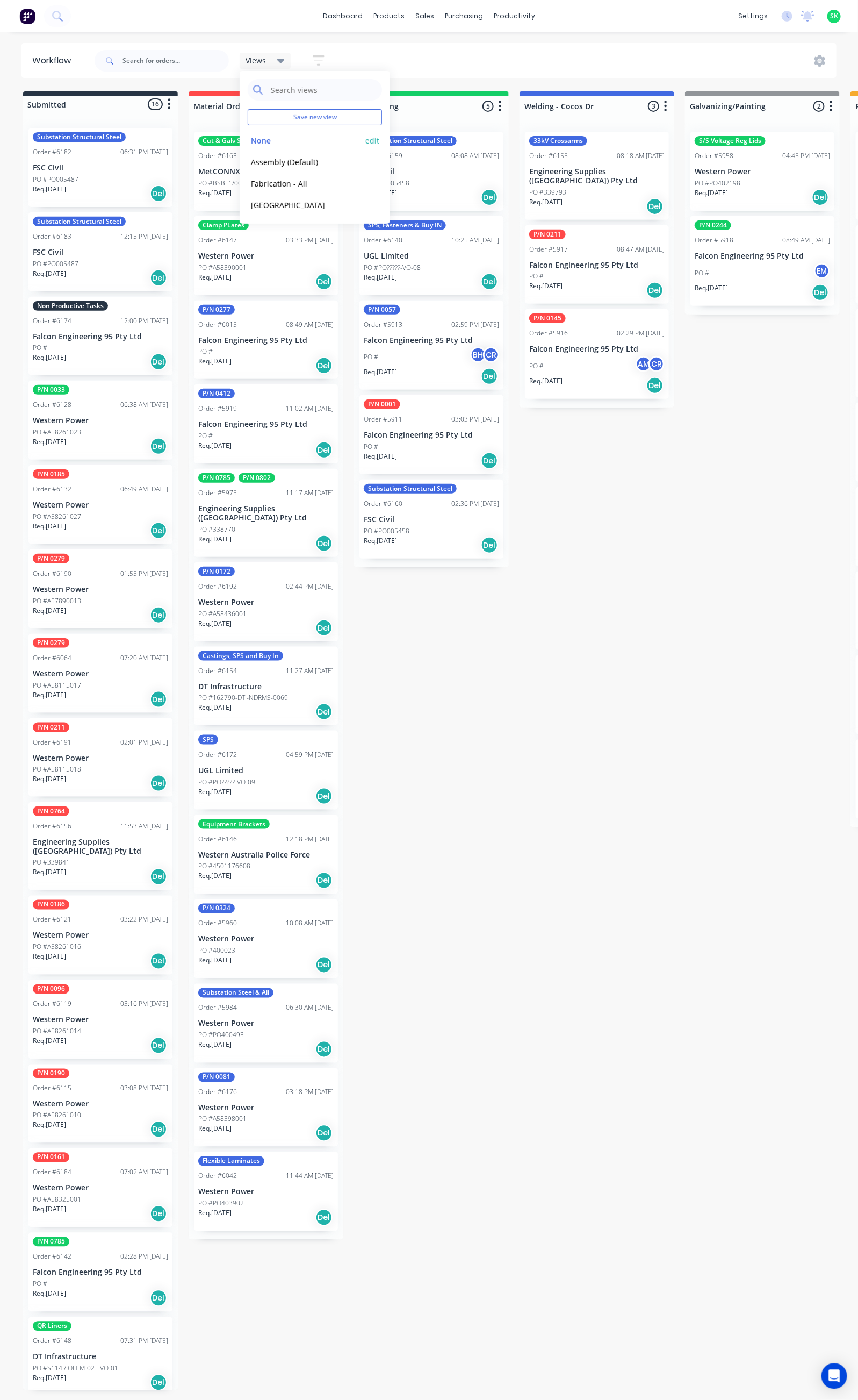
click at [279, 142] on button "None" at bounding box center [304, 141] width 115 height 12
click at [135, 59] on input "text" at bounding box center [175, 60] width 106 height 22
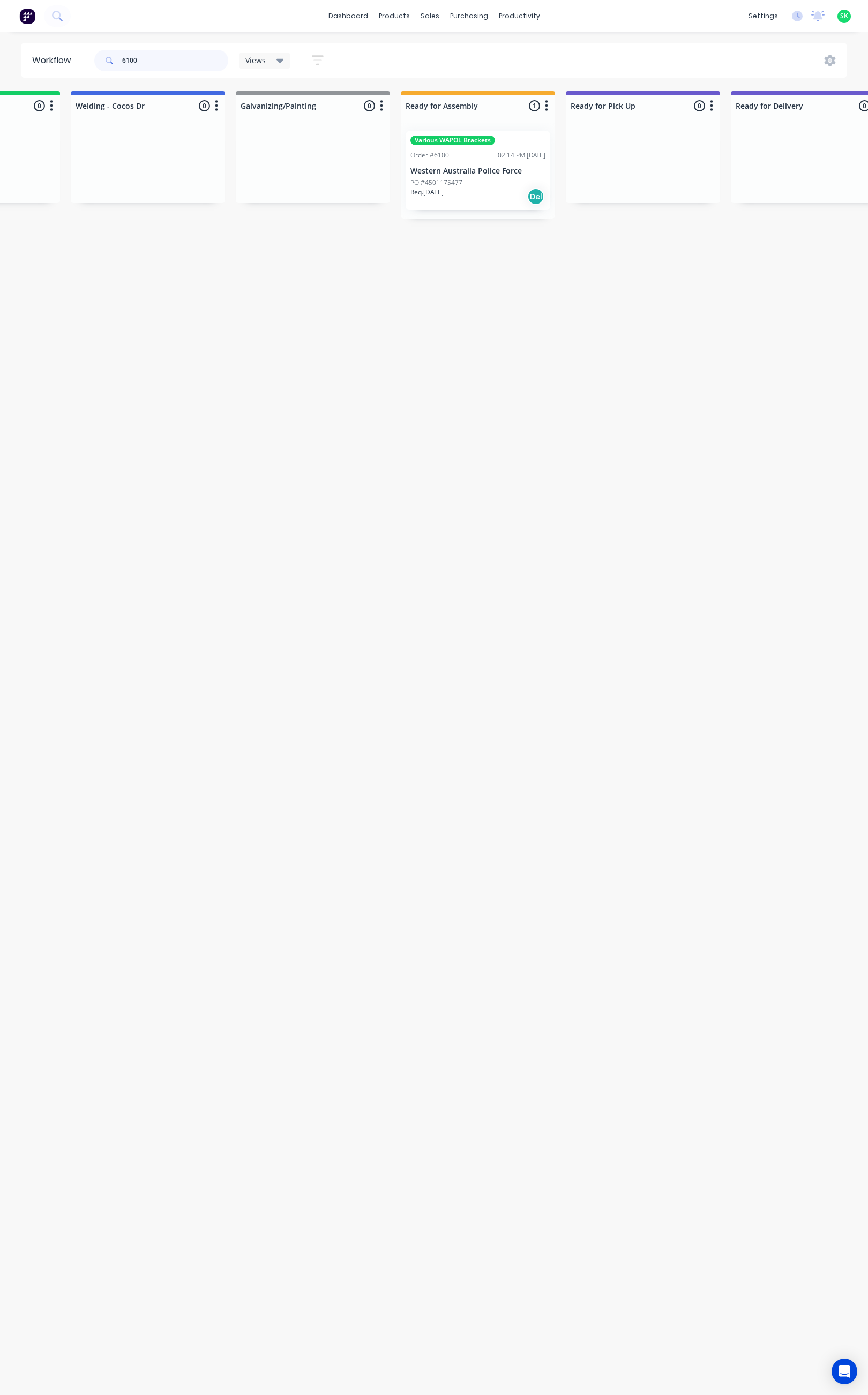
scroll to position [0, 464]
type input "6100"
click at [454, 159] on div "Order #6100 02:14 PM 12/08/25" at bounding box center [460, 155] width 135 height 9
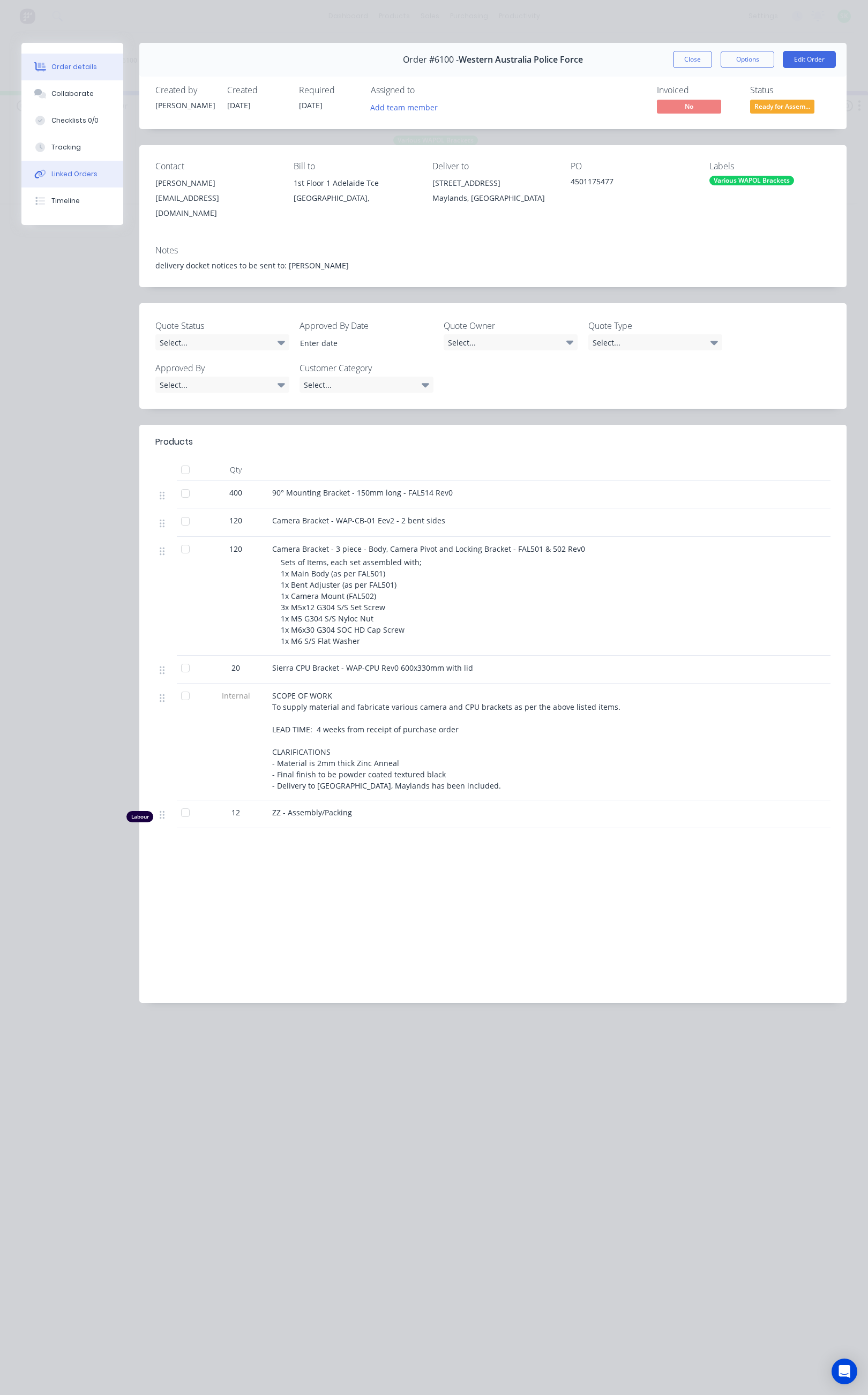
click at [85, 169] on div "Linked Orders" at bounding box center [75, 174] width 46 height 9
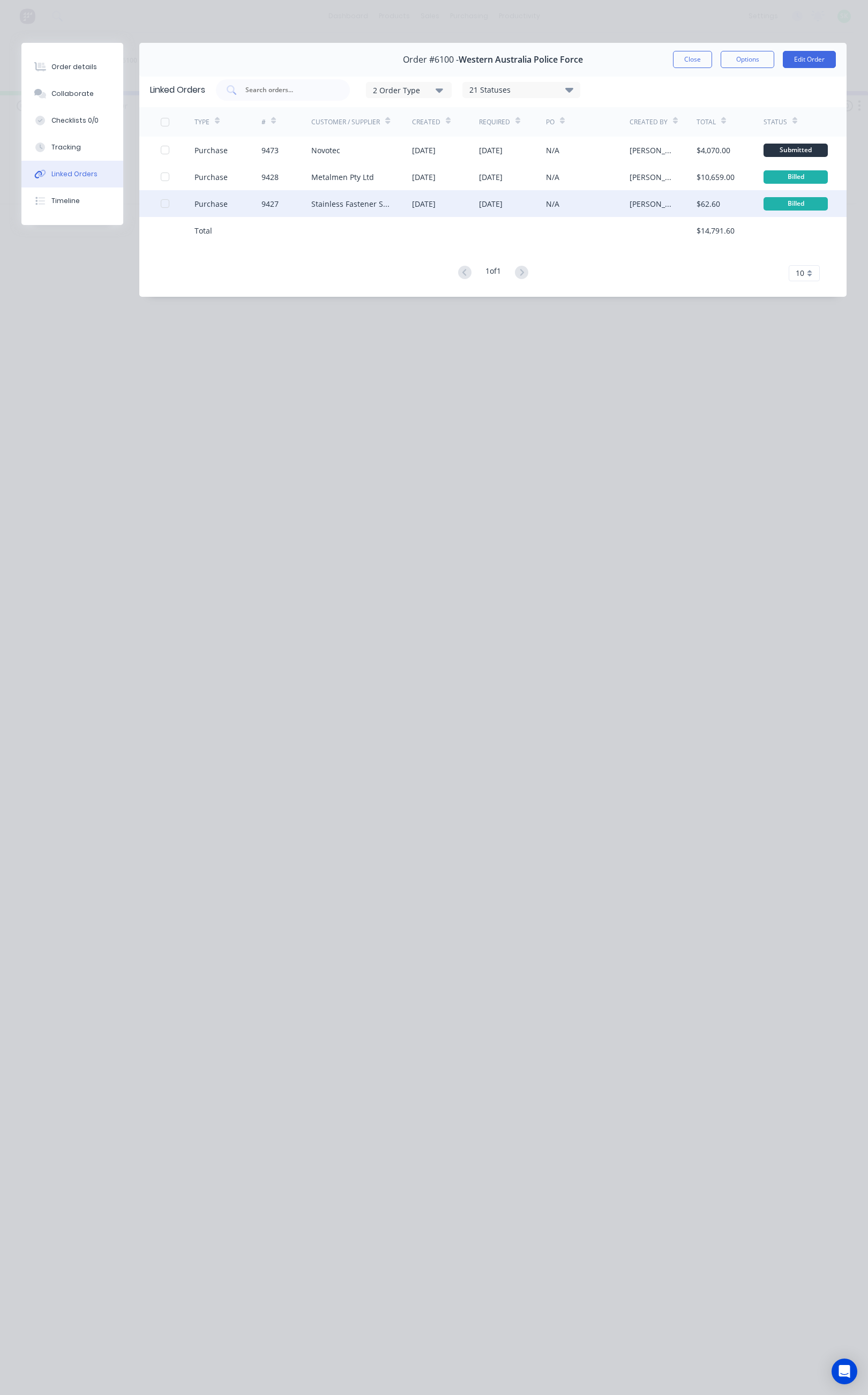
click at [330, 206] on div "Stainless Fastener Supplies" at bounding box center [351, 204] width 79 height 11
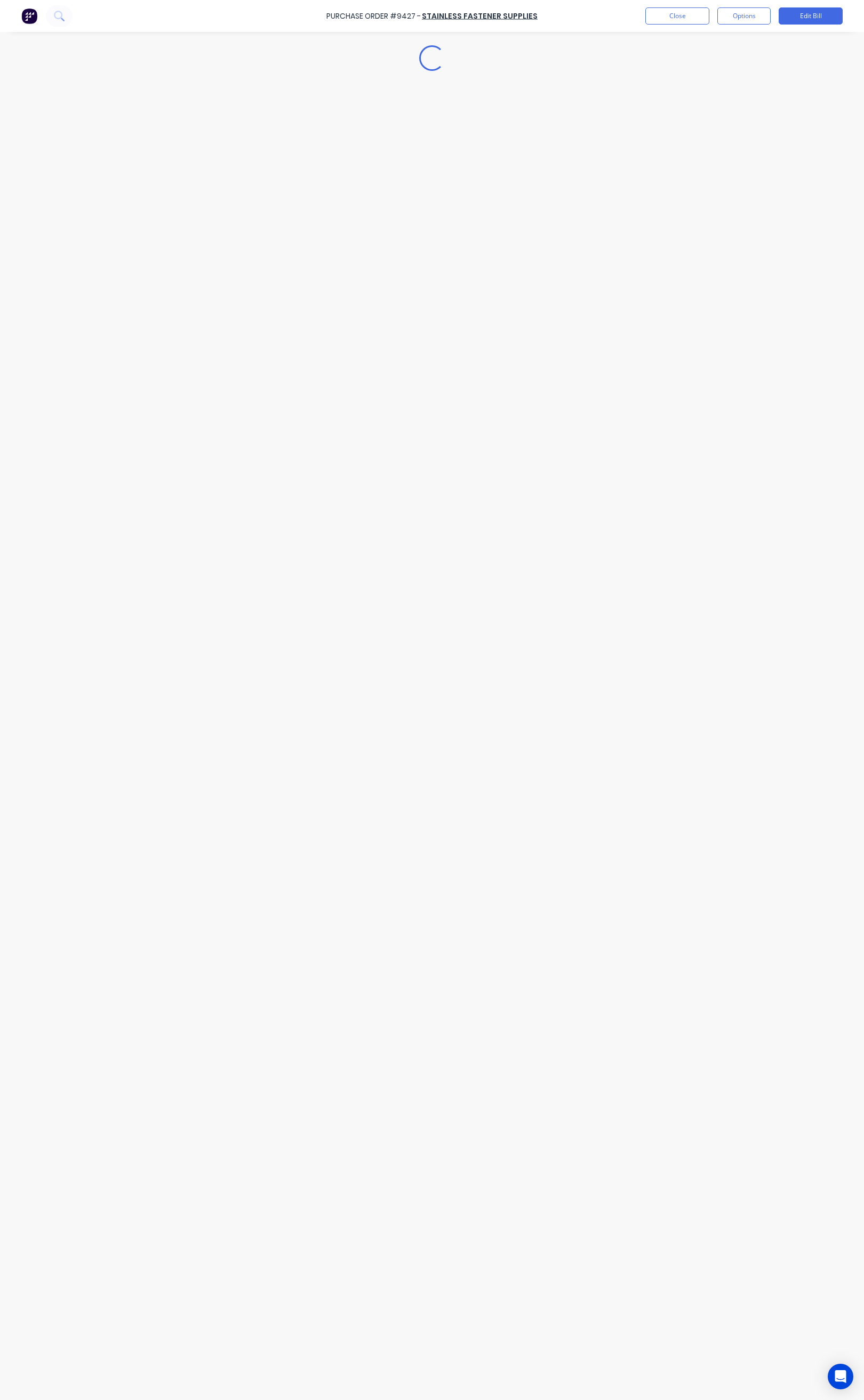
type textarea "x"
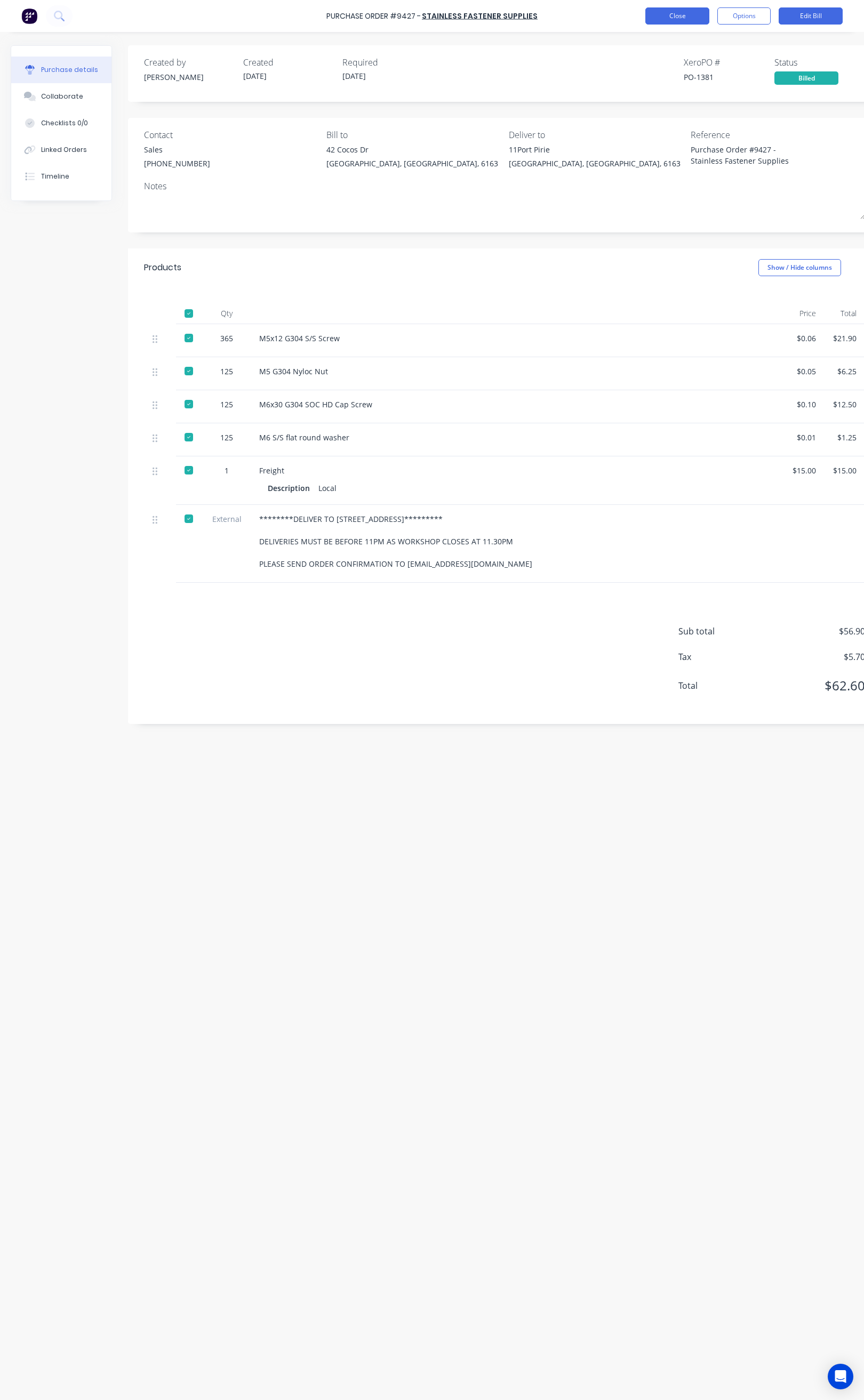
click at [667, 20] on button "Close" at bounding box center [677, 16] width 64 height 17
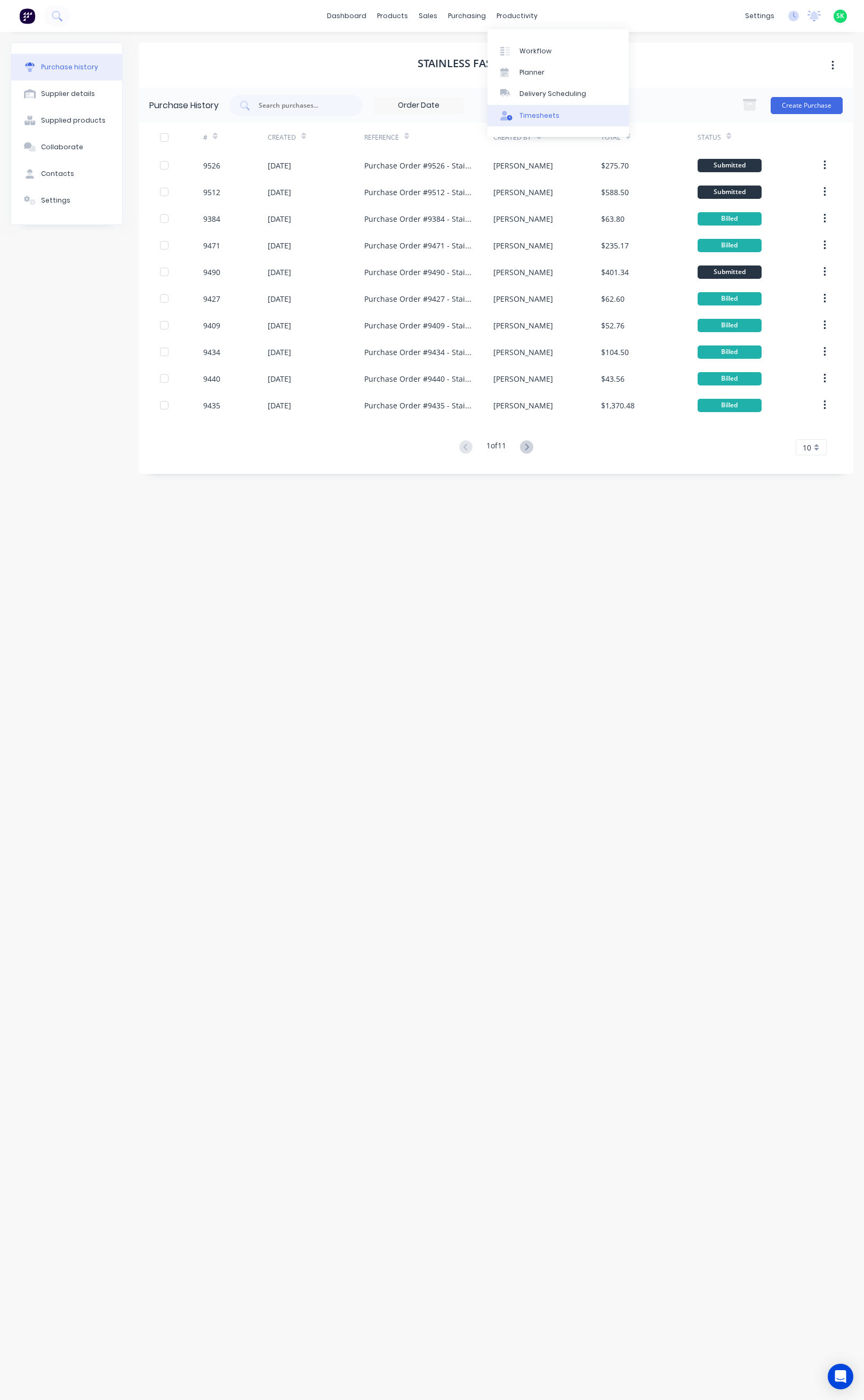
click at [531, 112] on div "Timesheets" at bounding box center [539, 115] width 40 height 9
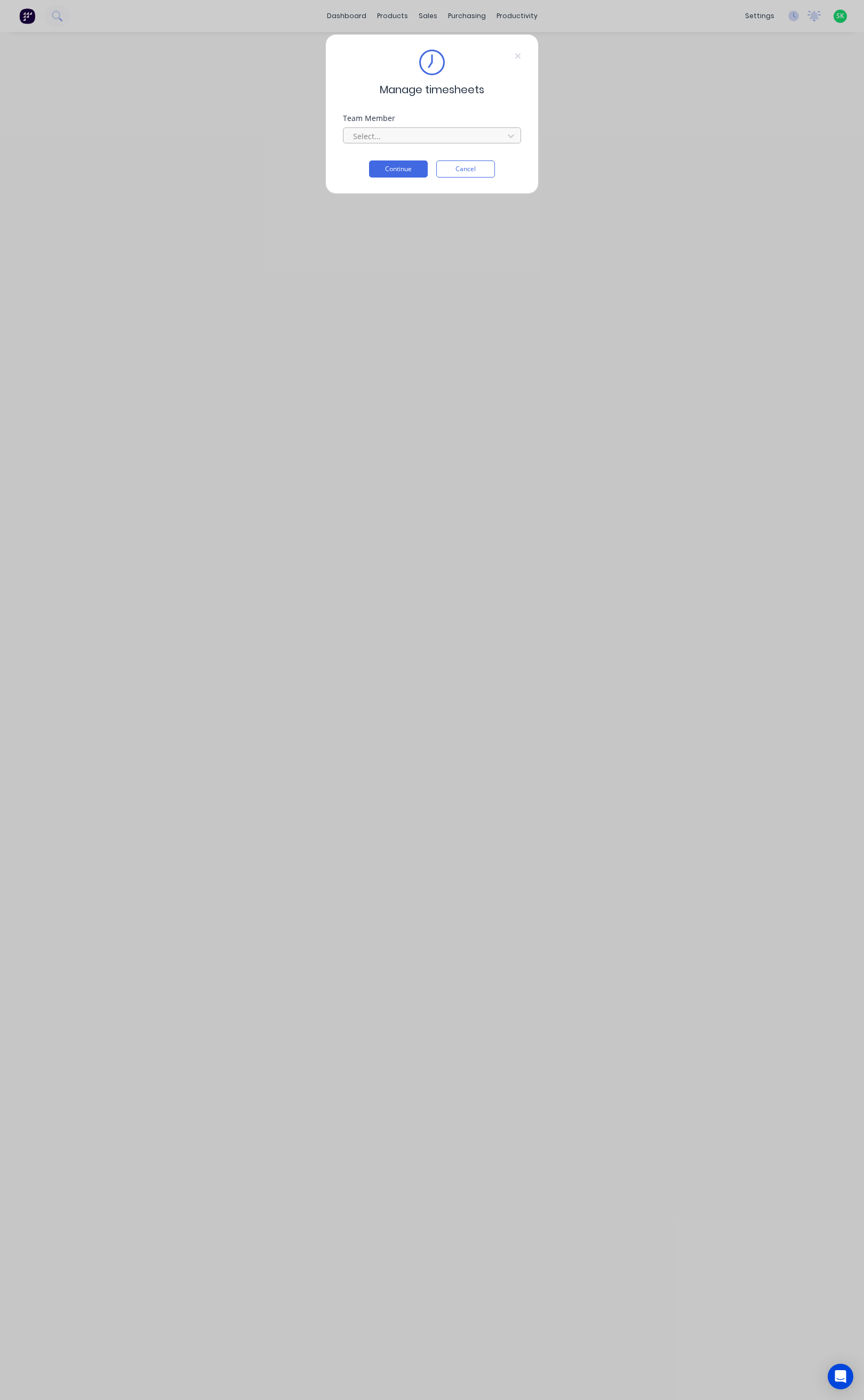
click at [439, 139] on div at bounding box center [424, 136] width 146 height 14
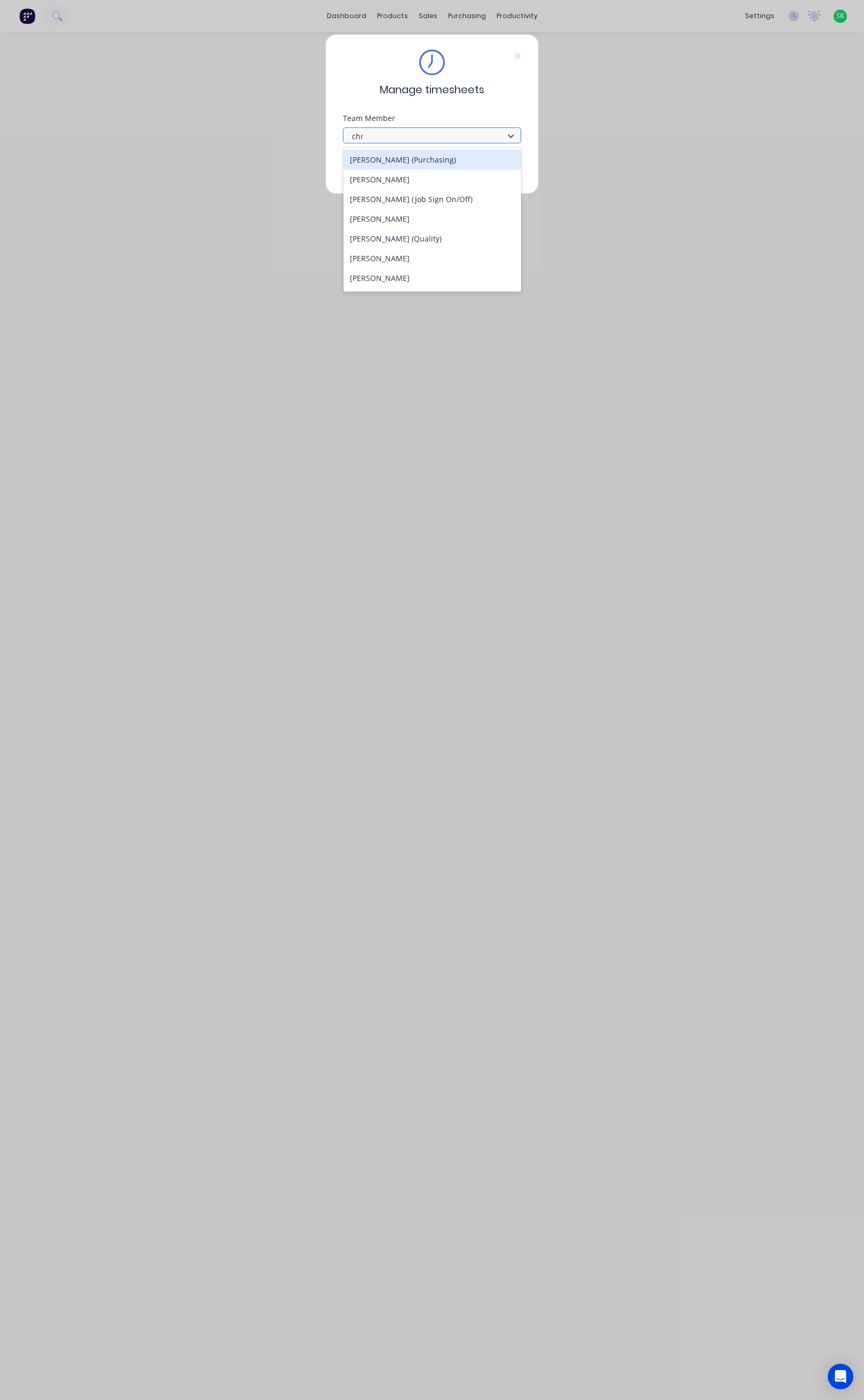
type input "chri"
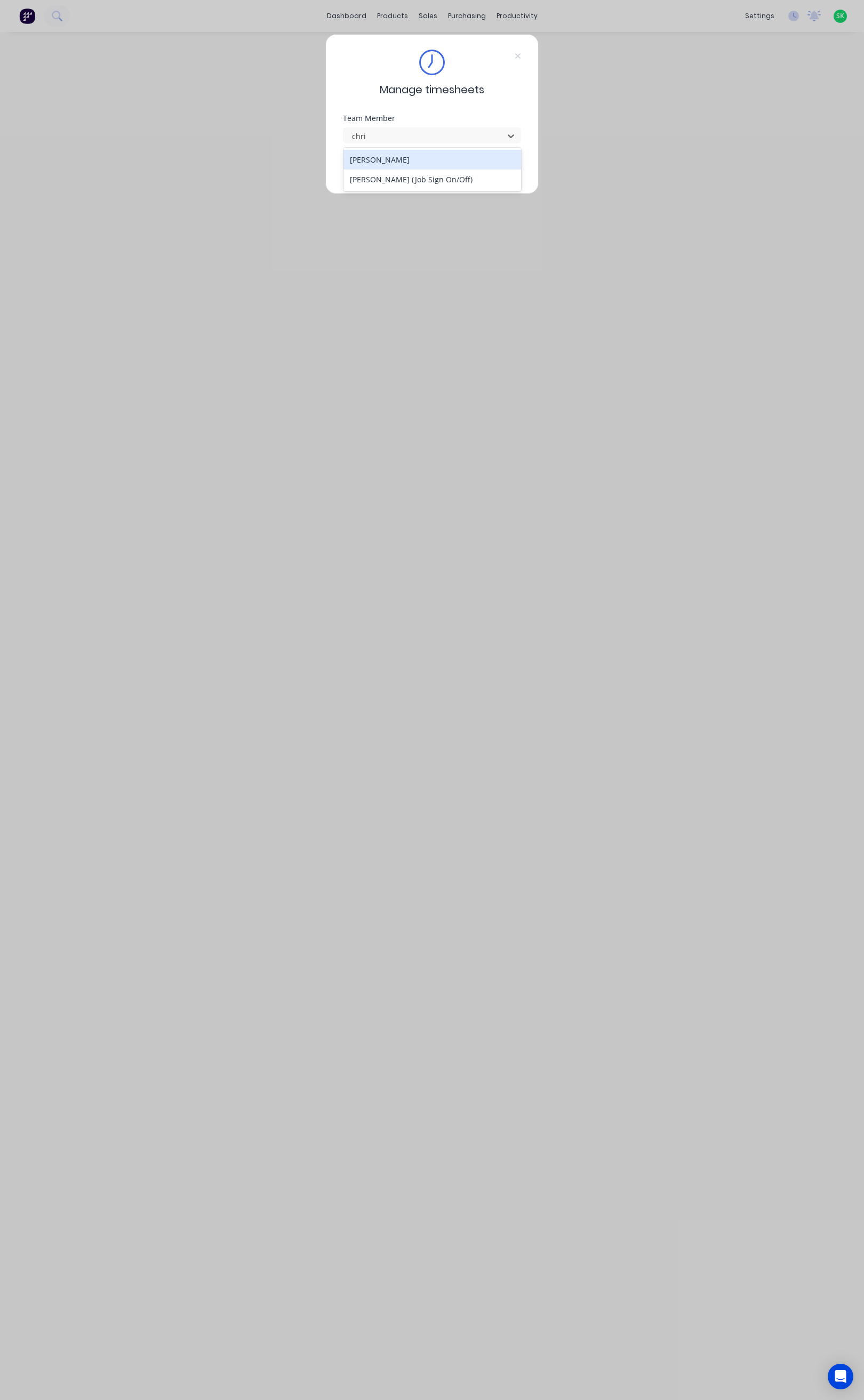
drag, startPoint x: 426, startPoint y: 176, endPoint x: 397, endPoint y: 157, distance: 34.7
click at [397, 157] on div "Chris Tunbridge CHRIS TUNBRIDGE (Job Sign On/Off)" at bounding box center [432, 169] width 178 height 44
click at [395, 158] on div "Chris Tunbridge" at bounding box center [432, 159] width 178 height 20
click at [401, 168] on button "Continue" at bounding box center [398, 169] width 59 height 17
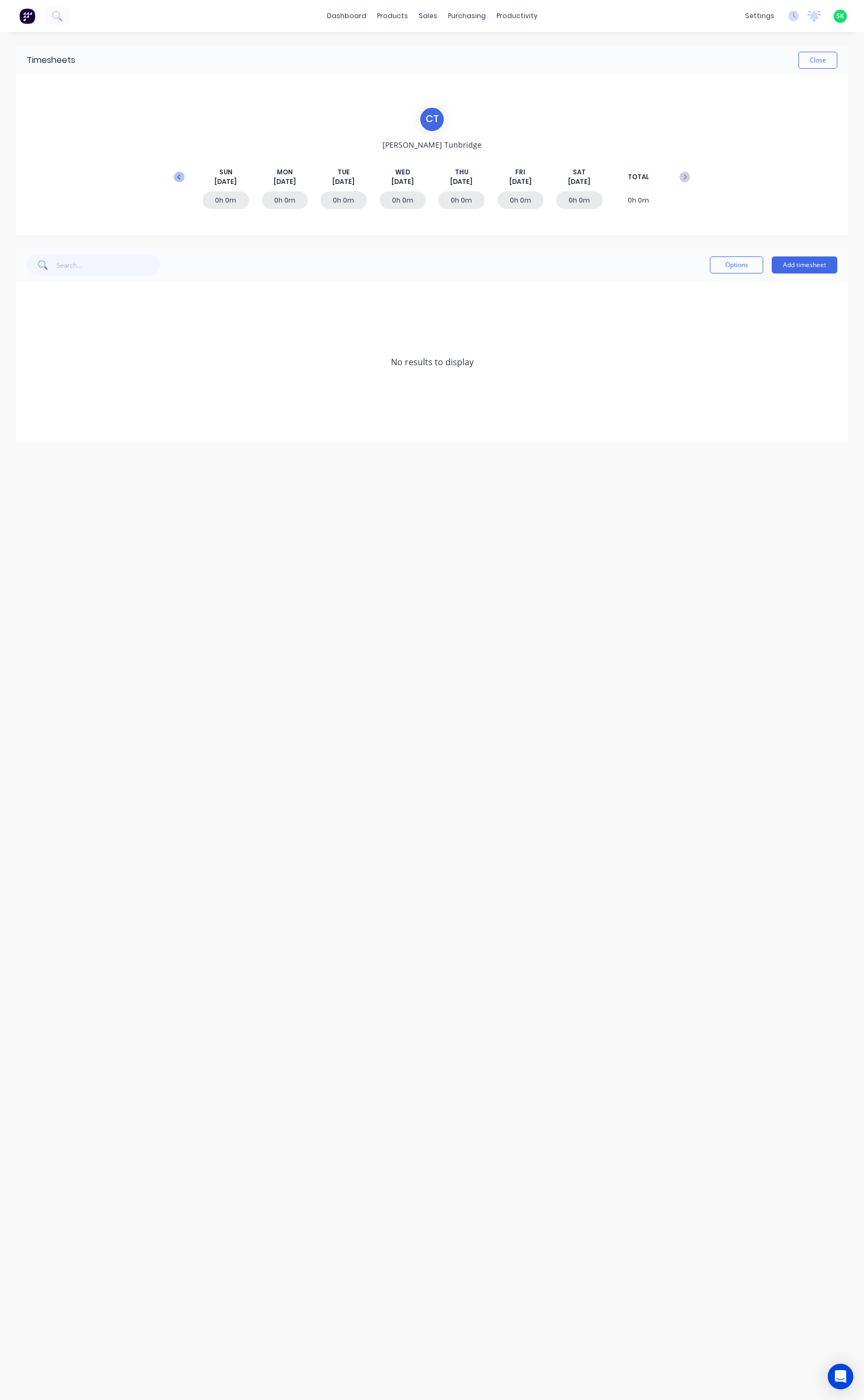
click at [182, 176] on icon at bounding box center [179, 177] width 10 height 10
click at [181, 176] on icon at bounding box center [179, 177] width 10 height 10
click at [682, 178] on icon at bounding box center [684, 177] width 10 height 10
click at [814, 62] on button "Close" at bounding box center [817, 60] width 38 height 17
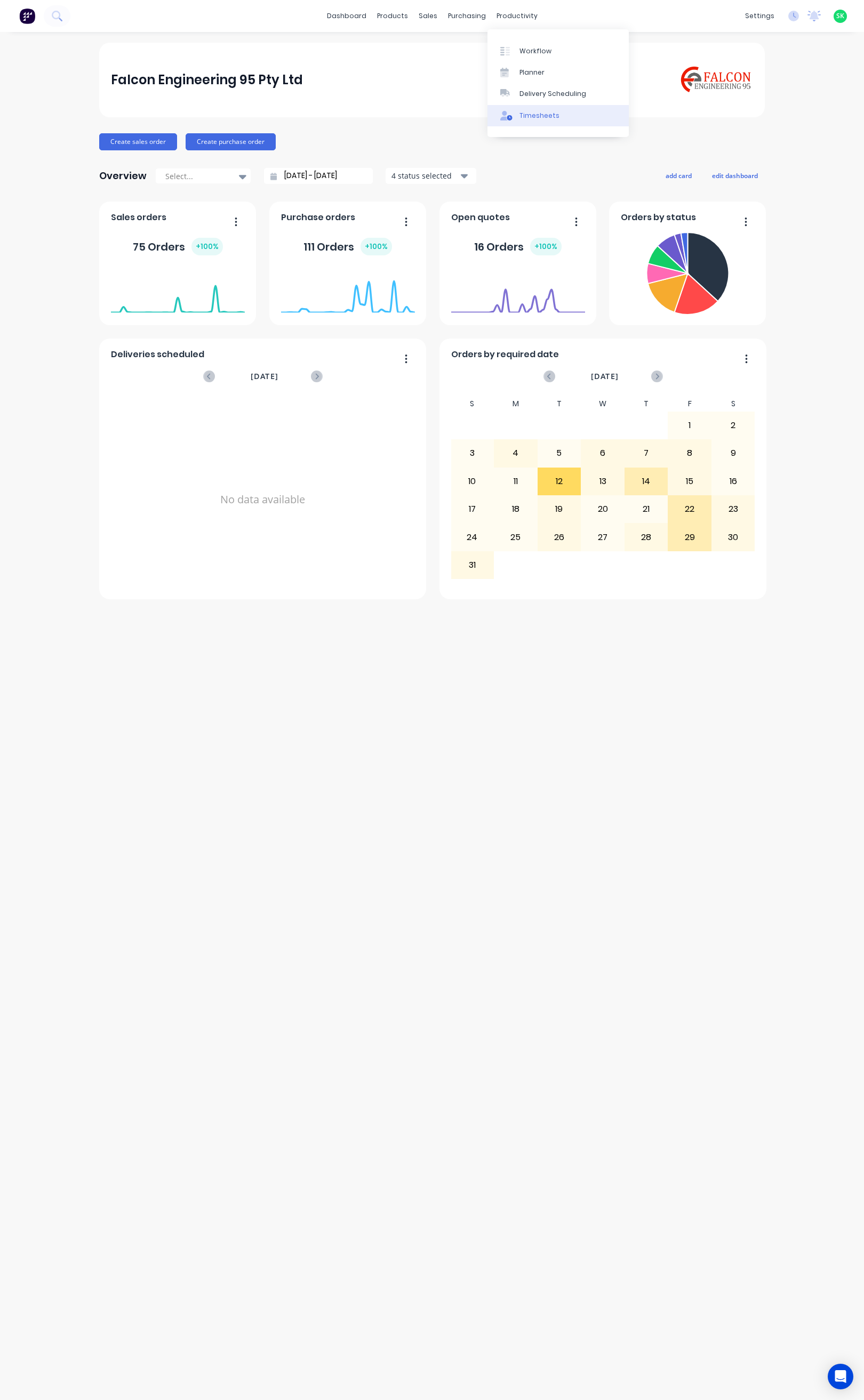
click at [536, 112] on div "Timesheets" at bounding box center [539, 115] width 40 height 9
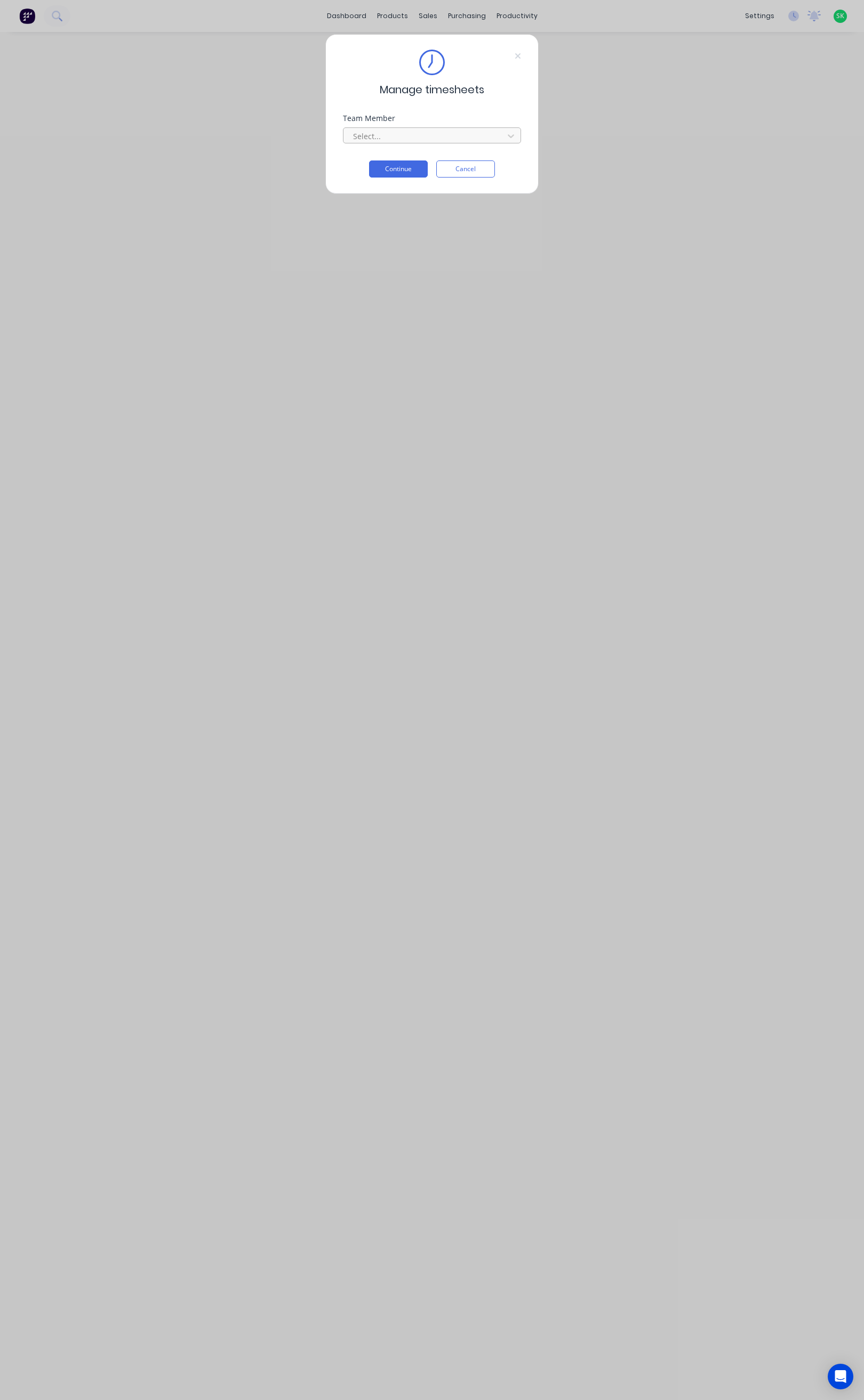
click at [444, 139] on div at bounding box center [424, 136] width 146 height 14
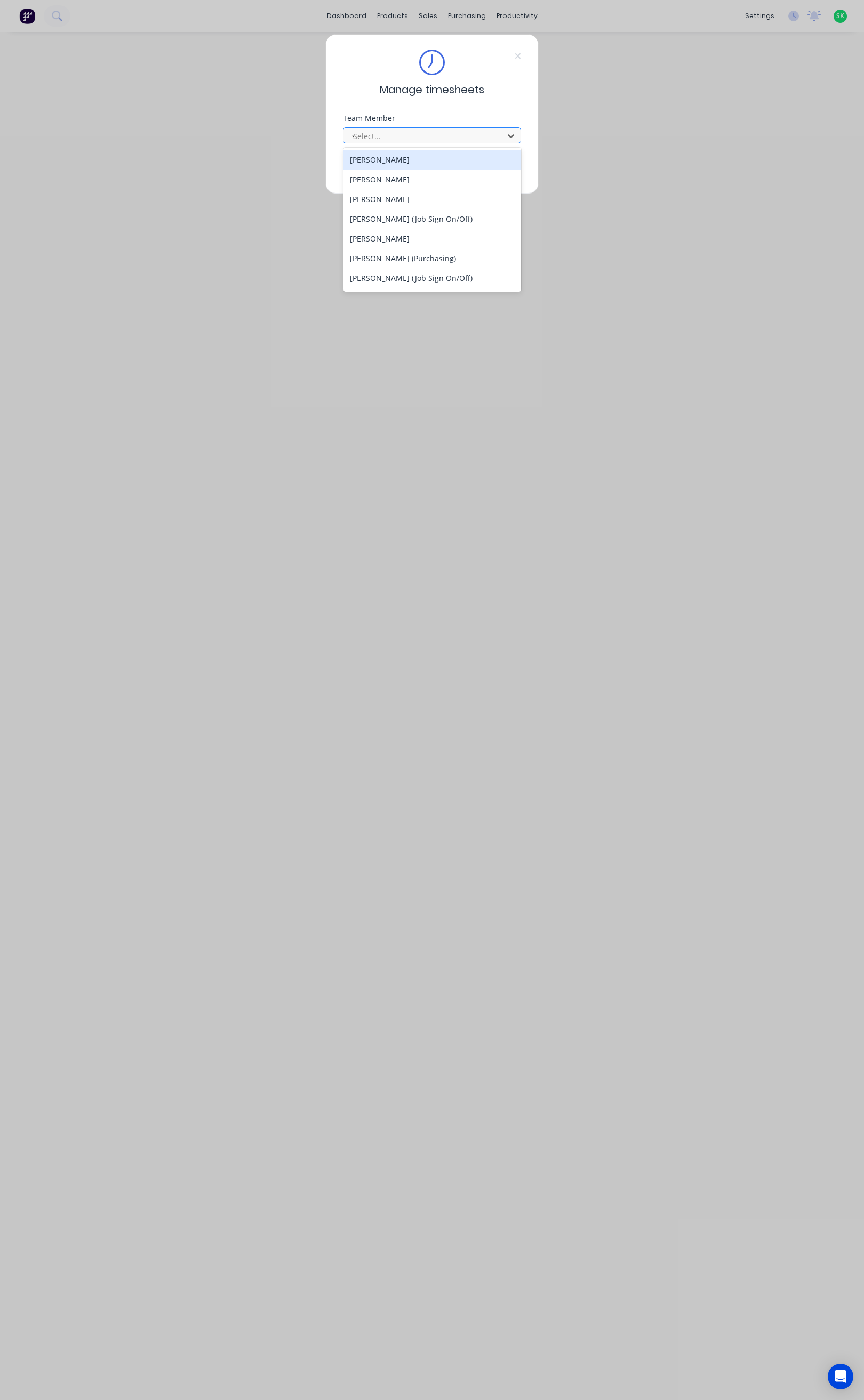
type input "st"
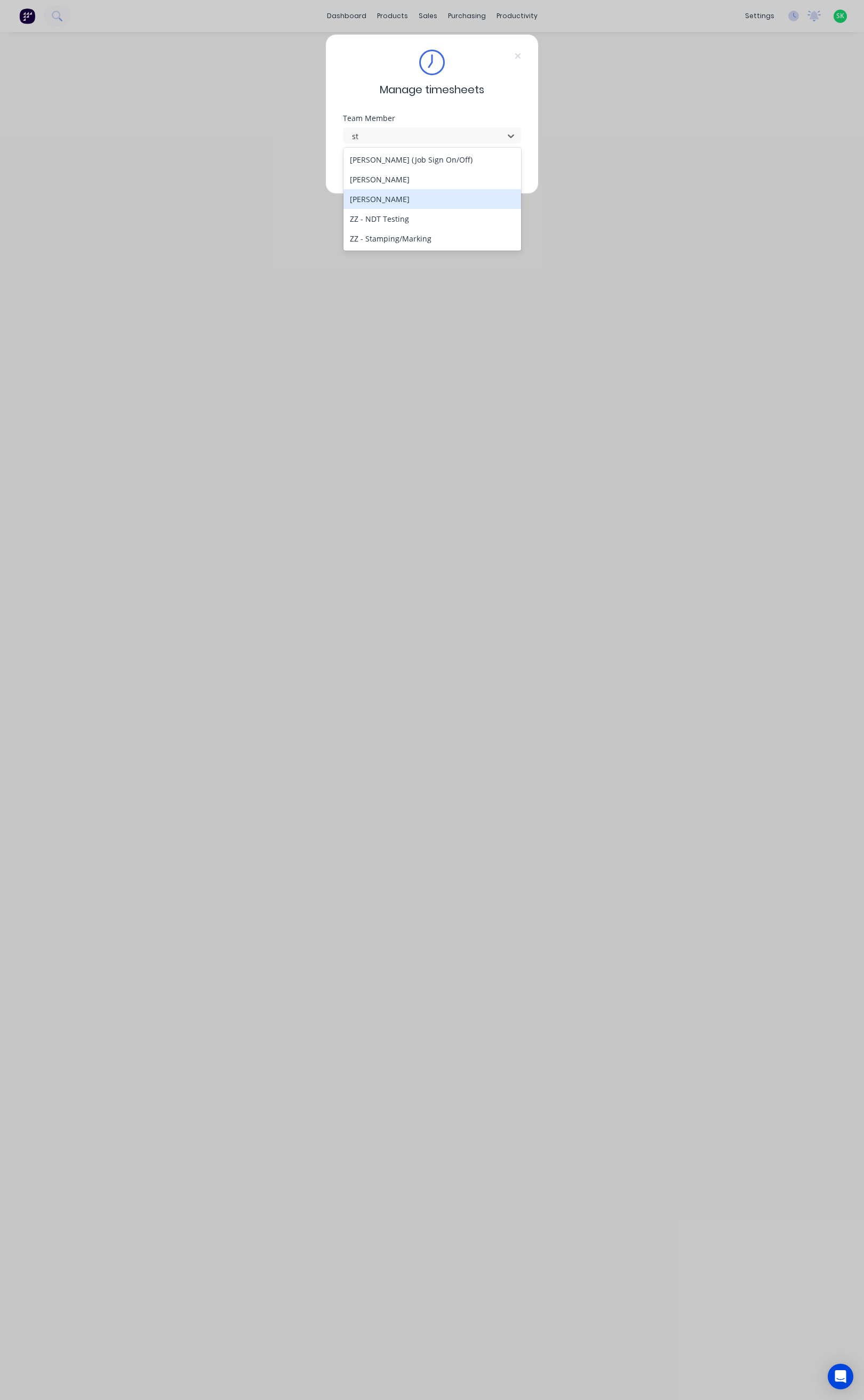
click at [417, 196] on div "Stuart Simm" at bounding box center [432, 198] width 178 height 20
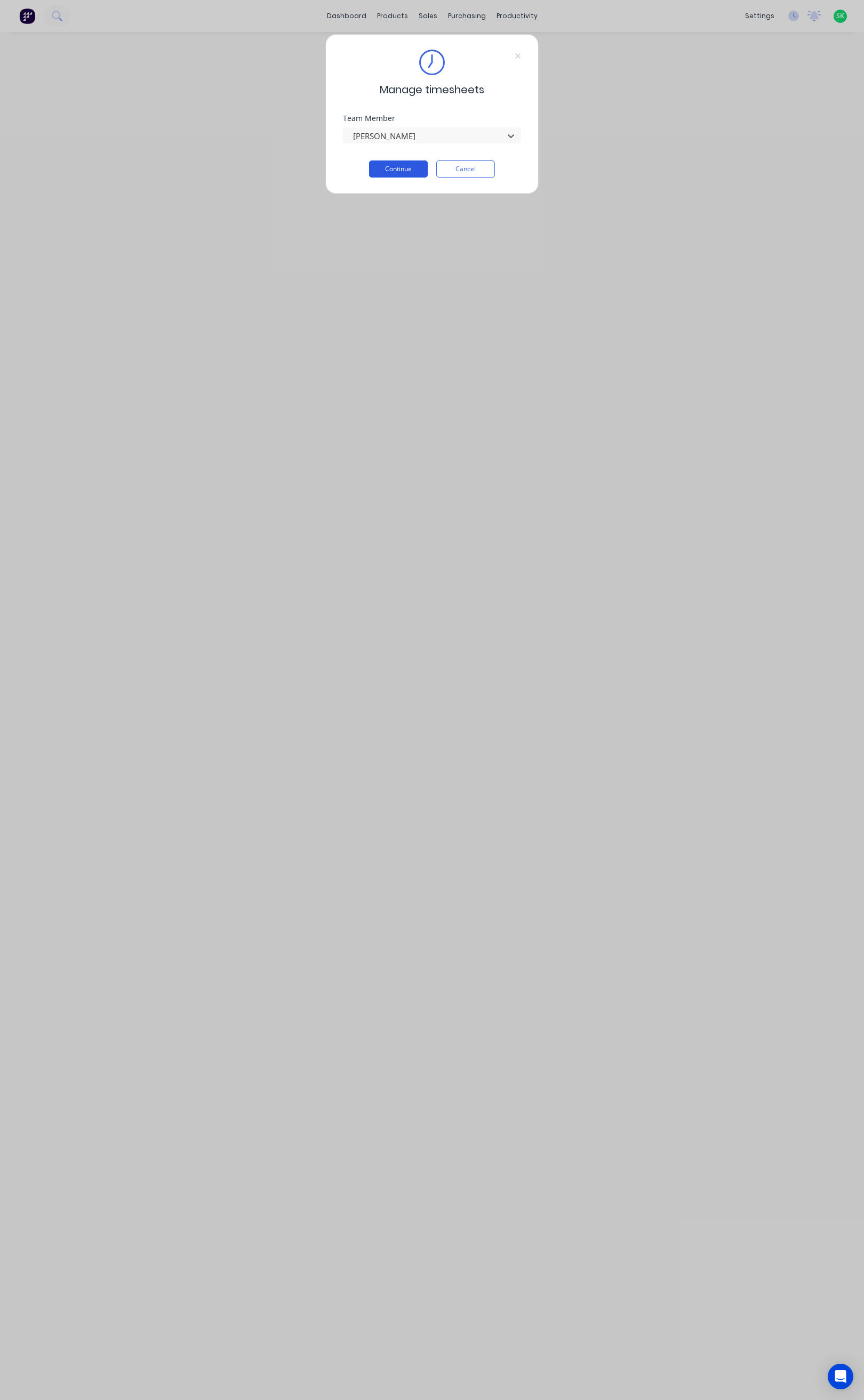
click at [415, 172] on button "Continue" at bounding box center [398, 169] width 59 height 17
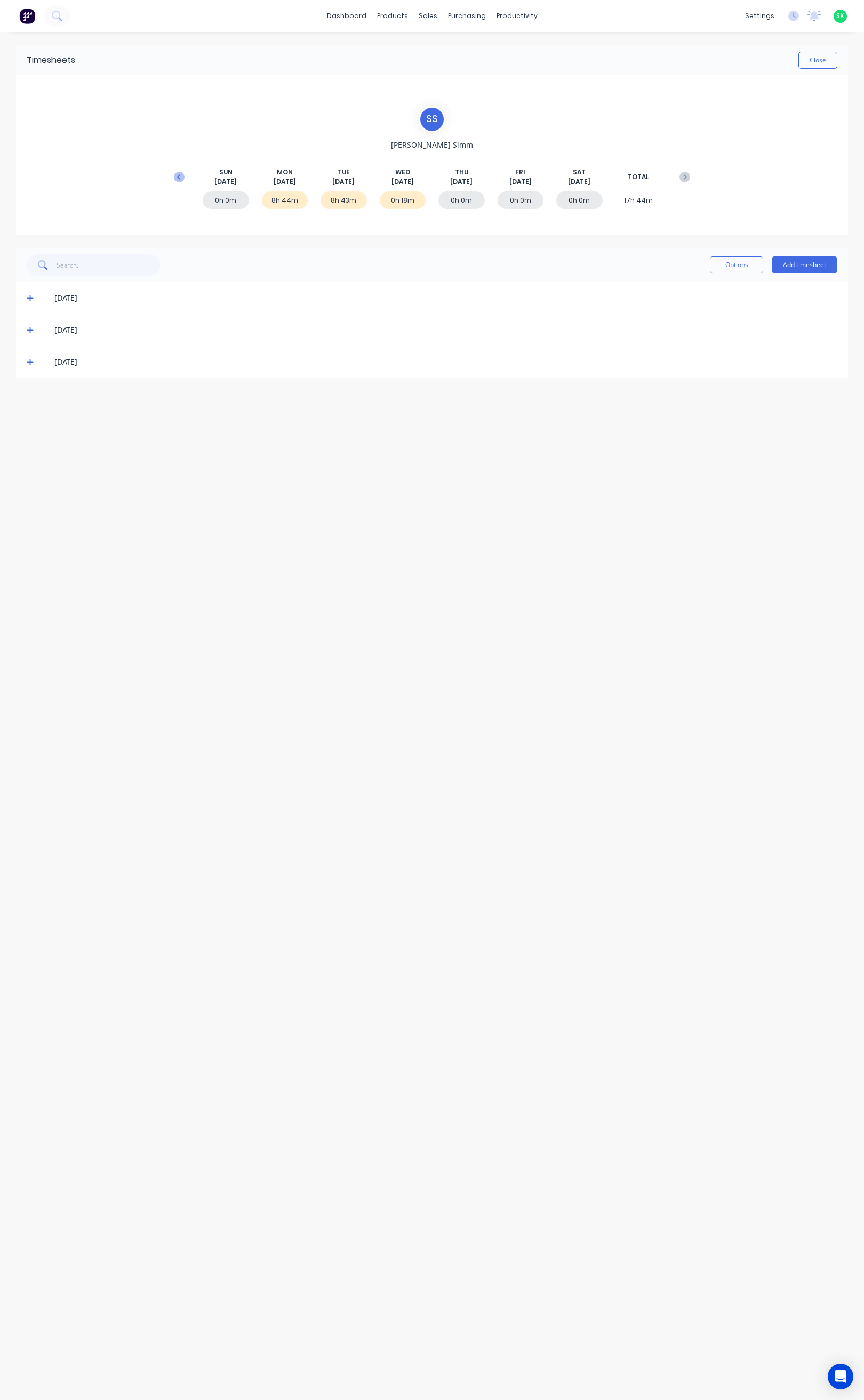
click at [180, 174] on icon at bounding box center [179, 177] width 10 height 10
click at [684, 176] on icon at bounding box center [684, 177] width 10 height 10
click at [813, 63] on button "Close" at bounding box center [817, 60] width 38 height 17
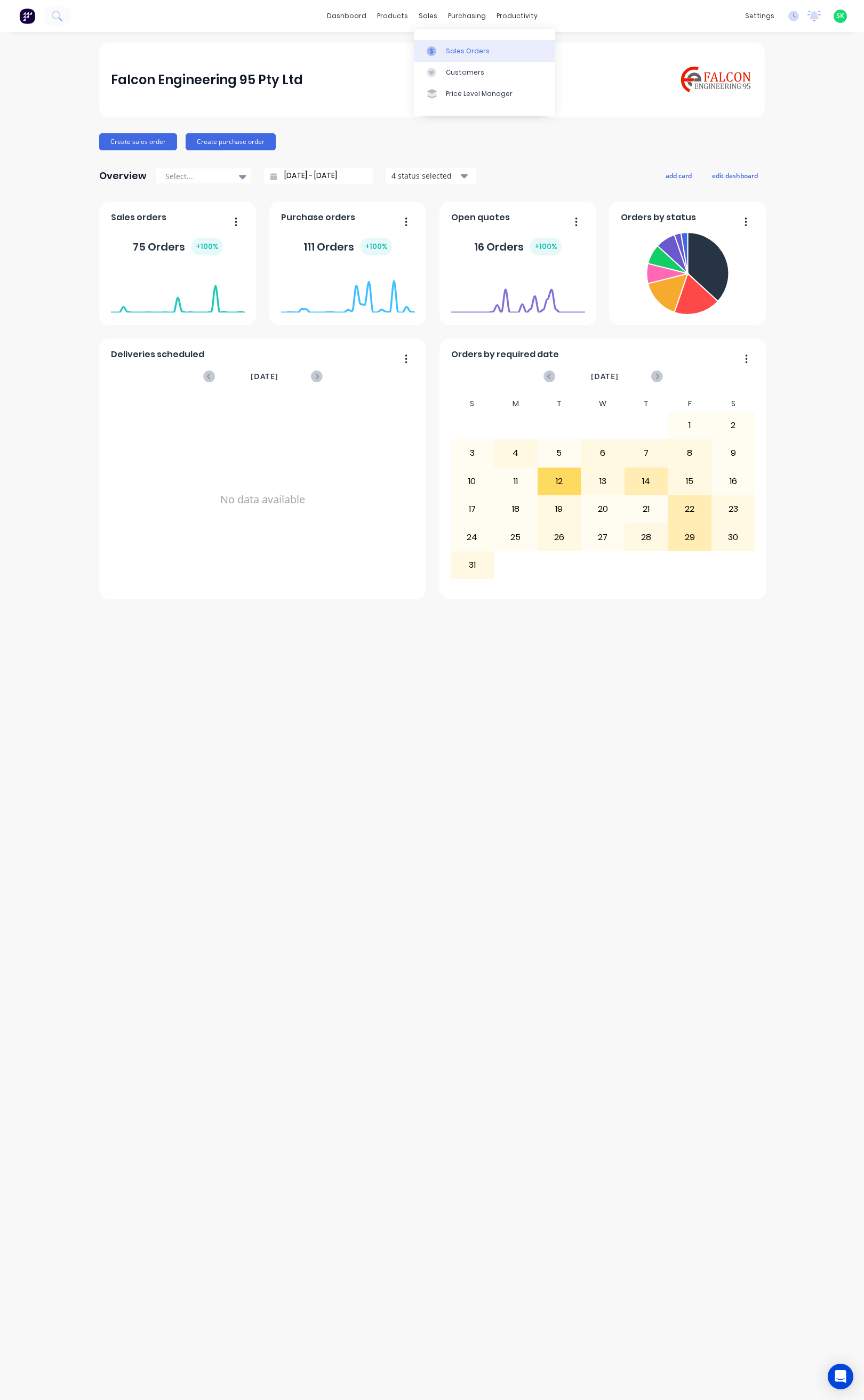
click at [446, 49] on div "Sales Orders" at bounding box center [467, 50] width 44 height 9
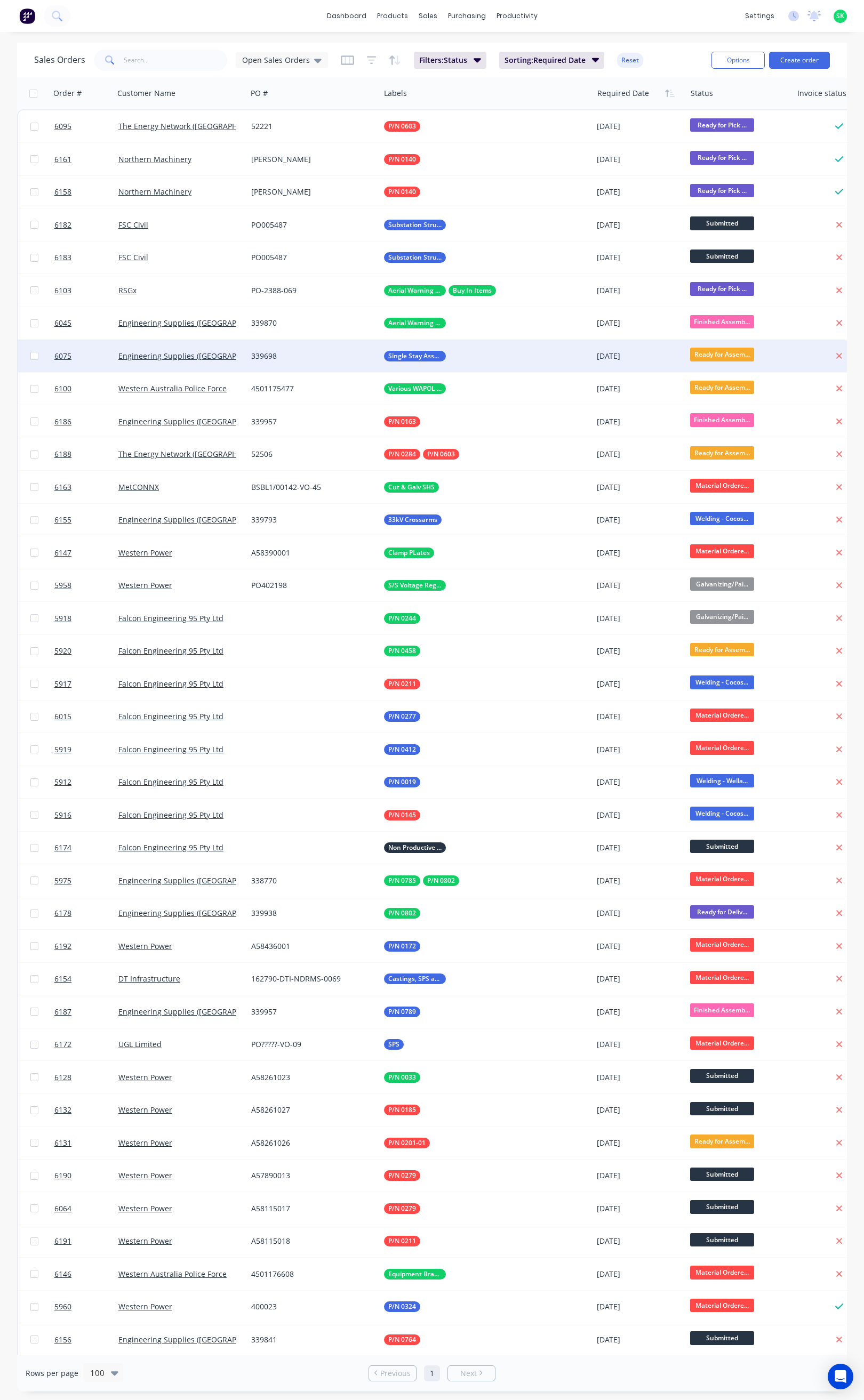
click at [352, 351] on div "339698" at bounding box center [311, 356] width 118 height 10
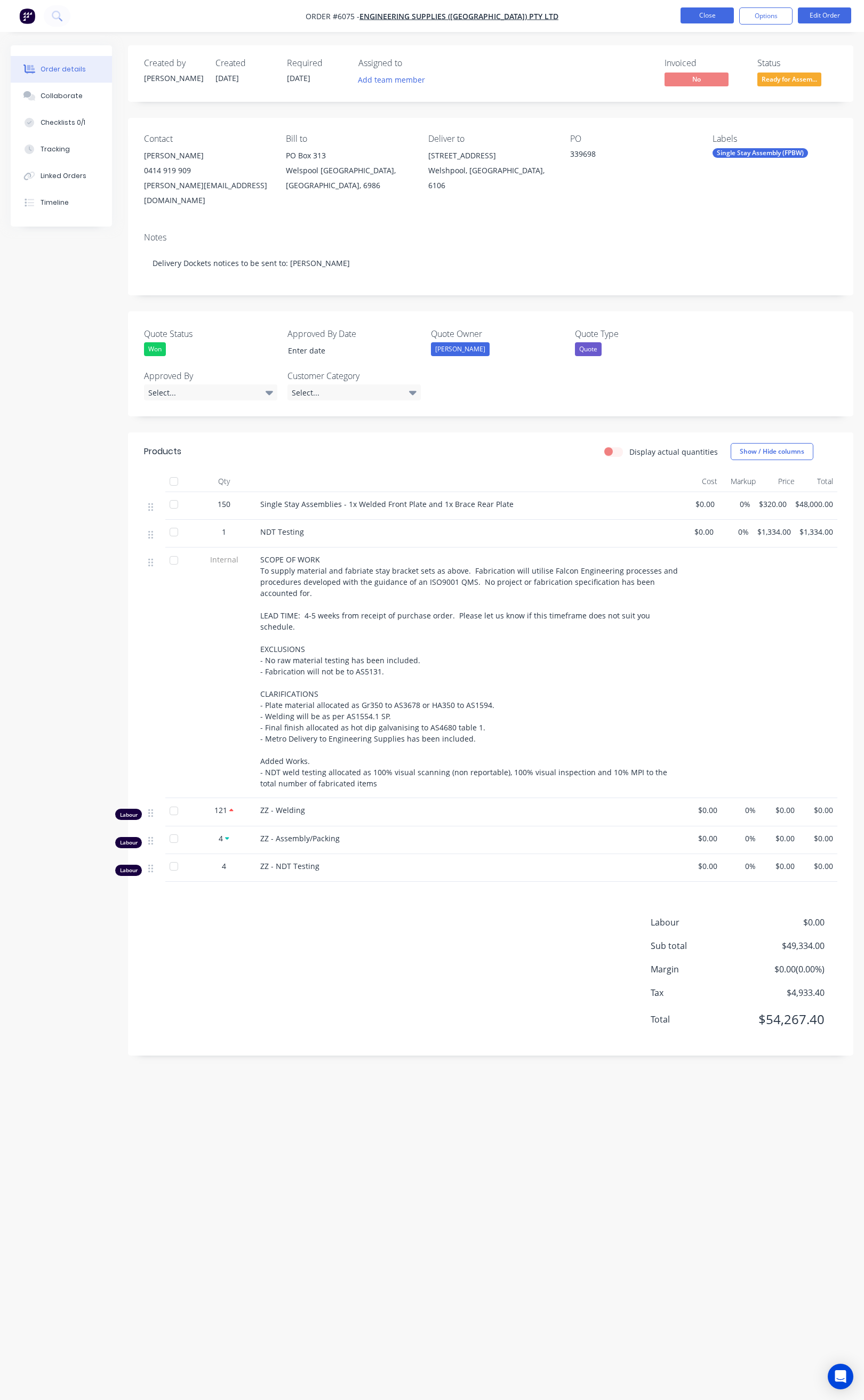
click at [700, 19] on button "Close" at bounding box center [707, 15] width 53 height 16
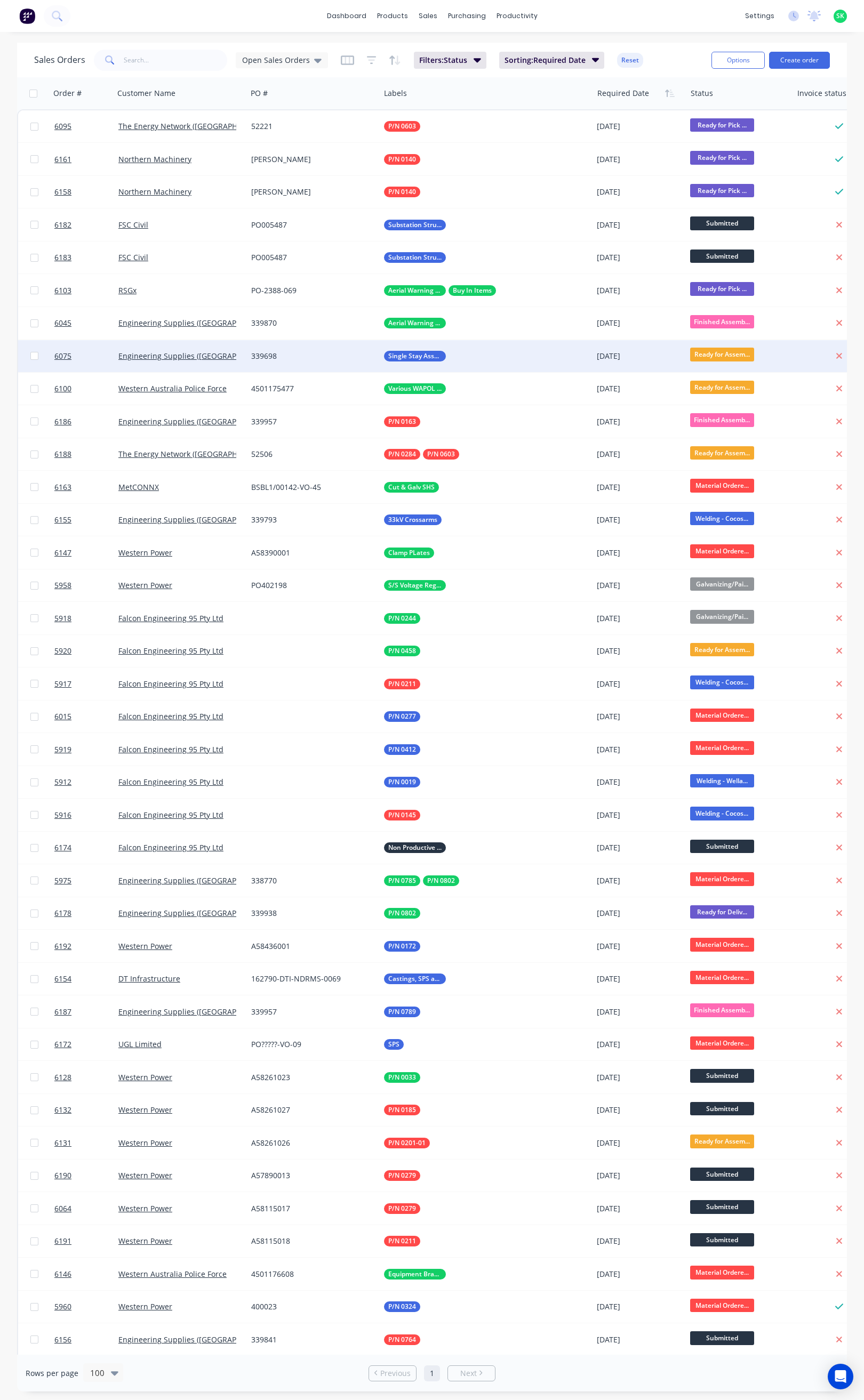
click at [715, 352] on span "Ready for Assem..." at bounding box center [721, 354] width 64 height 14
click at [739, 524] on span "Ready for Delivery" at bounding box center [727, 527] width 65 height 10
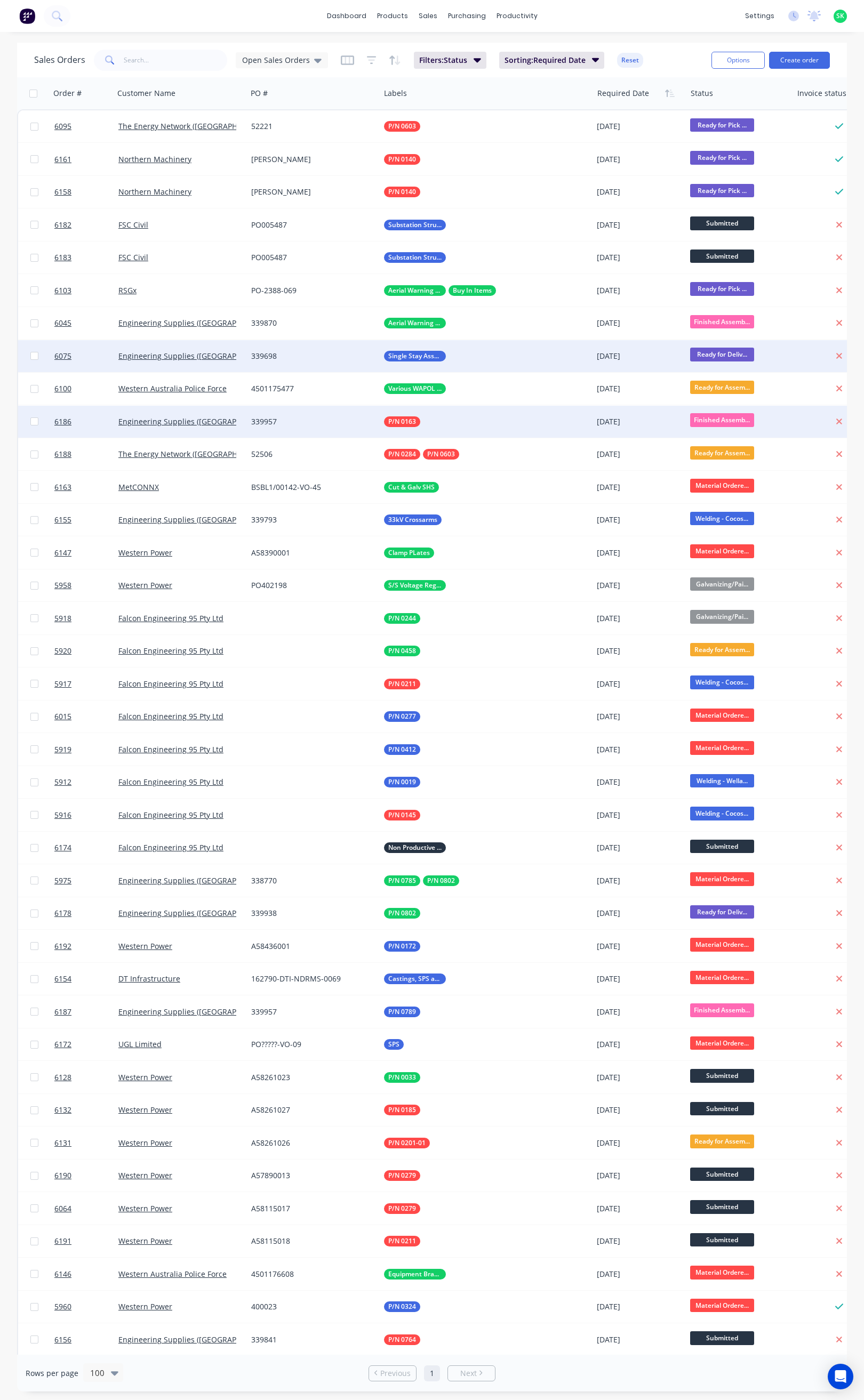
click at [355, 424] on div "339957" at bounding box center [311, 422] width 118 height 10
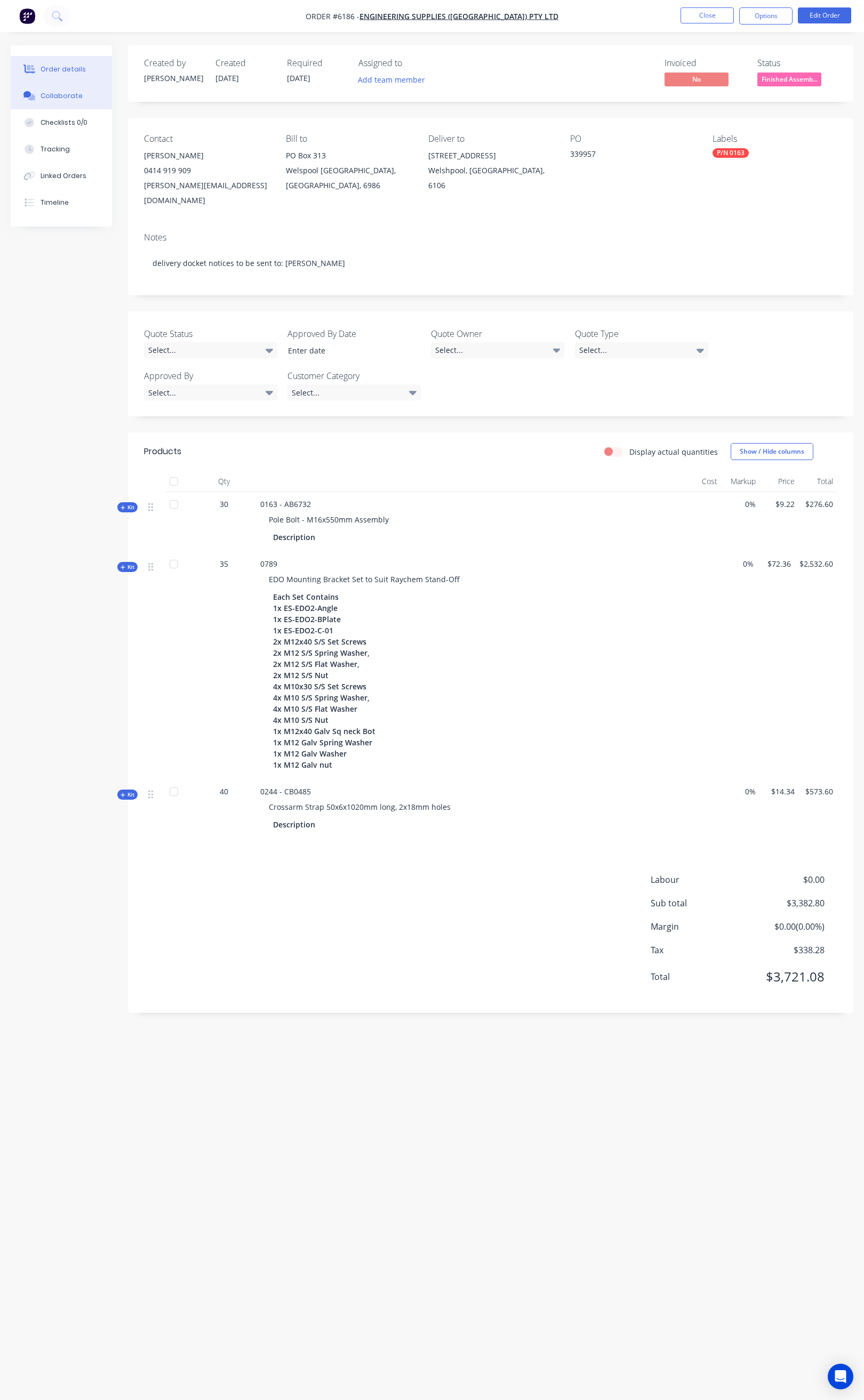
click at [73, 99] on div "Collaborate" at bounding box center [61, 96] width 42 height 9
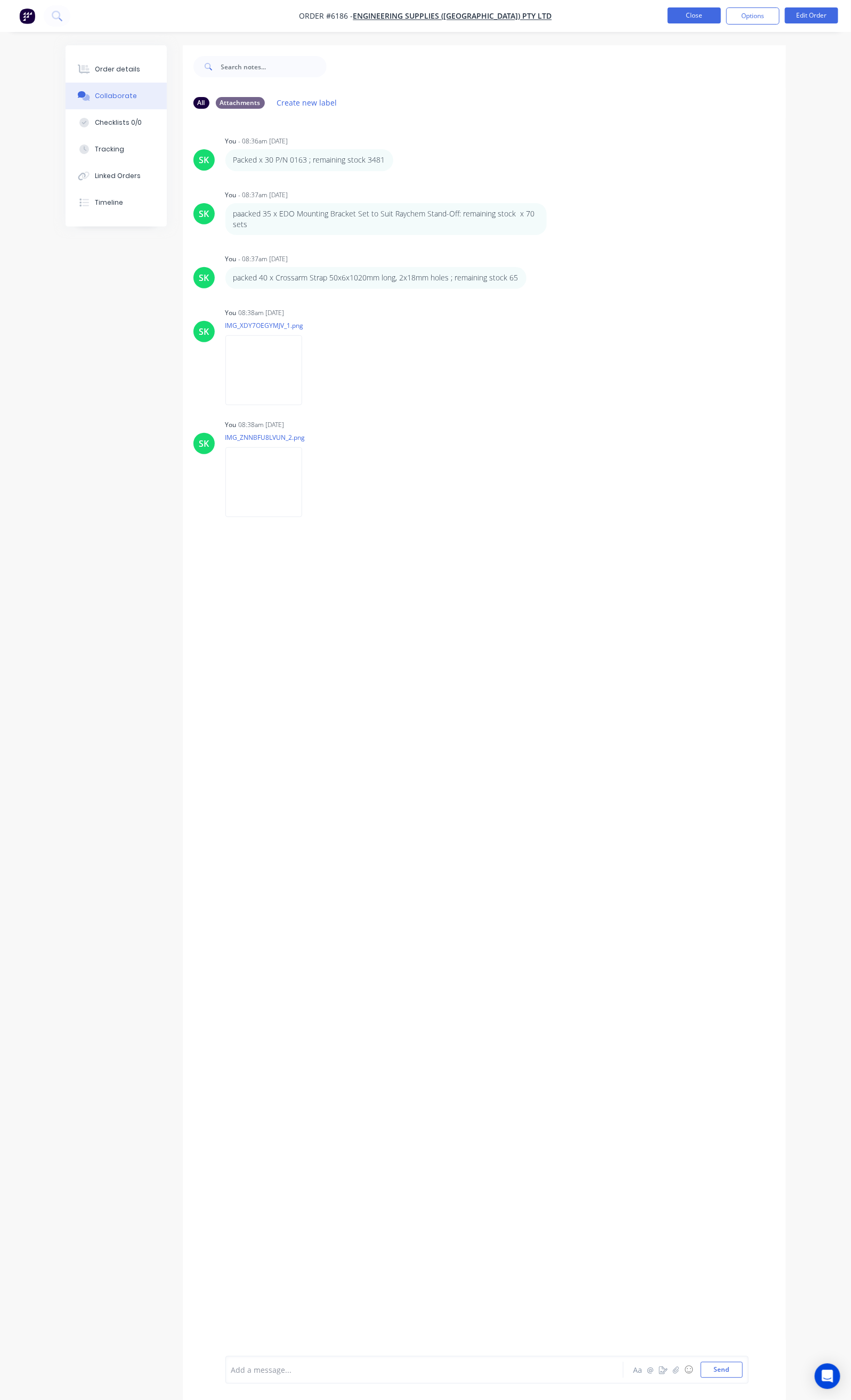
click at [704, 18] on button "Close" at bounding box center [694, 15] width 53 height 16
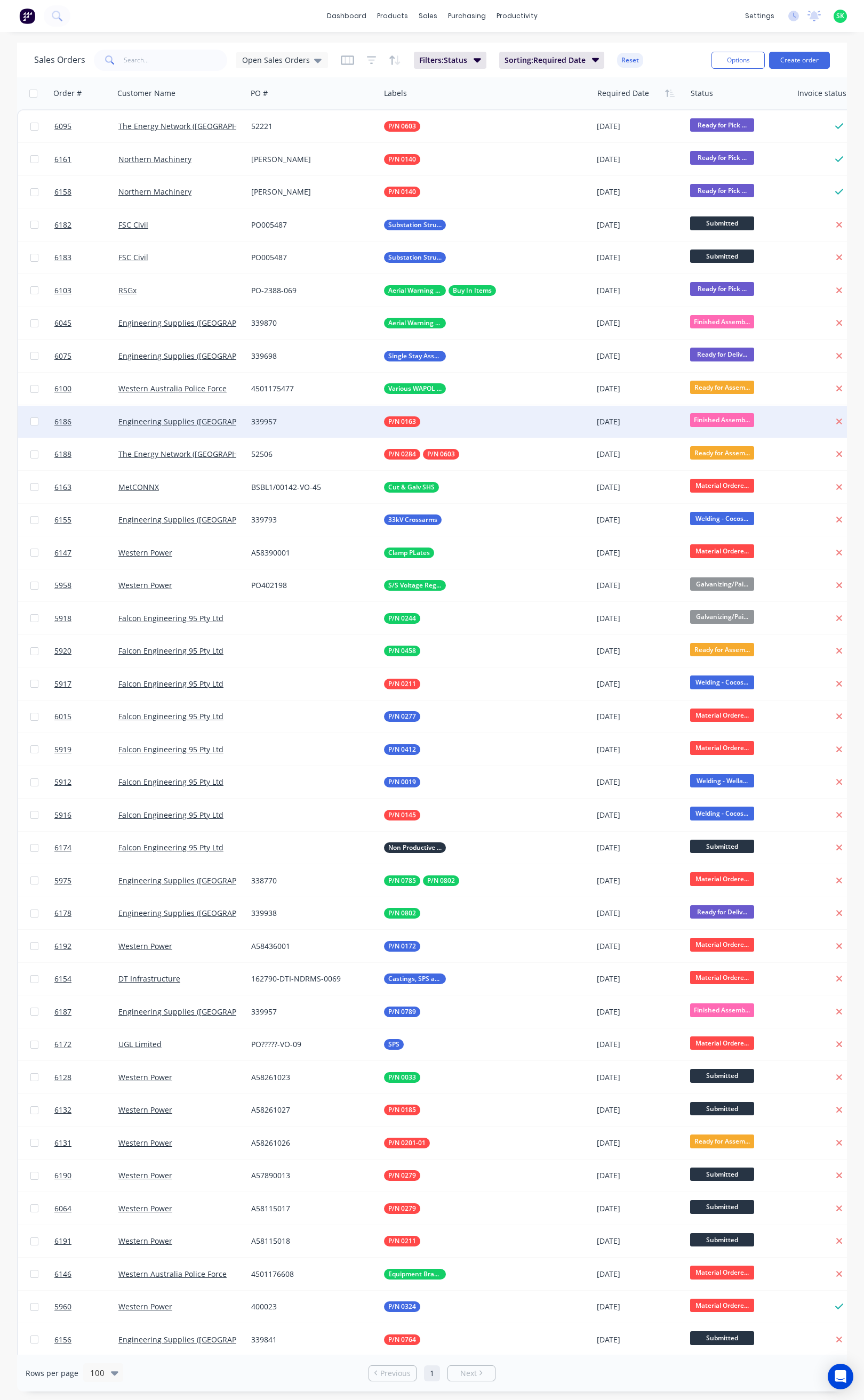
click at [711, 418] on span "Finished Assemb..." at bounding box center [721, 420] width 64 height 14
click at [743, 588] on span "Ready for Delivery" at bounding box center [727, 592] width 65 height 10
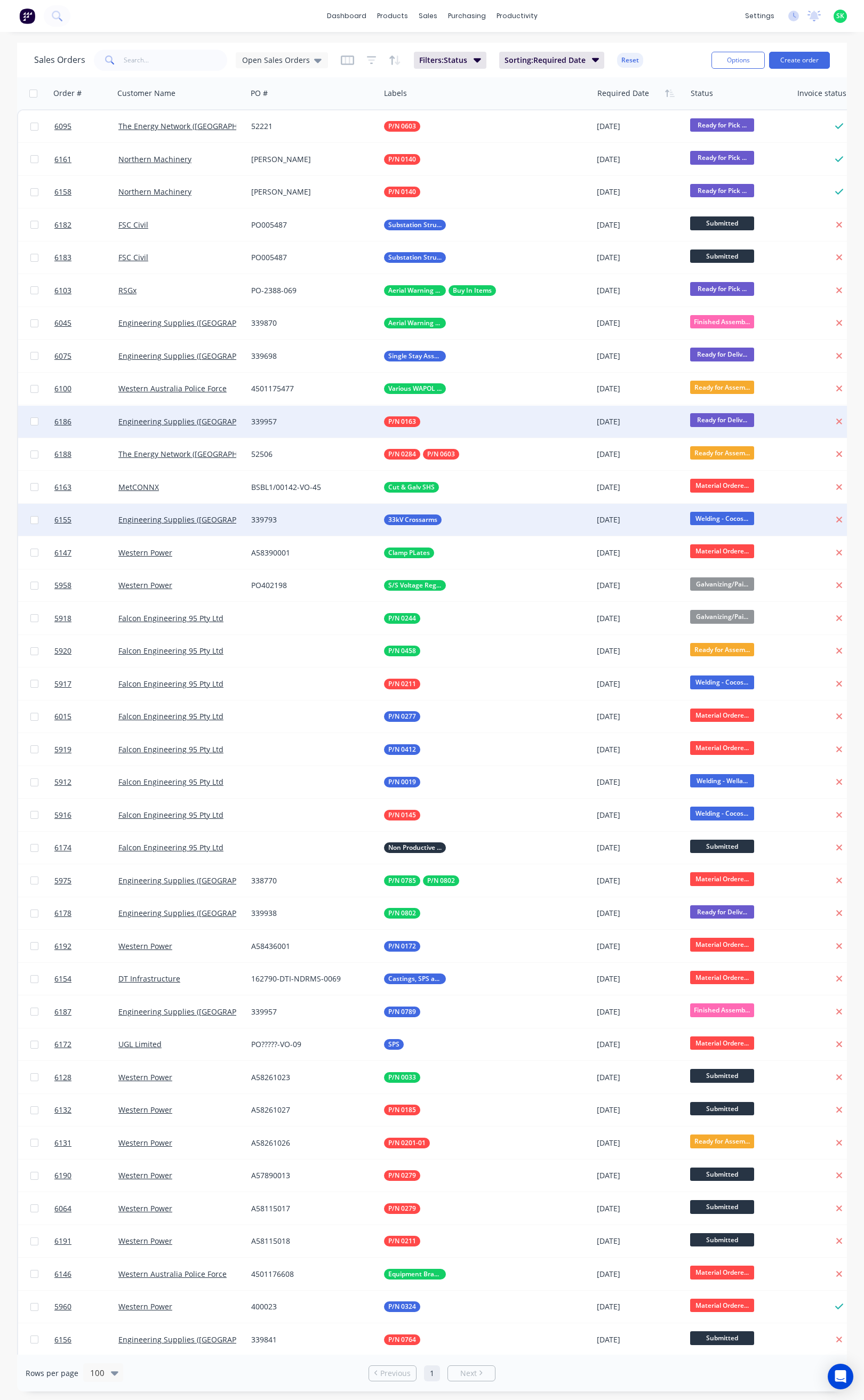
click at [507, 518] on div "33kV Crossarms" at bounding box center [481, 519] width 194 height 10
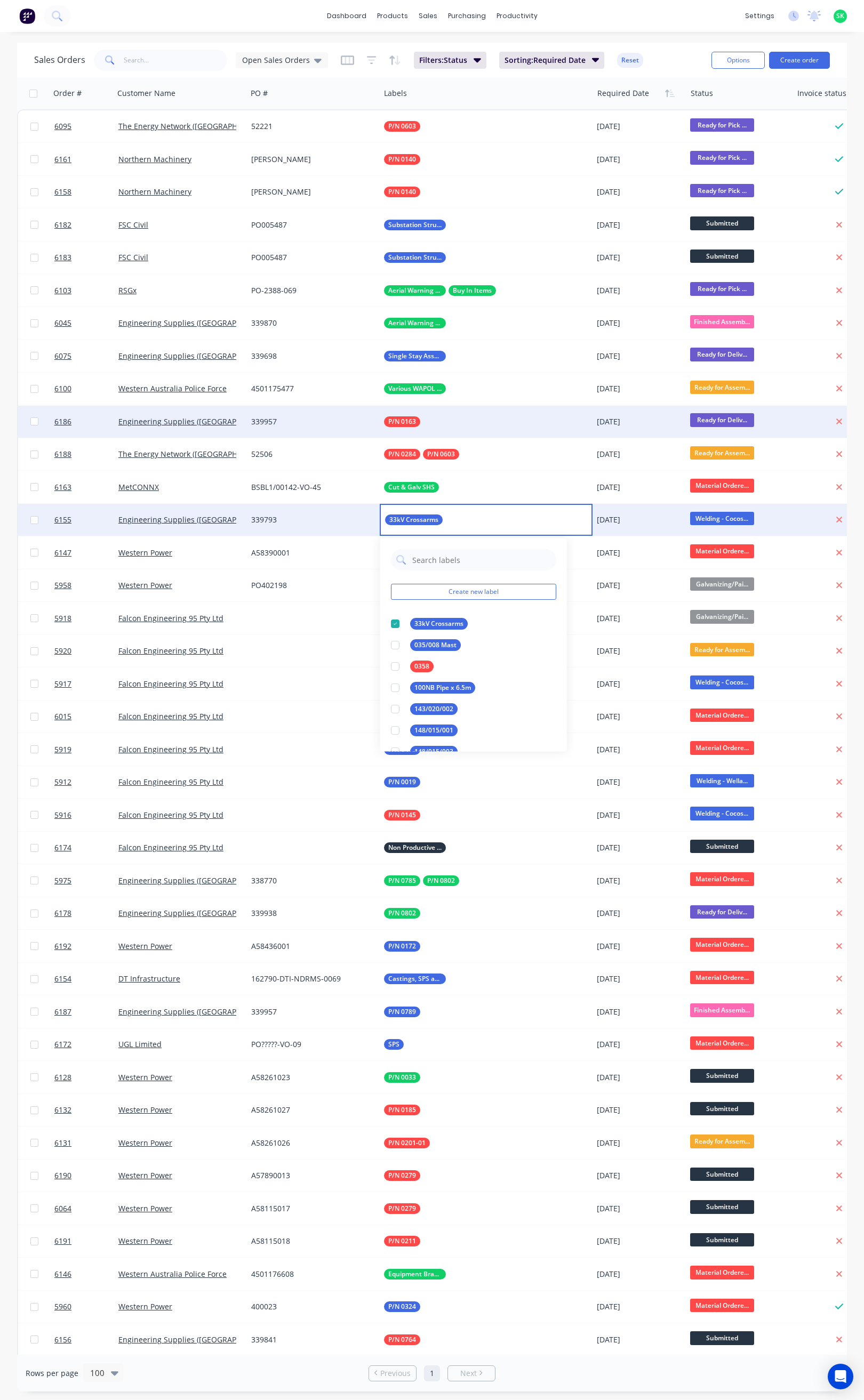
click at [307, 513] on div "339793" at bounding box center [313, 519] width 133 height 32
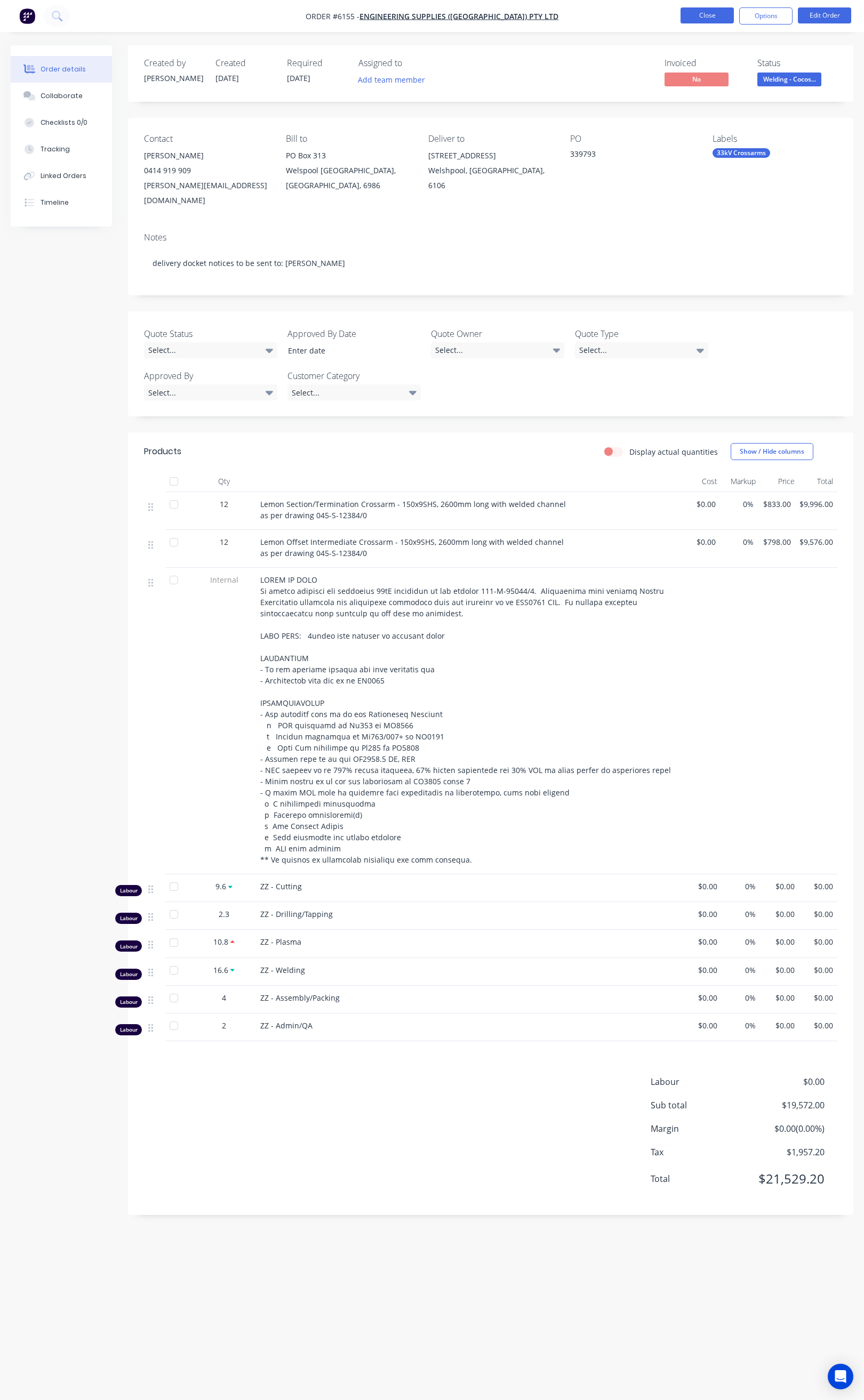
click at [717, 9] on button "Close" at bounding box center [707, 15] width 53 height 16
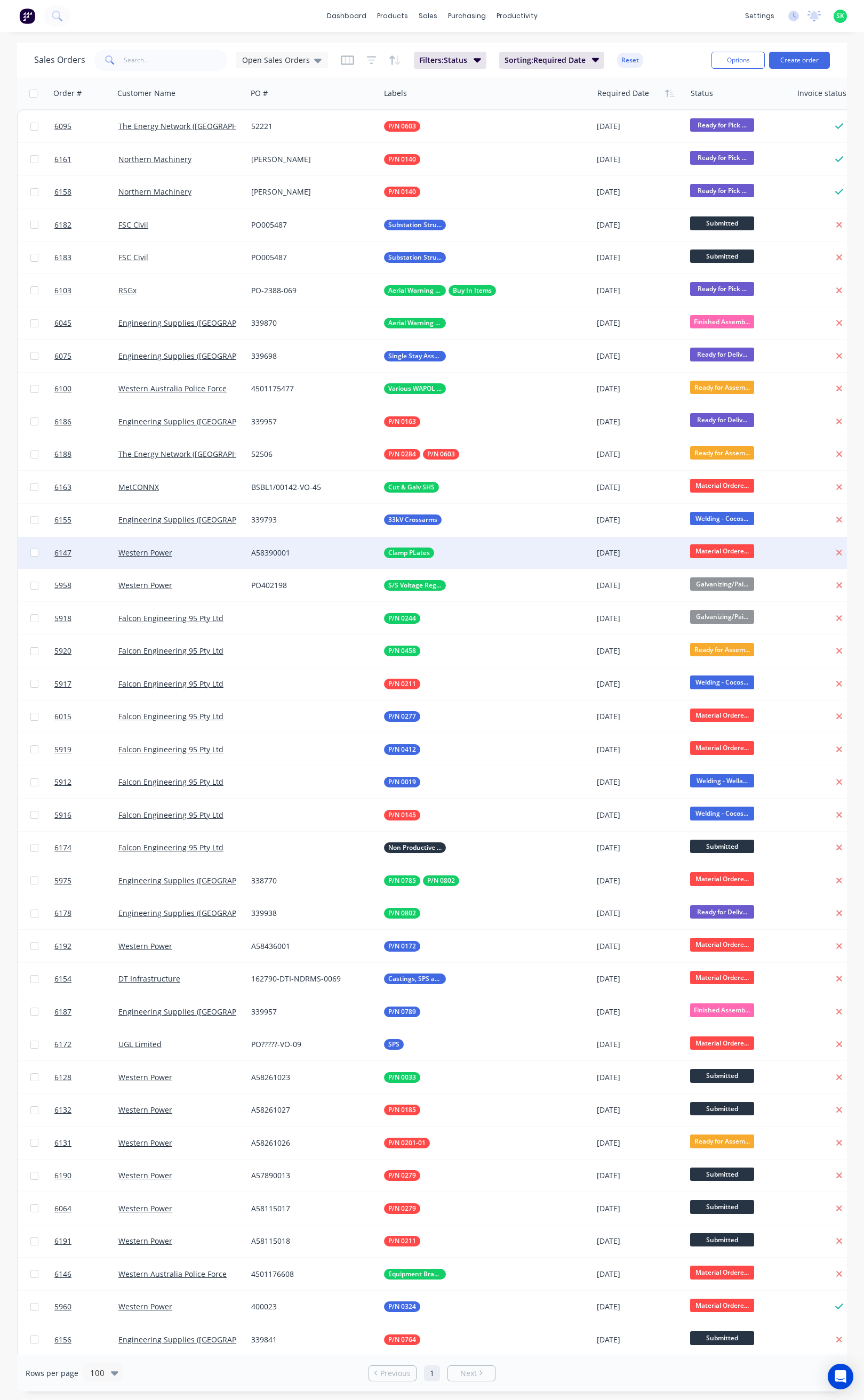
click at [198, 555] on div "Western Power" at bounding box center [177, 552] width 118 height 10
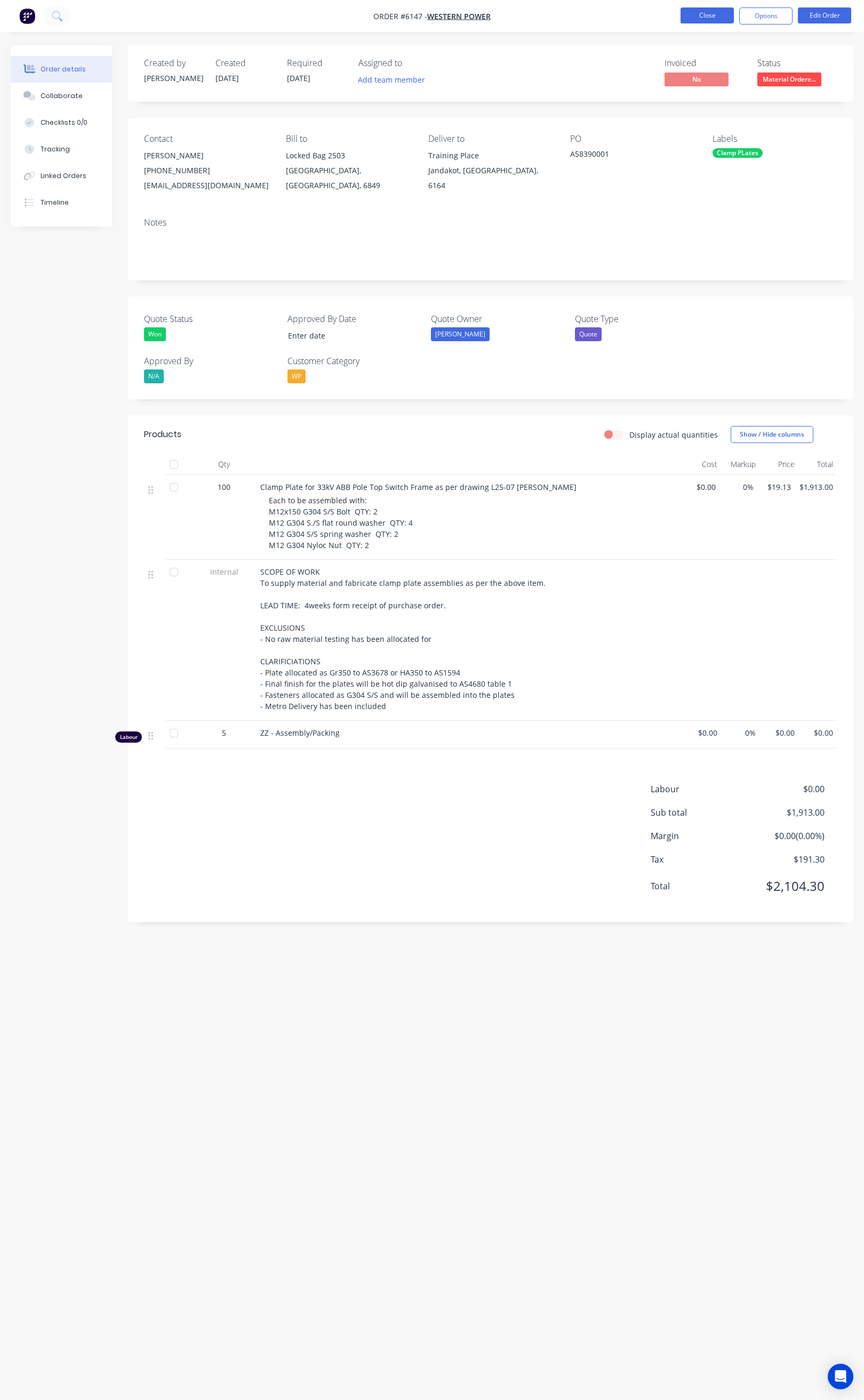
click at [693, 16] on button "Close" at bounding box center [707, 15] width 53 height 16
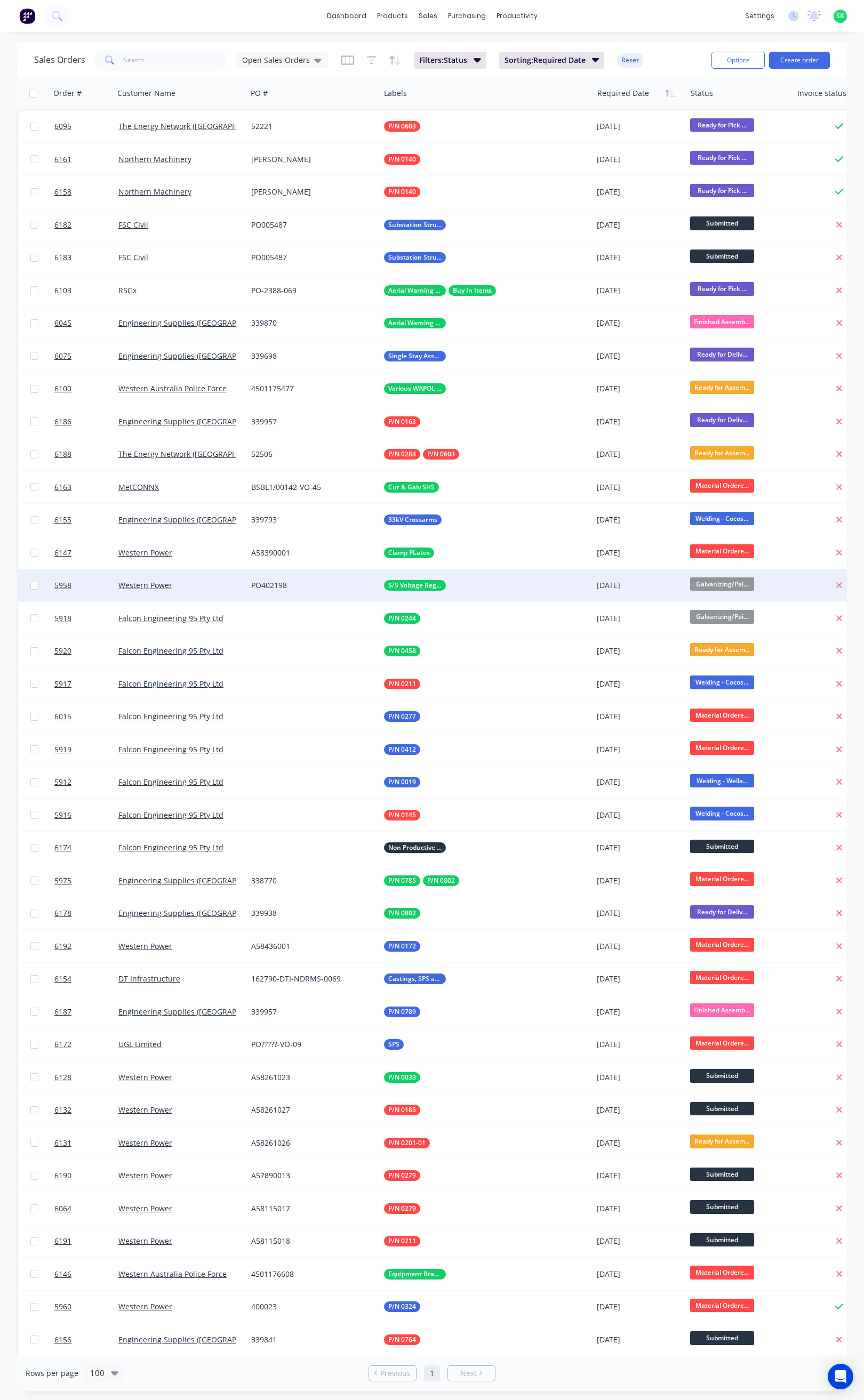
click at [218, 588] on div "Western Power" at bounding box center [177, 585] width 118 height 10
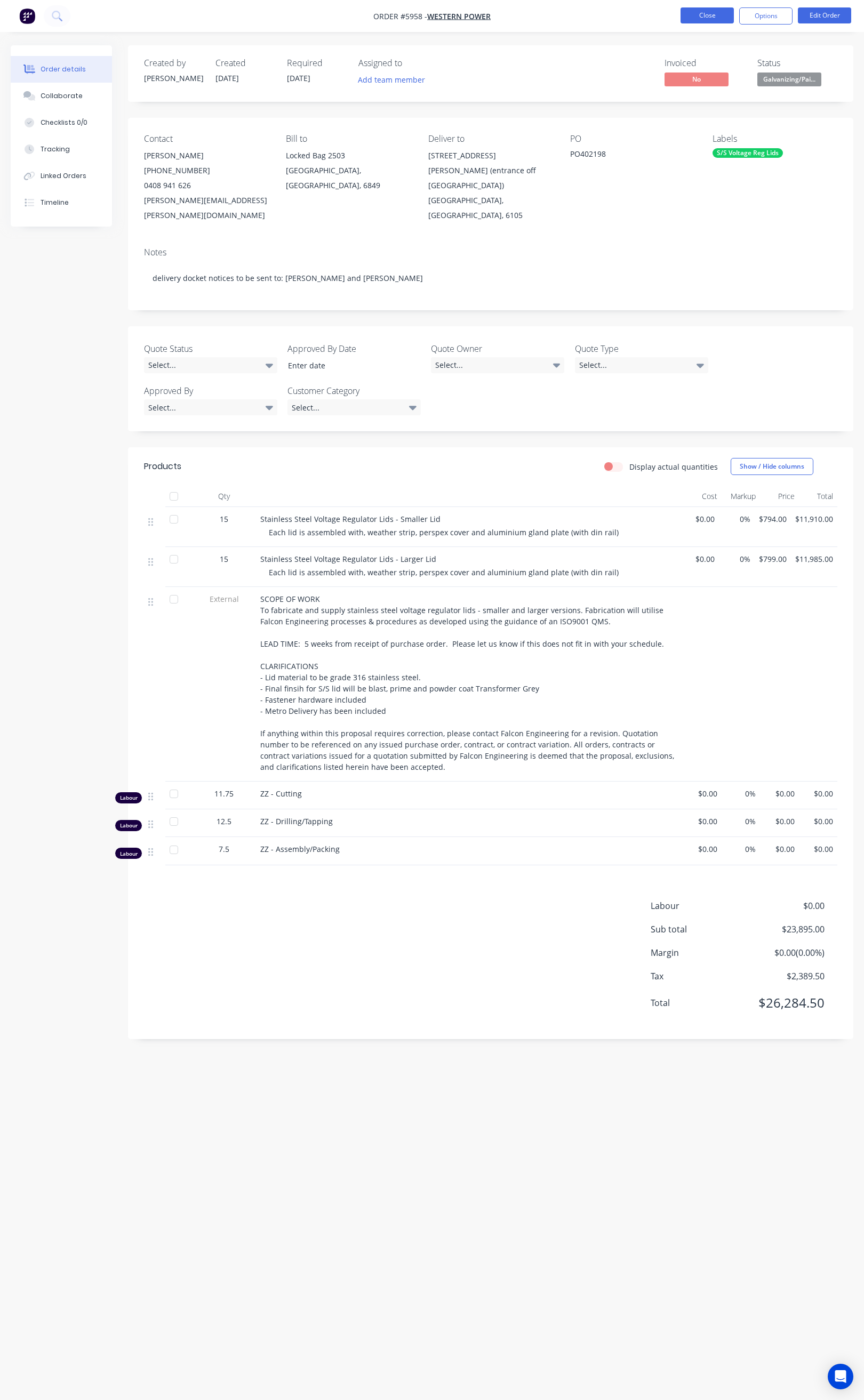
click at [704, 10] on button "Close" at bounding box center [707, 15] width 53 height 16
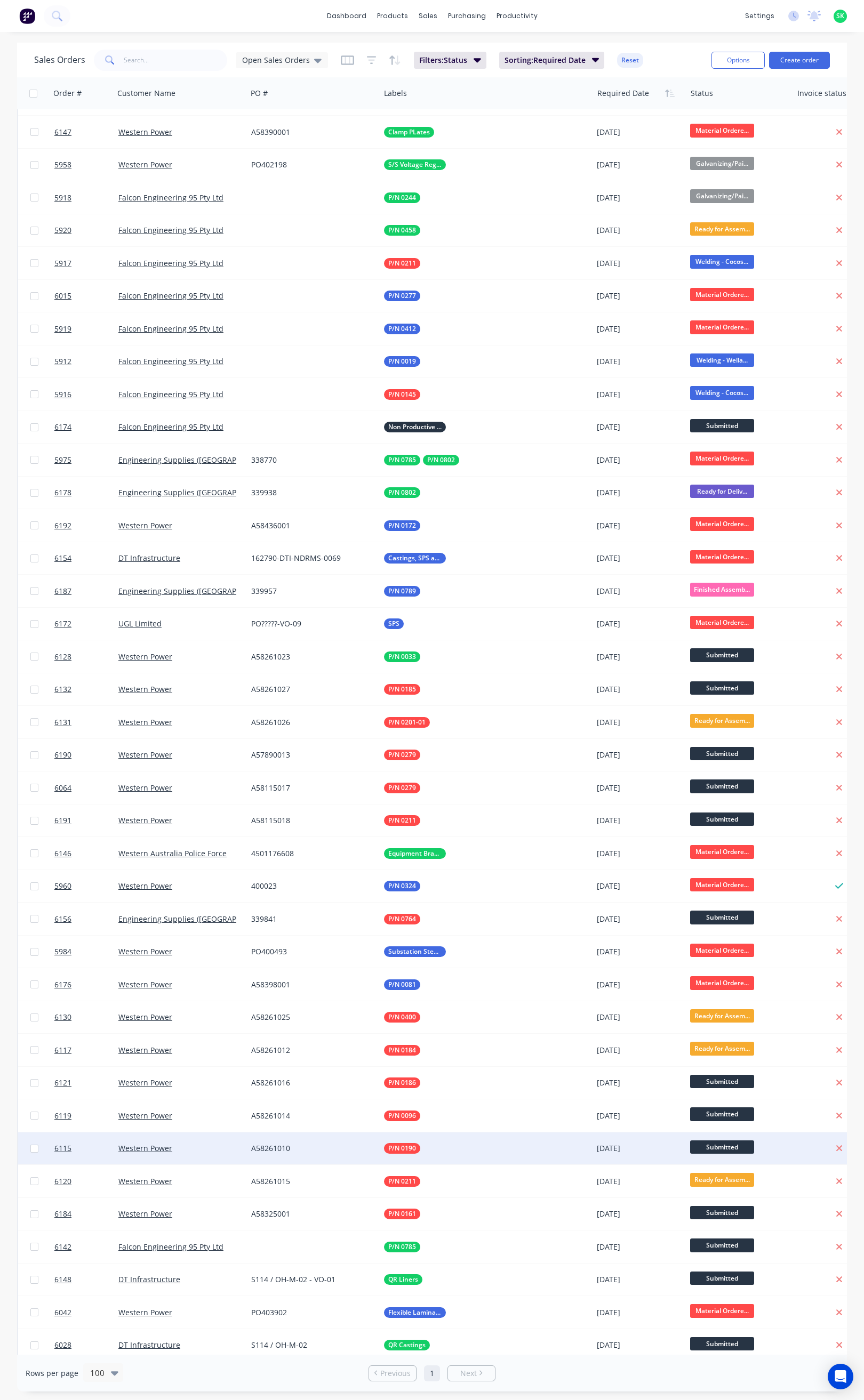
scroll to position [431, 0]
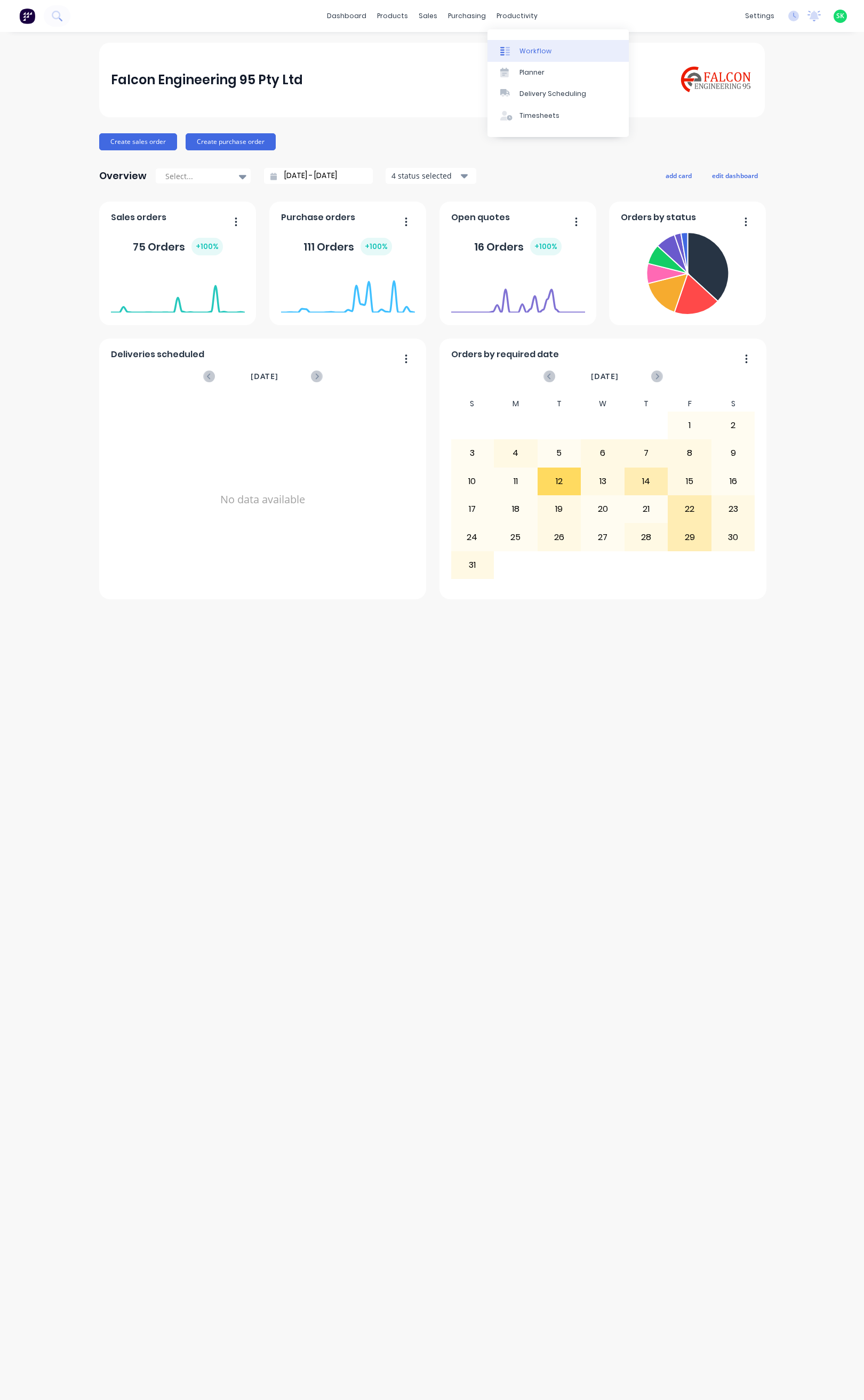
click at [517, 44] on link "Workflow" at bounding box center [558, 50] width 141 height 21
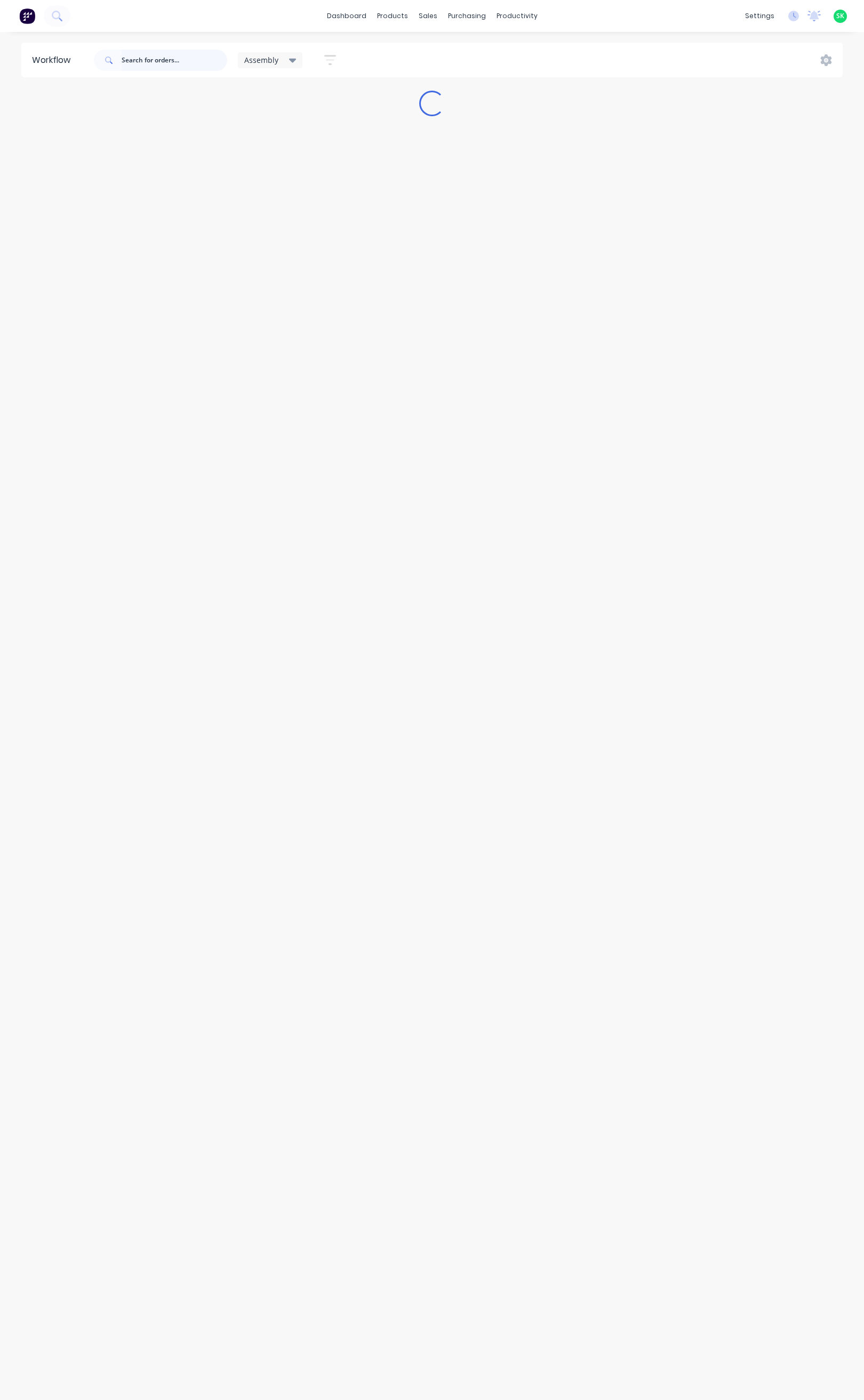
click at [138, 62] on input "text" at bounding box center [174, 60] width 105 height 21
type input "6"
click at [291, 56] on icon at bounding box center [293, 61] width 8 height 12
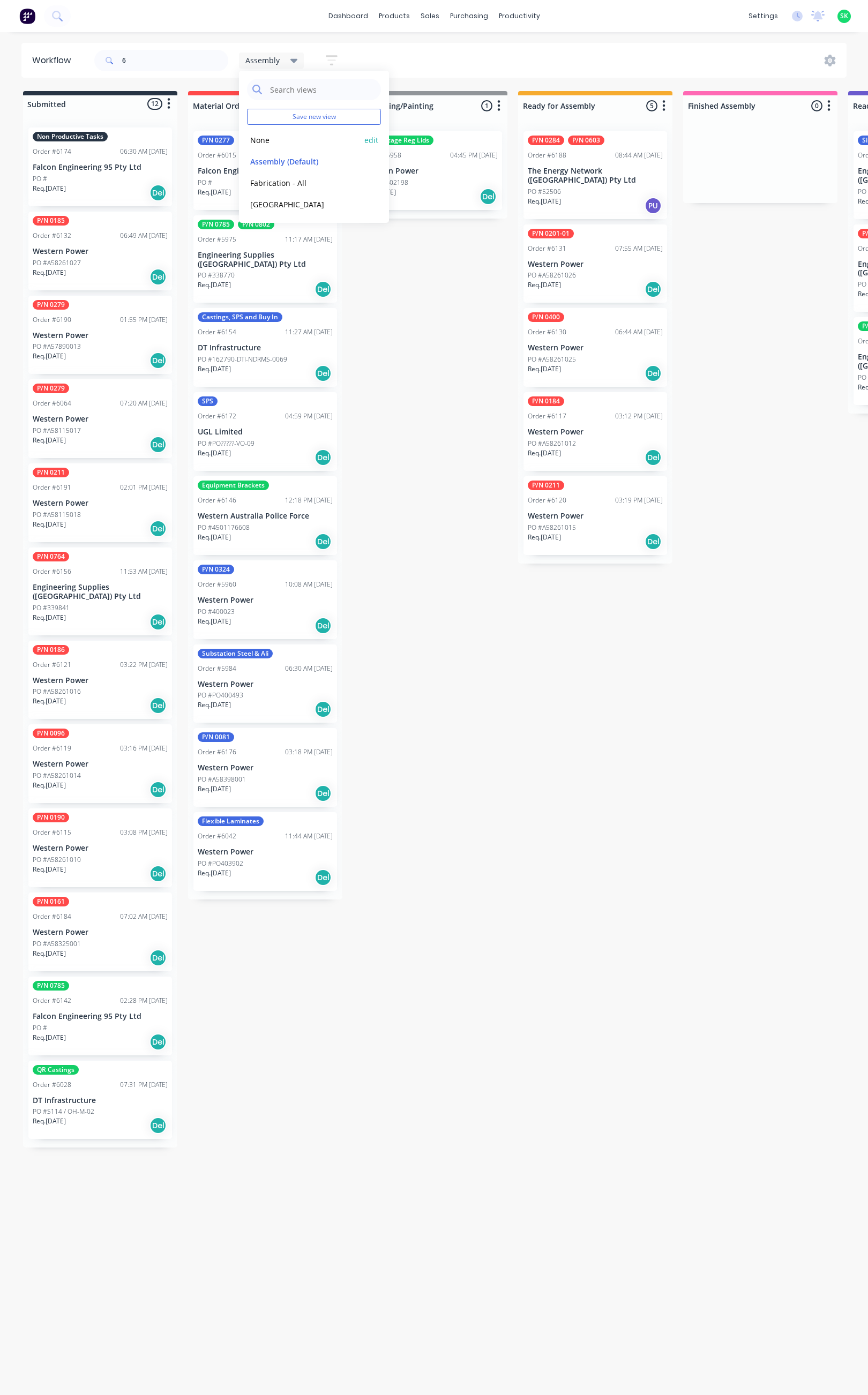
drag, startPoint x: 273, startPoint y: 177, endPoint x: 264, endPoint y: 142, distance: 36.1
click at [264, 142] on div "Save new view None edit Assembly (Default) edit Fabrication - All edit Wellard …" at bounding box center [314, 146] width 150 height 152
click at [264, 138] on button "None" at bounding box center [303, 140] width 114 height 12
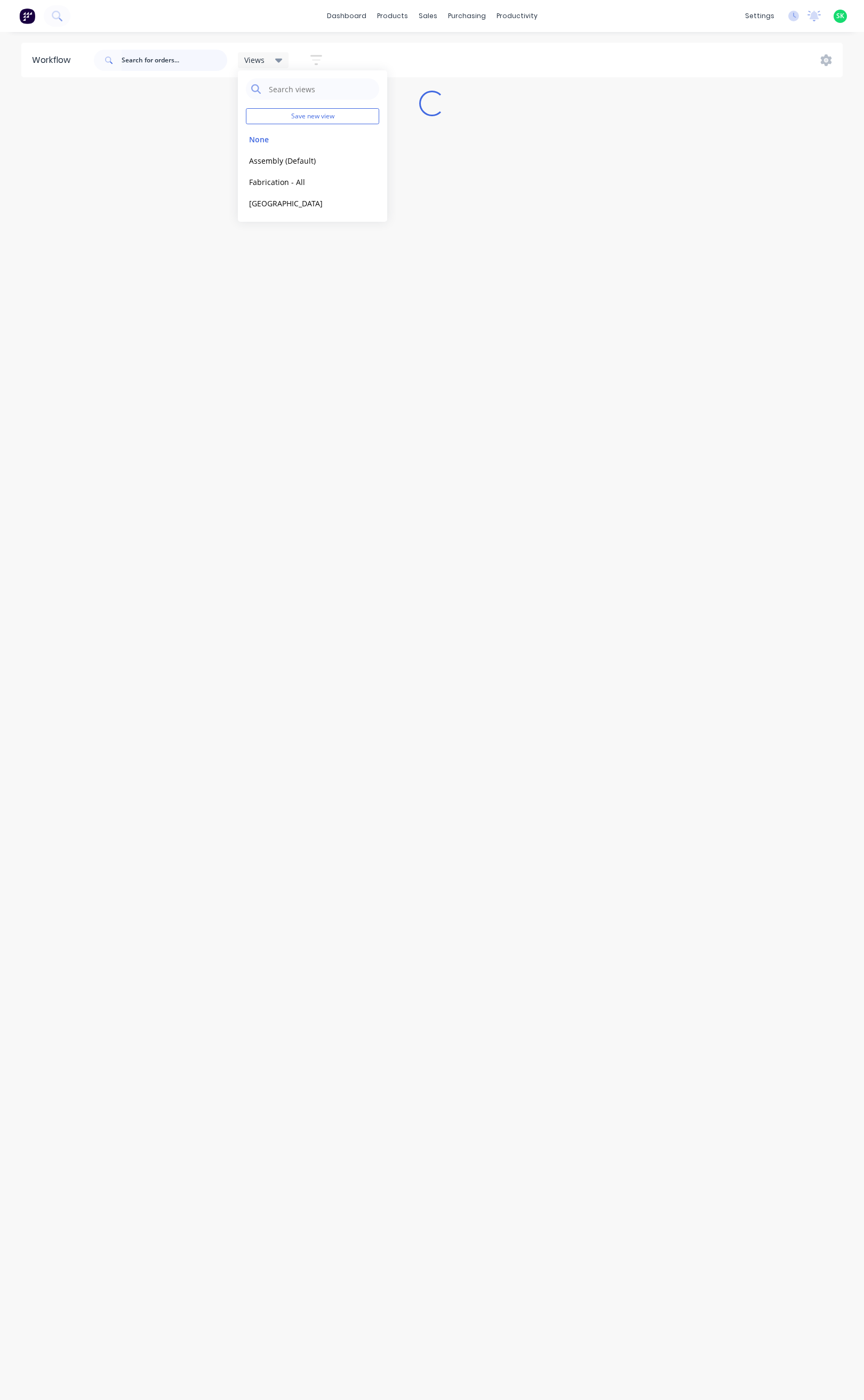
click at [141, 64] on input "text" at bounding box center [174, 60] width 105 height 21
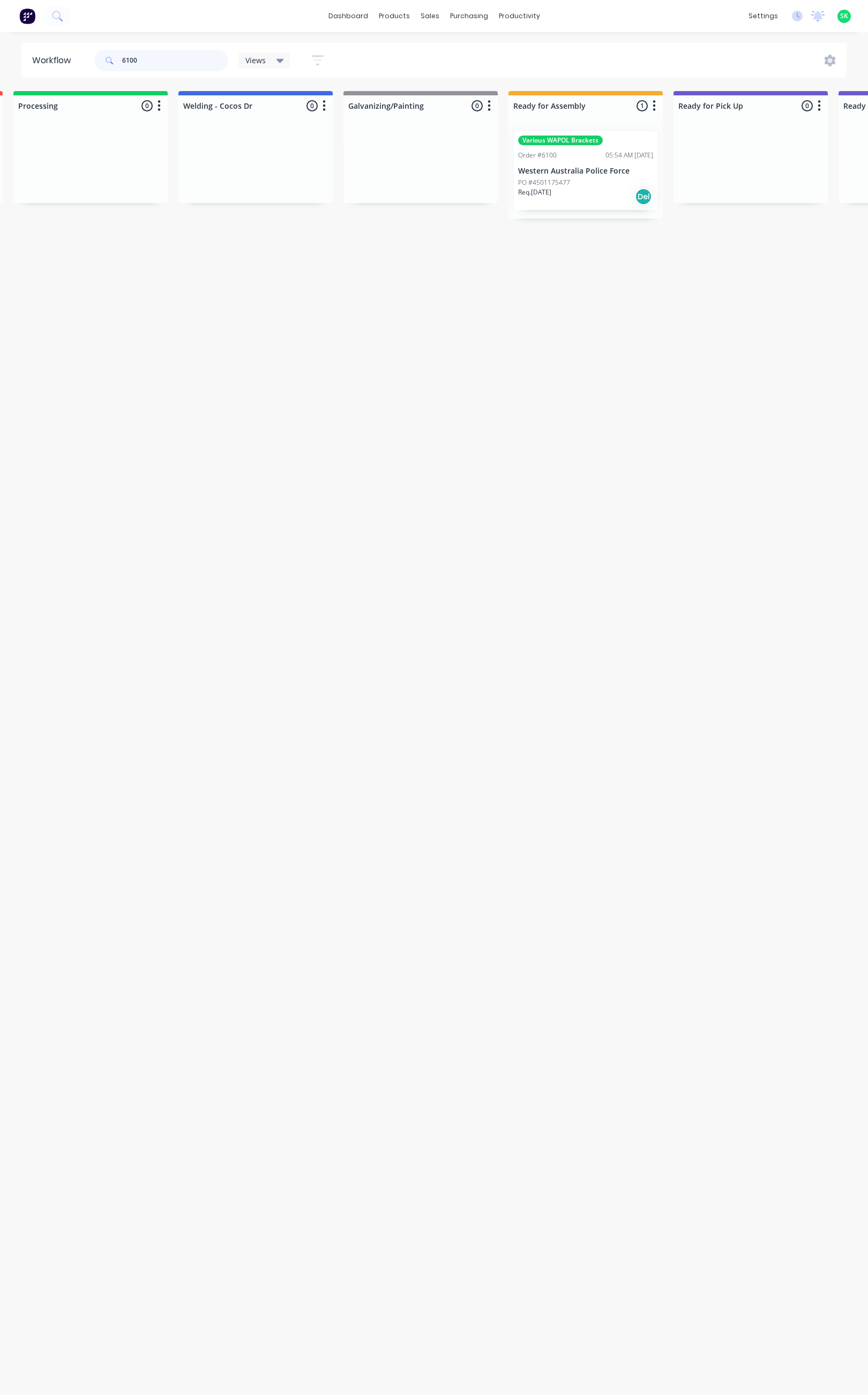
scroll to position [0, 351]
type input "6100"
click at [556, 183] on p "PO #4501175477" at bounding box center [533, 182] width 52 height 9
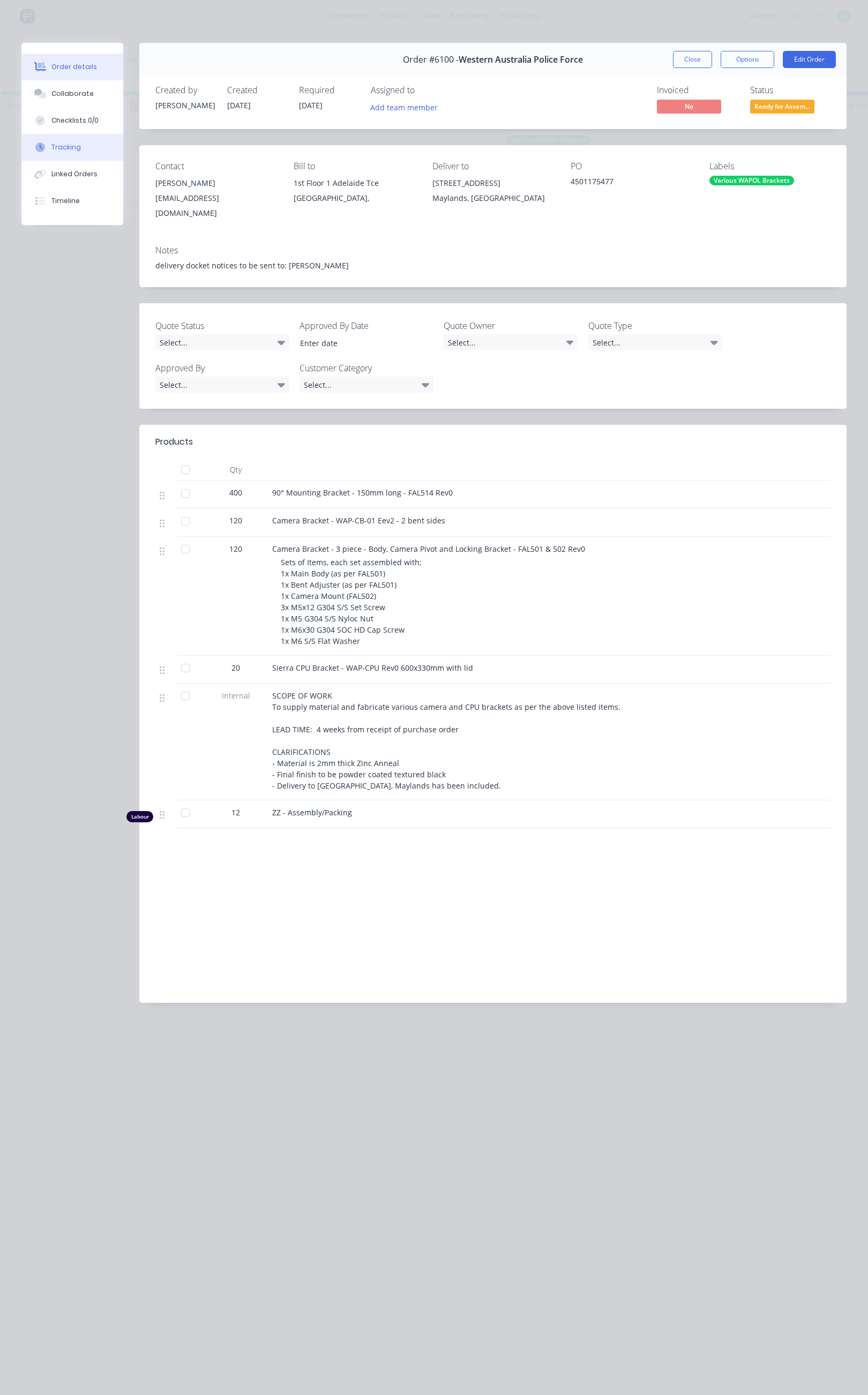
click at [73, 140] on button "Tracking" at bounding box center [72, 147] width 101 height 27
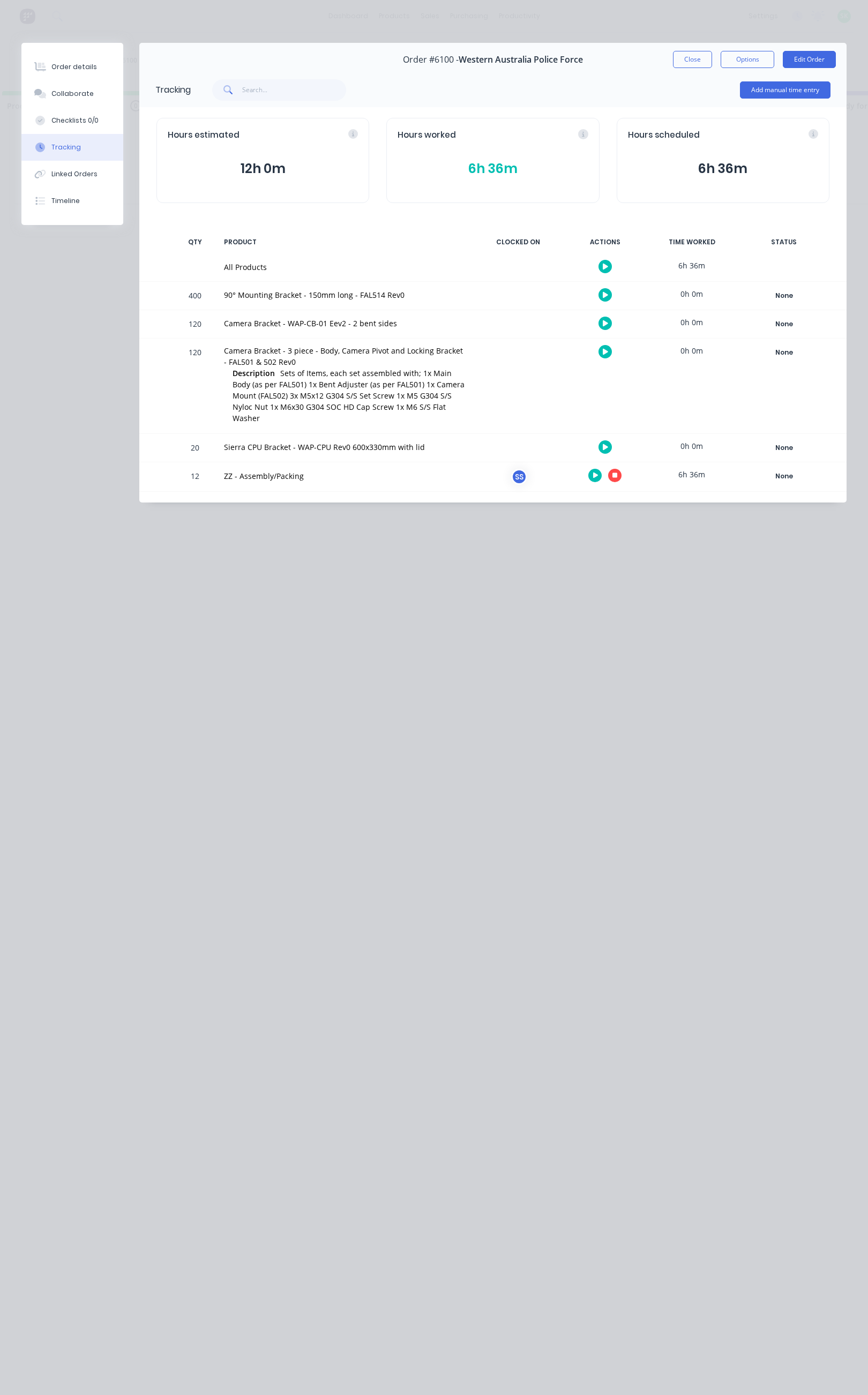
click at [595, 472] on icon "button" at bounding box center [596, 475] width 5 height 7
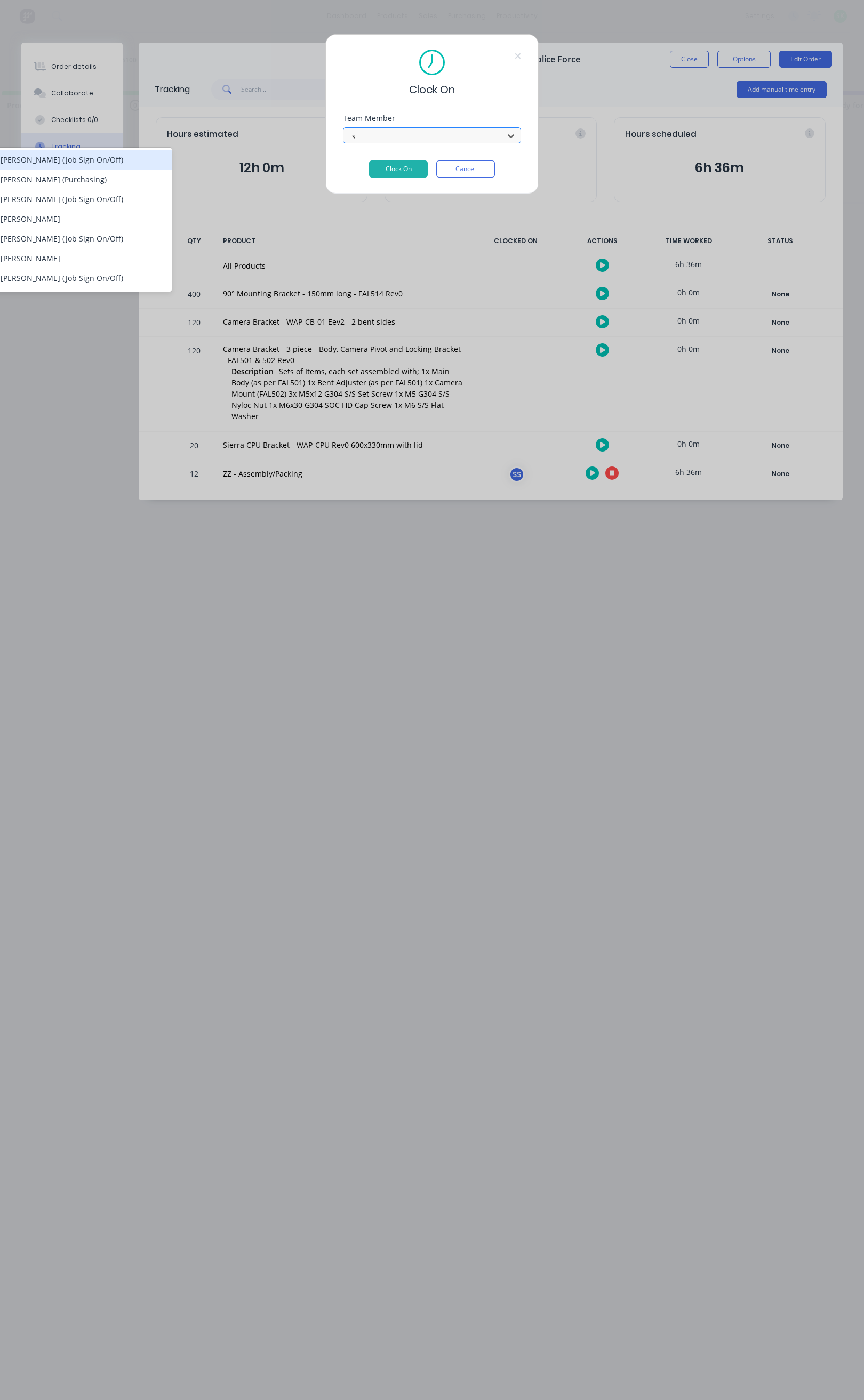
type input "st"
click at [77, 158] on div "[PERSON_NAME] (Job Sign On/Off)" at bounding box center [83, 159] width 178 height 20
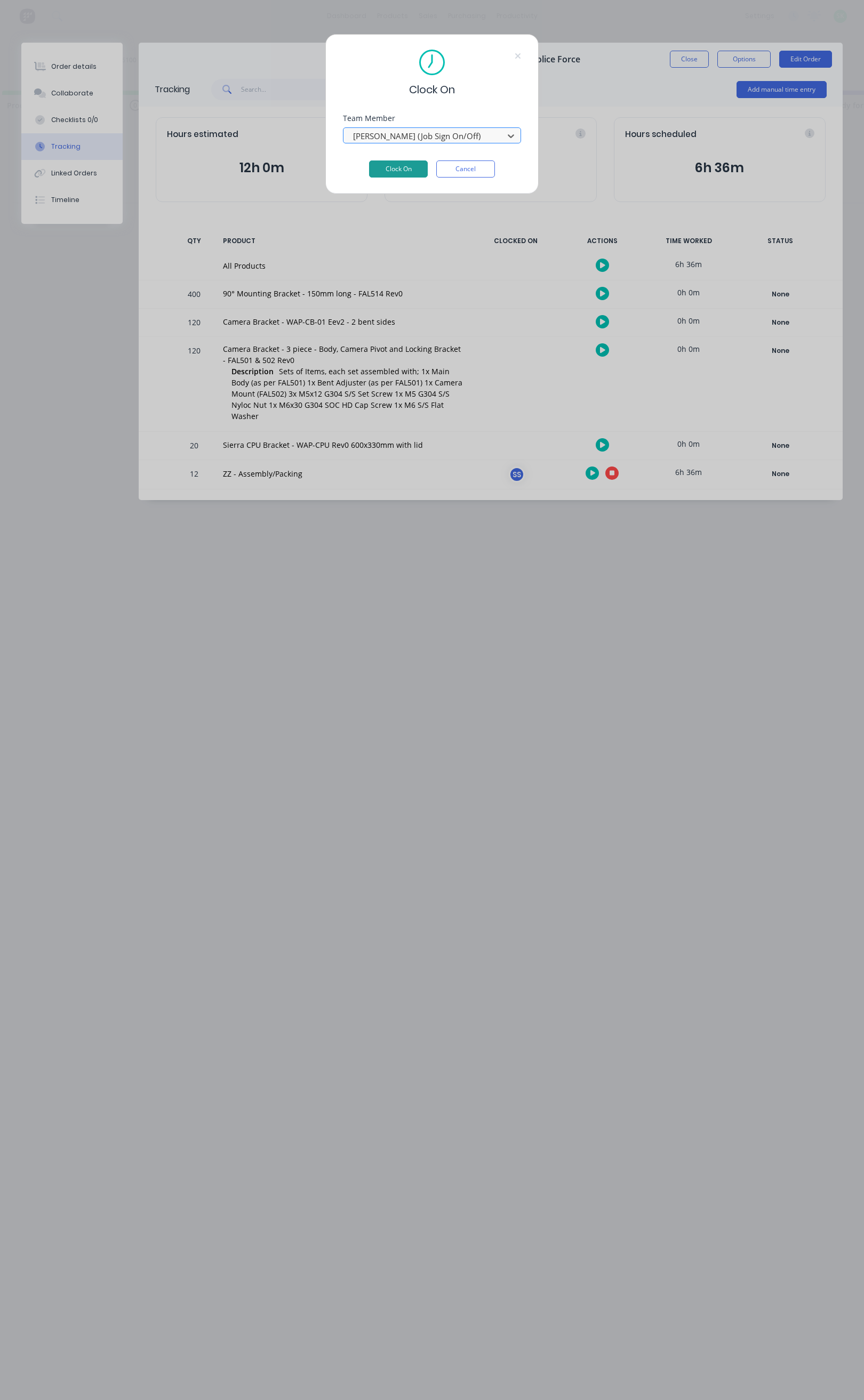
click at [391, 171] on button "Clock On" at bounding box center [398, 169] width 59 height 17
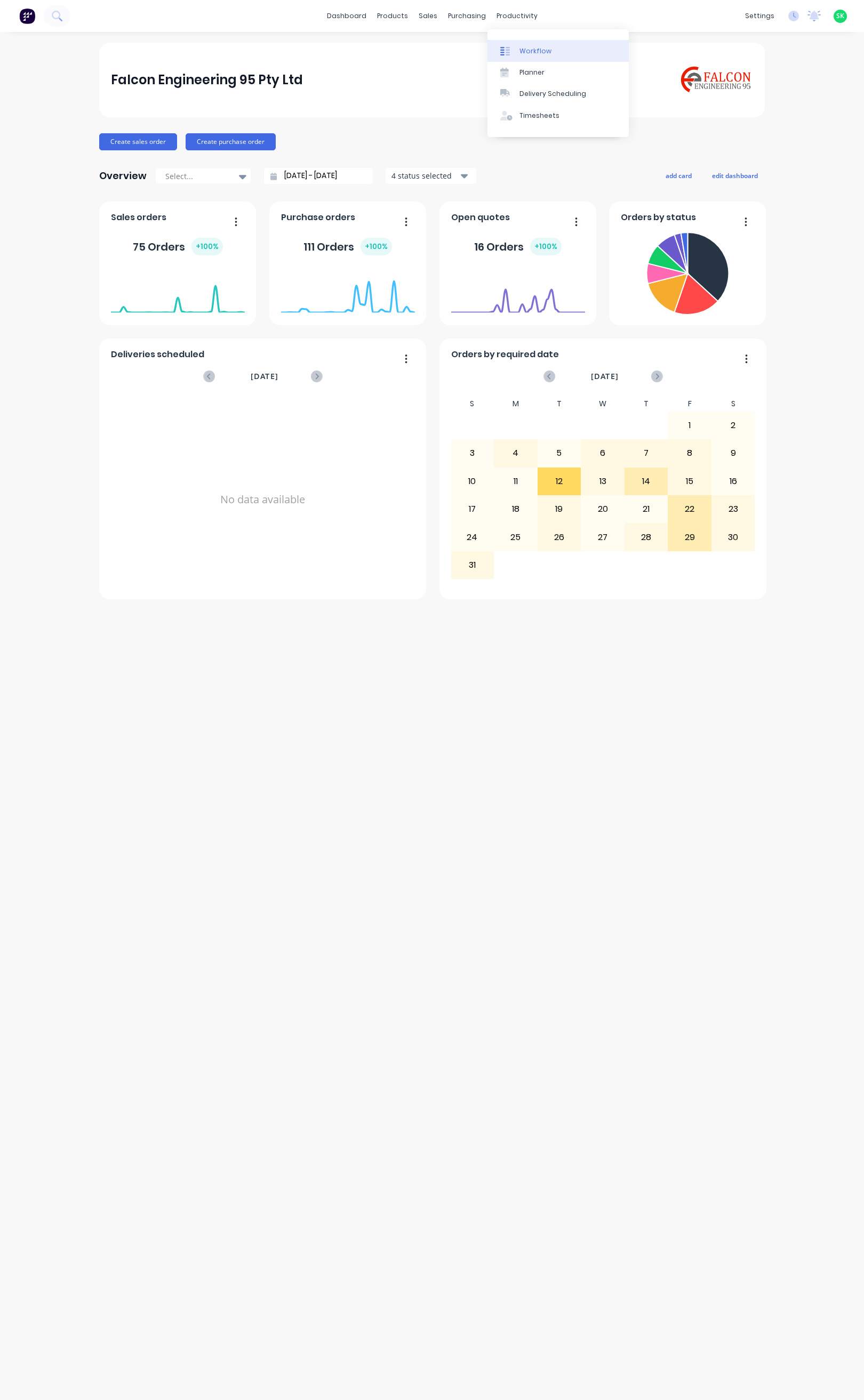
click at [520, 58] on link "Workflow" at bounding box center [558, 50] width 141 height 21
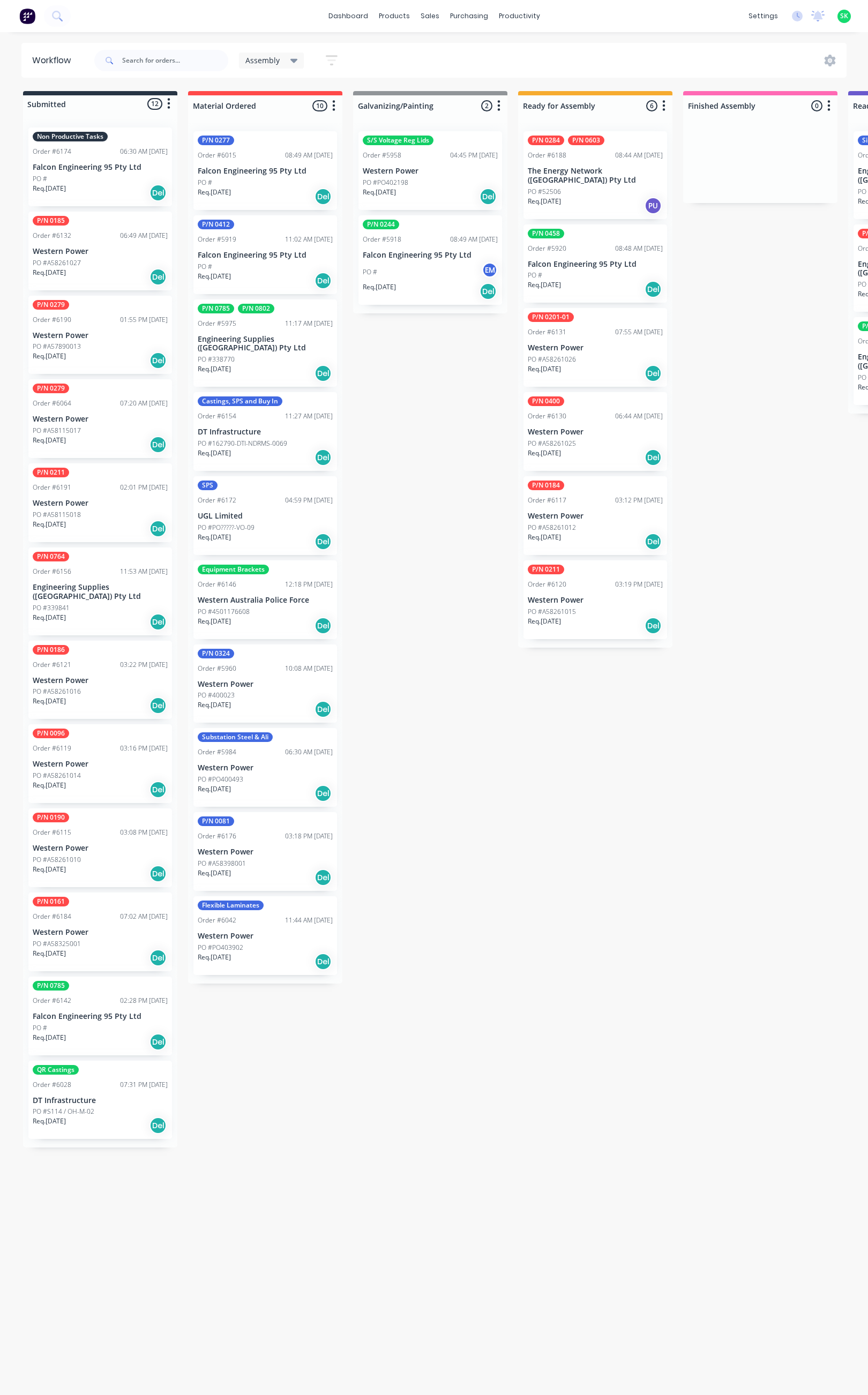
click at [85, 166] on p "Falcon Engineering 95 Pty Ltd" at bounding box center [100, 167] width 135 height 9
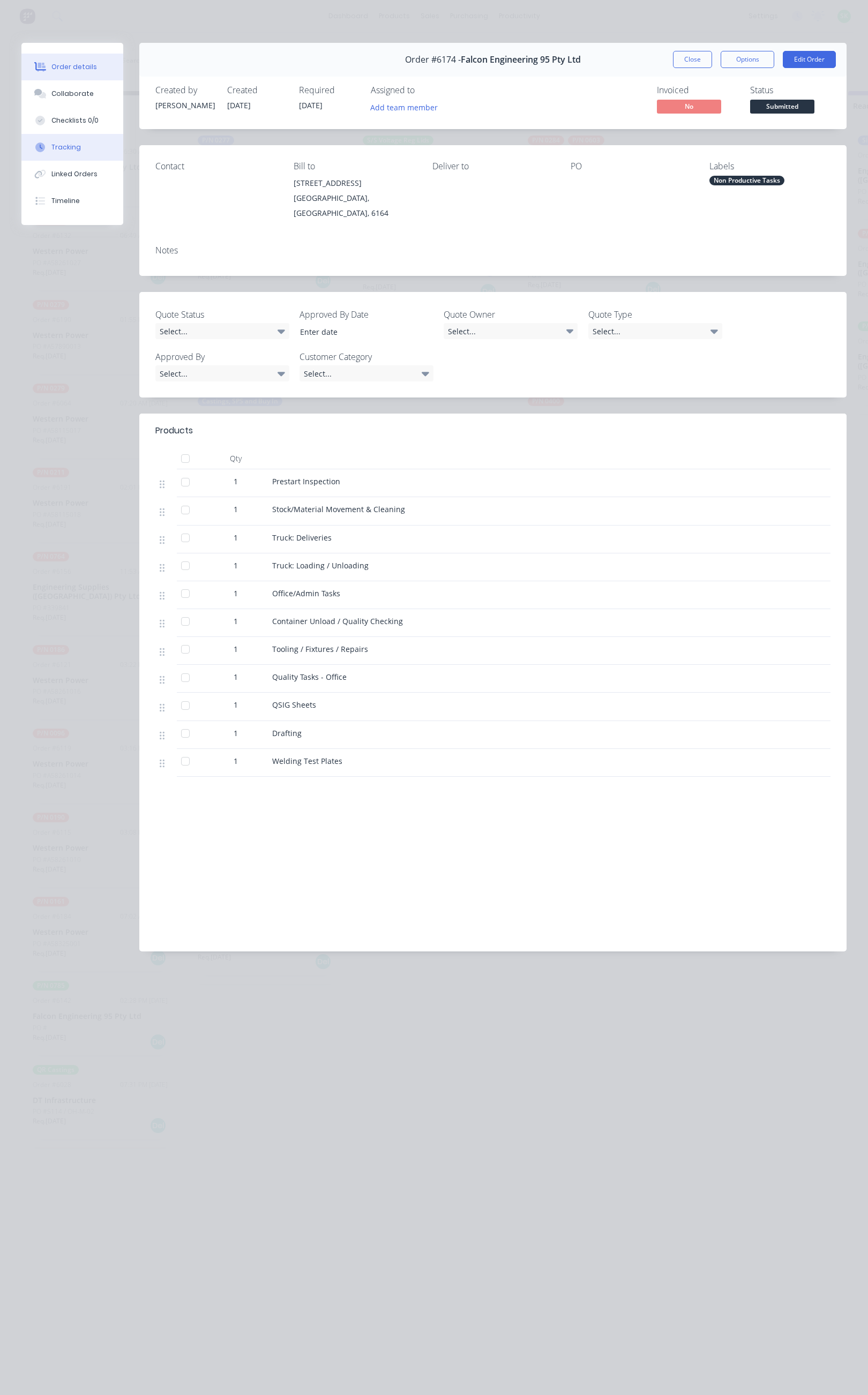
click at [89, 134] on button "Tracking" at bounding box center [72, 147] width 101 height 27
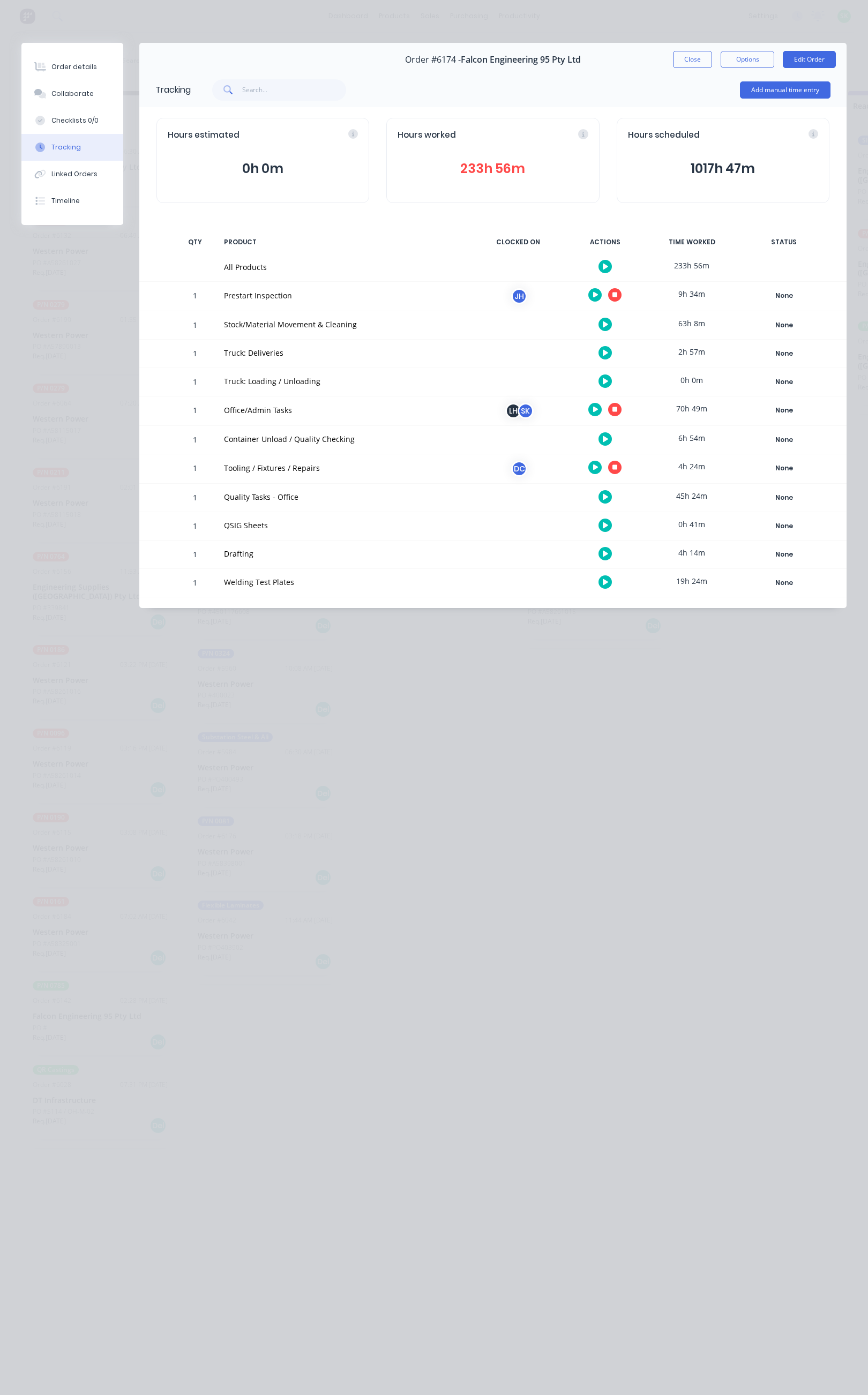
click at [614, 412] on icon "button" at bounding box center [614, 410] width 5 height 5
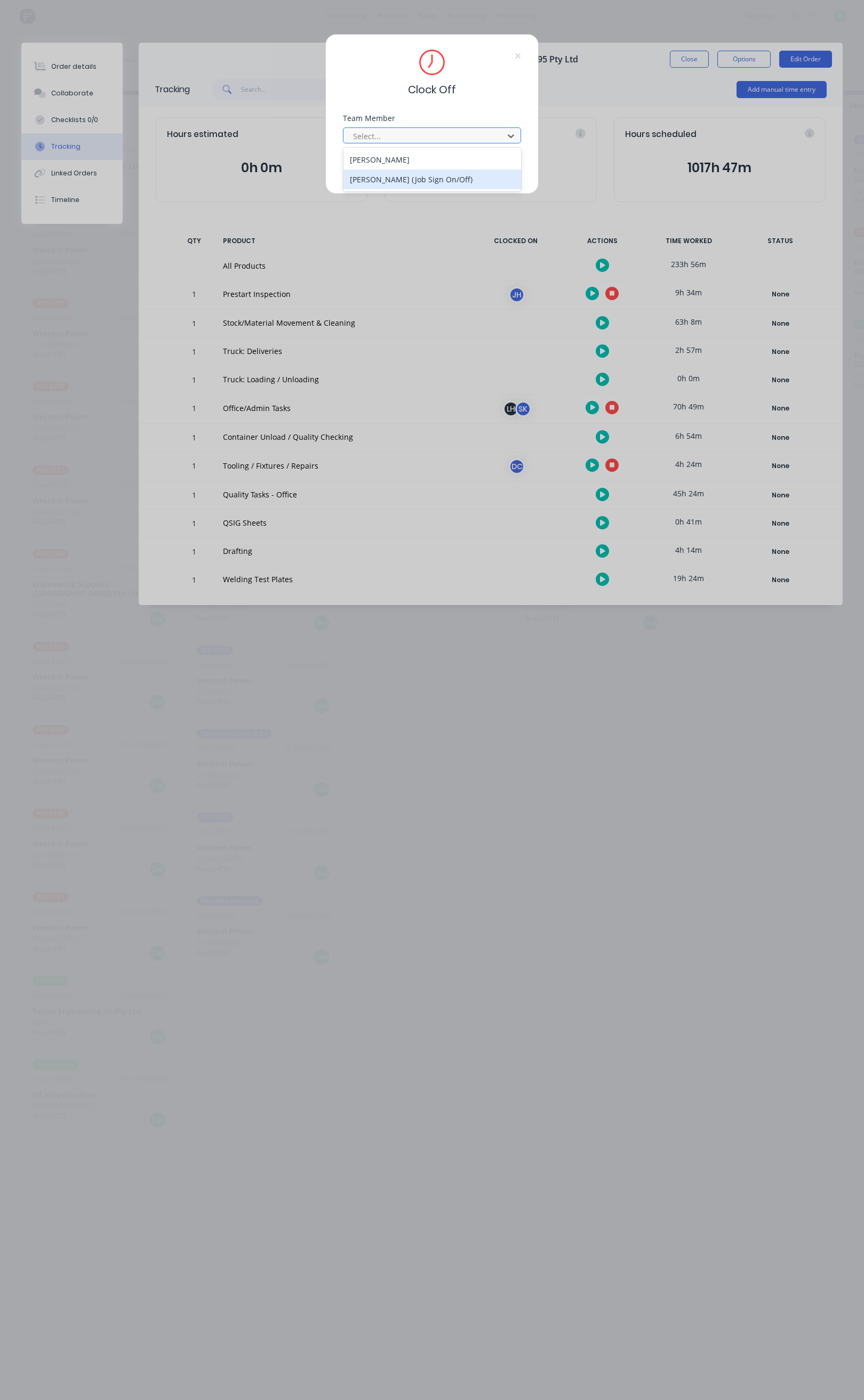
click at [454, 176] on div "[PERSON_NAME] (Job Sign On/Off)" at bounding box center [432, 179] width 178 height 20
click at [410, 167] on button "Clock Off" at bounding box center [398, 169] width 59 height 17
